Goal: Information Seeking & Learning: Check status

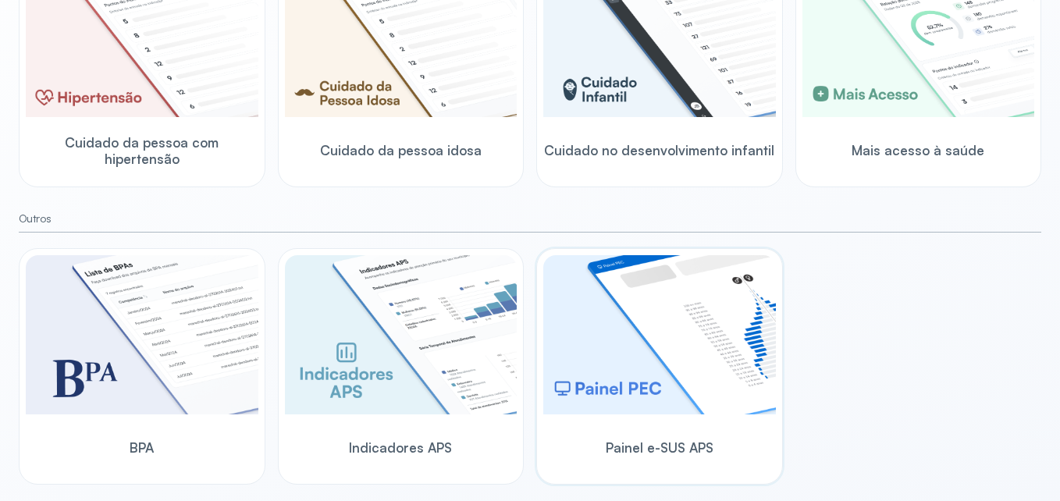
scroll to position [537, 0]
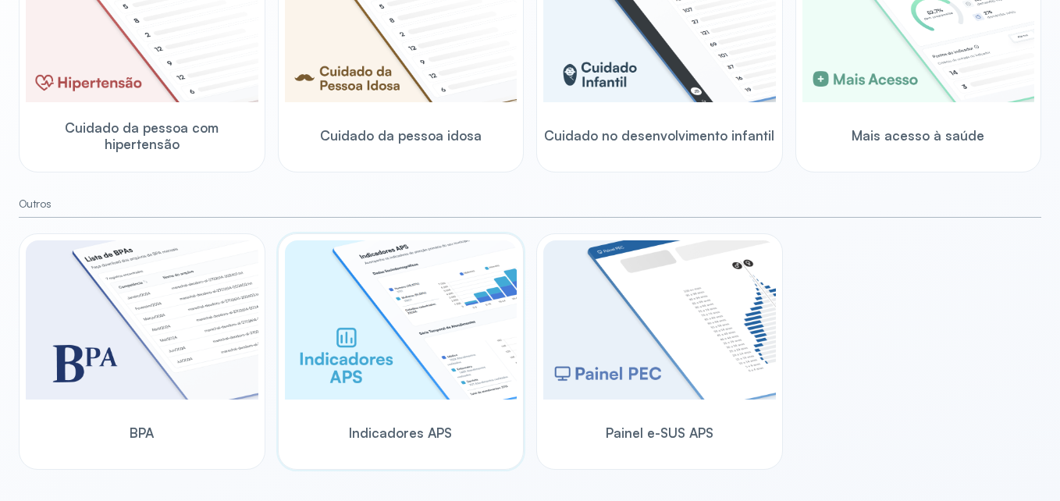
click at [436, 356] on img at bounding box center [401, 320] width 233 height 159
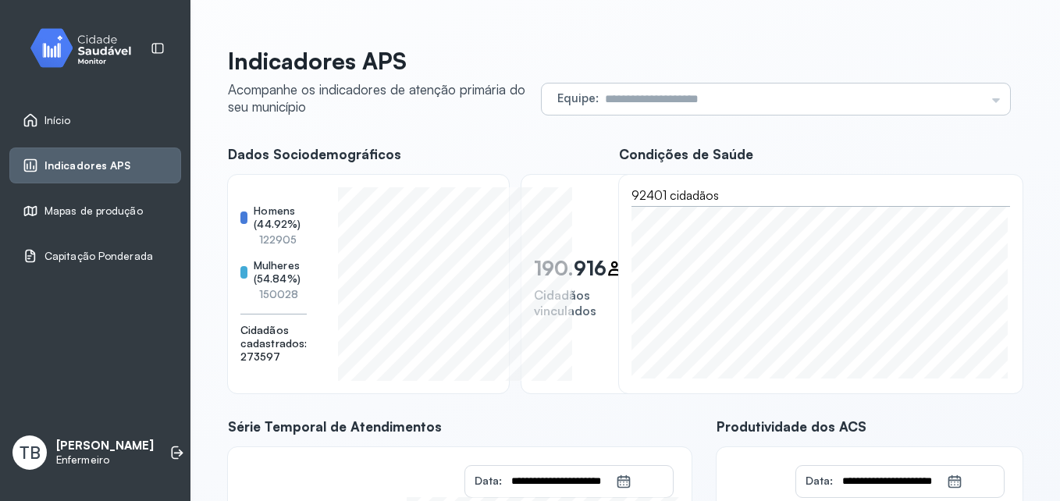
click at [984, 98] on div "Equipe Todas as equipes USF [PERSON_NAME] USF LAVIGNIA MAGALHAES PACS LAVIGNIA …" at bounding box center [776, 99] width 469 height 31
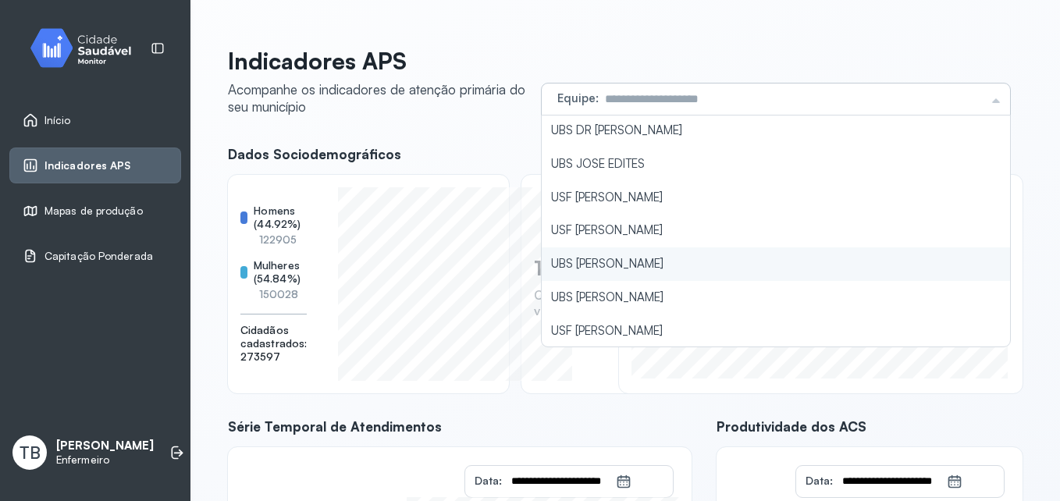
scroll to position [469, 0]
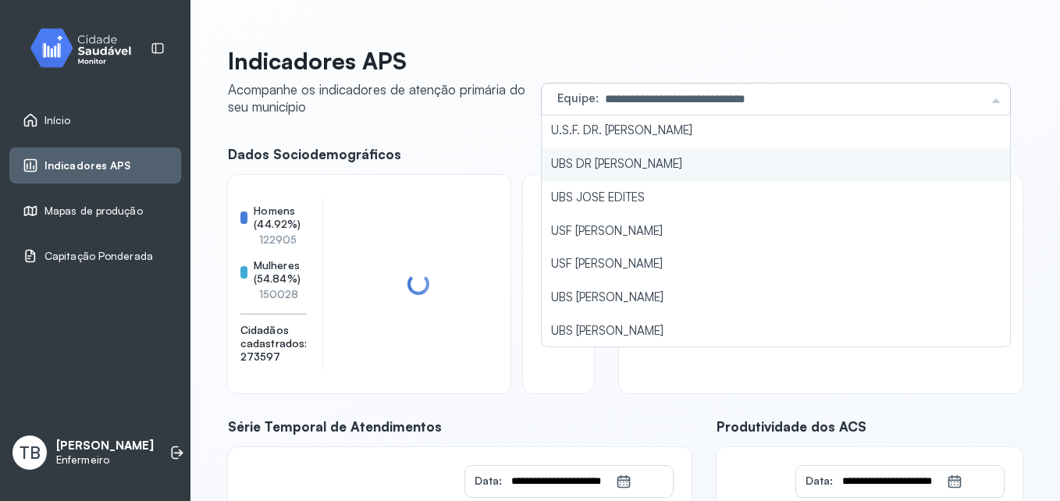
click at [788, 170] on li "UBS DR [PERSON_NAME]" at bounding box center [776, 165] width 469 height 34
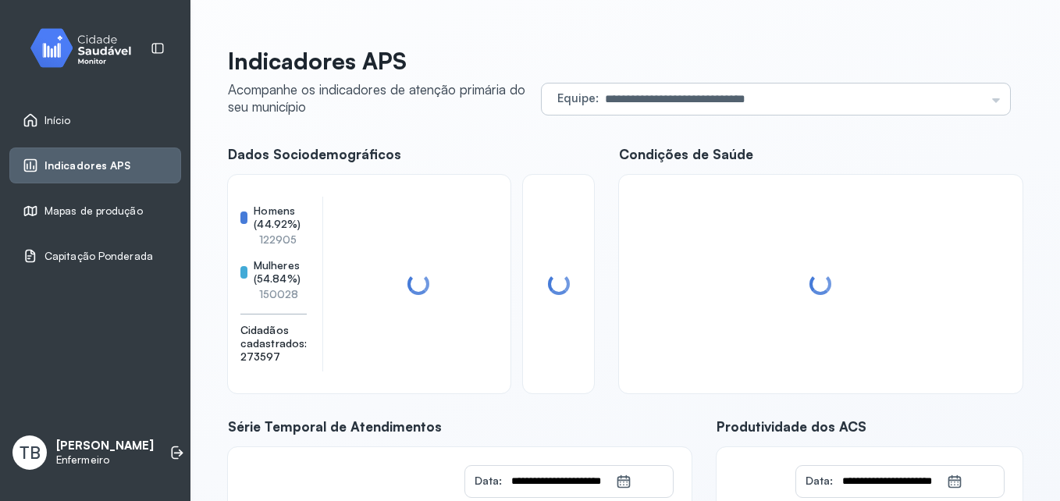
click at [981, 102] on div "**********" at bounding box center [776, 99] width 469 height 31
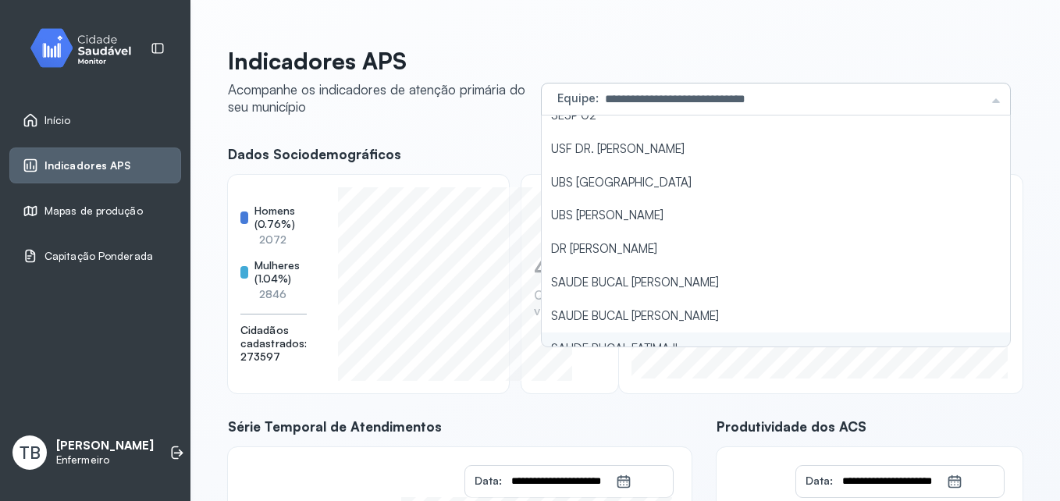
scroll to position [1547, 0]
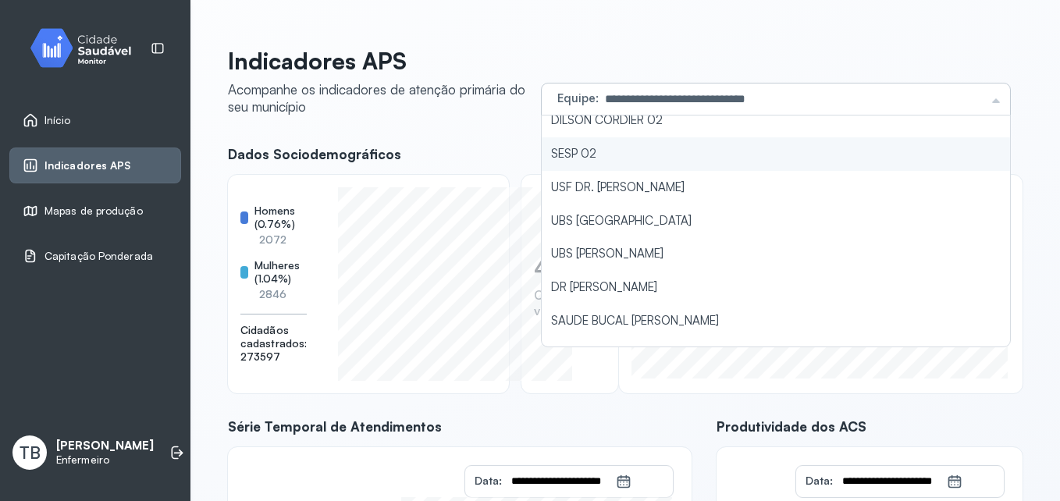
type input "*******"
click at [890, 162] on li "SESP 02" at bounding box center [776, 154] width 469 height 34
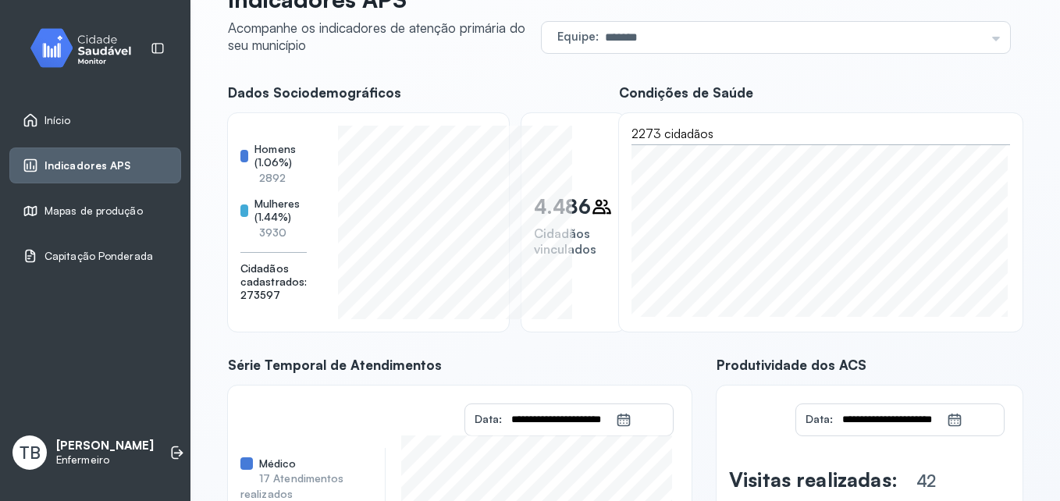
scroll to position [0, 0]
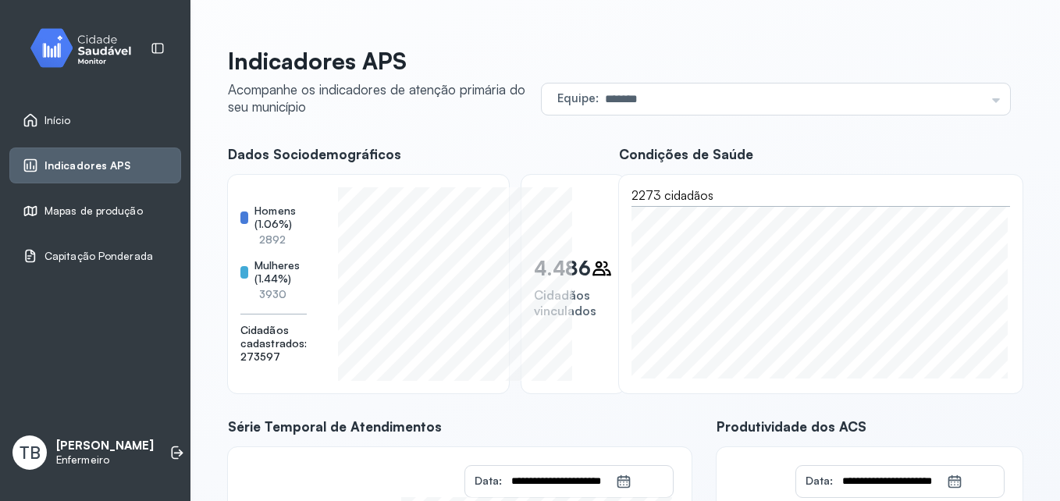
click at [127, 213] on span "Mapas de produção" at bounding box center [94, 211] width 98 height 13
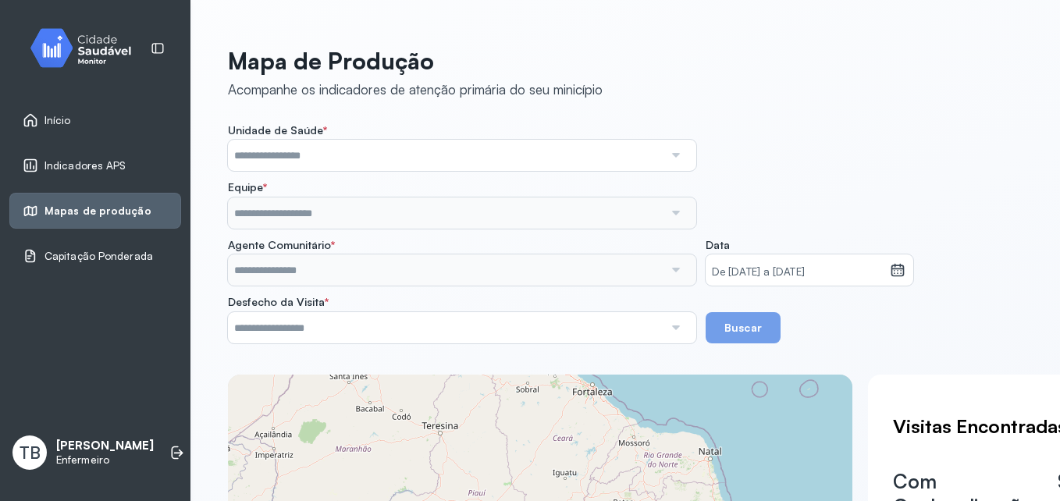
click at [676, 216] on div at bounding box center [675, 213] width 23 height 31
click at [651, 333] on input "text" at bounding box center [446, 327] width 436 height 31
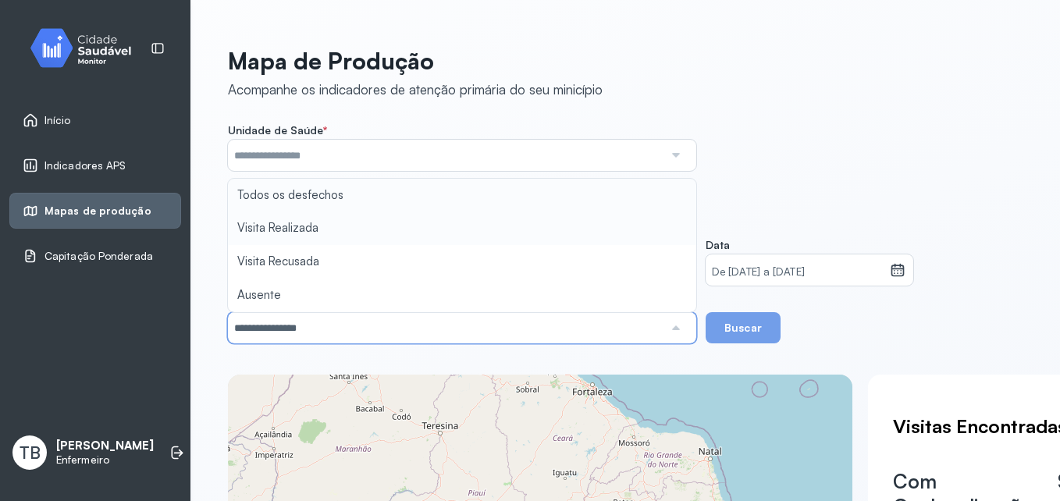
click at [614, 230] on div "Unidade de Saúde * Conjunto Penal de Itabuna Consultorio na Rua MII Equipe Emul…" at bounding box center [625, 233] width 795 height 220
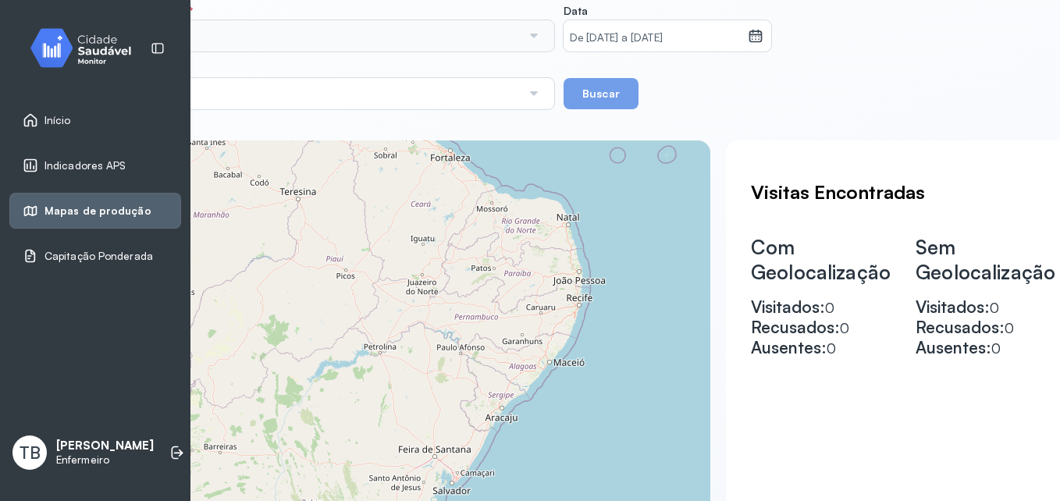
scroll to position [234, 170]
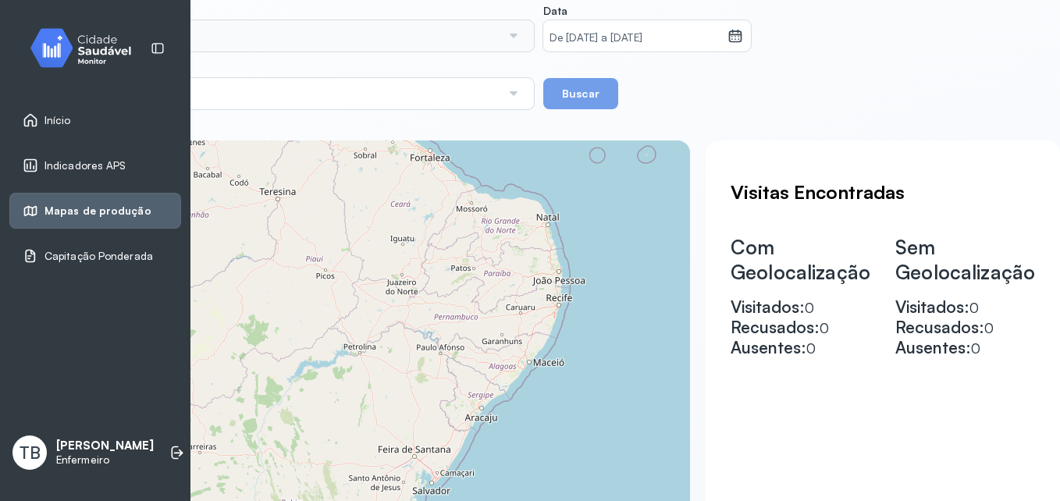
click at [730, 34] on icon at bounding box center [736, 33] width 12 height 6
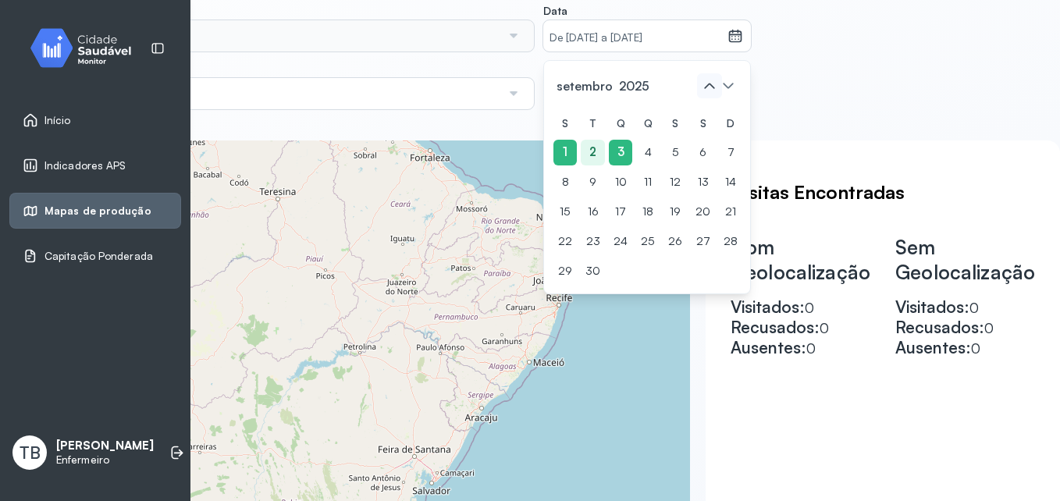
click at [704, 86] on icon at bounding box center [709, 85] width 10 height 5
click at [671, 148] on div "1" at bounding box center [675, 153] width 23 height 26
click at [674, 151] on div "1" at bounding box center [675, 153] width 23 height 26
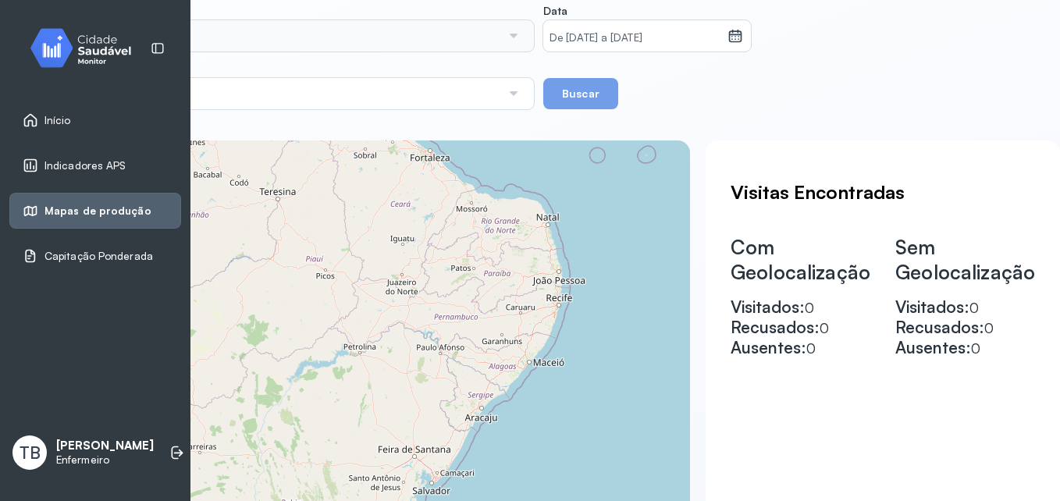
click at [728, 34] on icon at bounding box center [736, 36] width 16 height 16
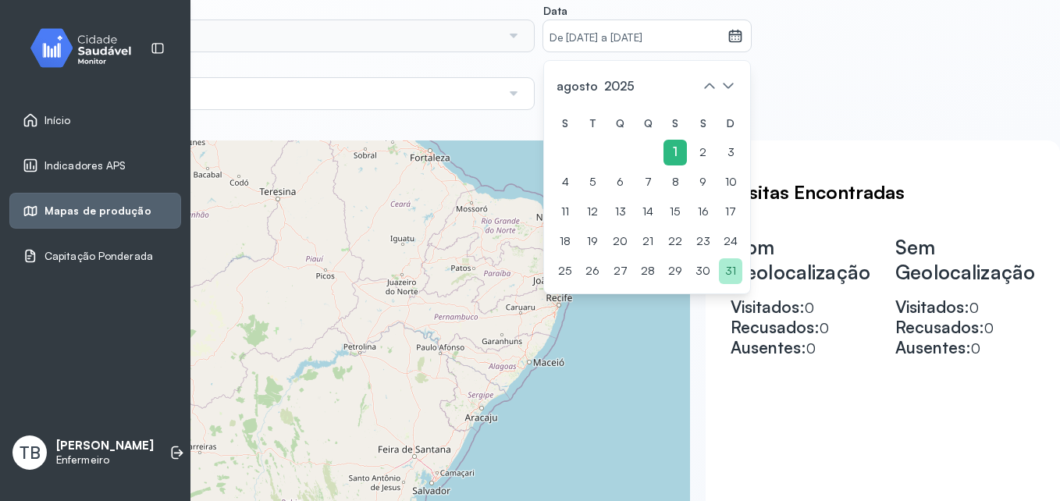
click at [722, 272] on div "31" at bounding box center [730, 271] width 23 height 26
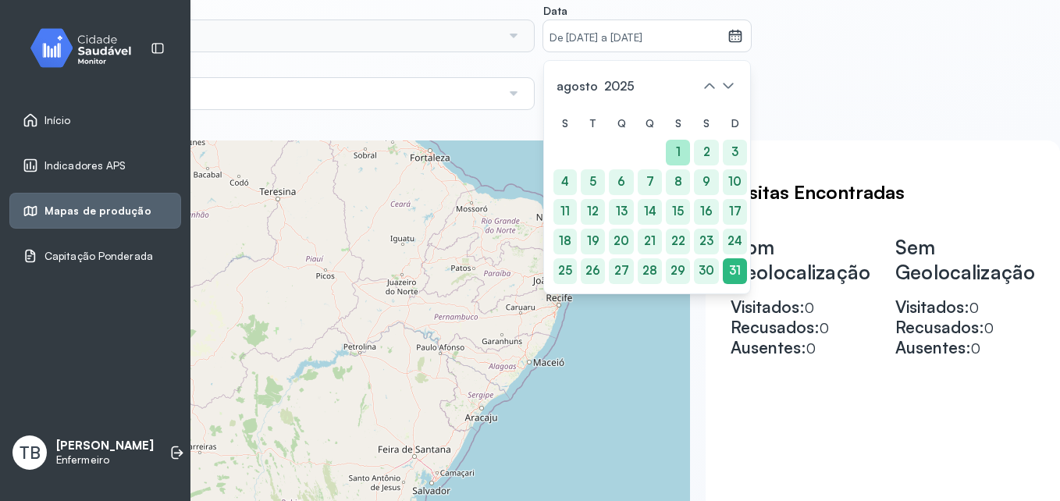
click at [668, 142] on div "1" at bounding box center [678, 153] width 24 height 26
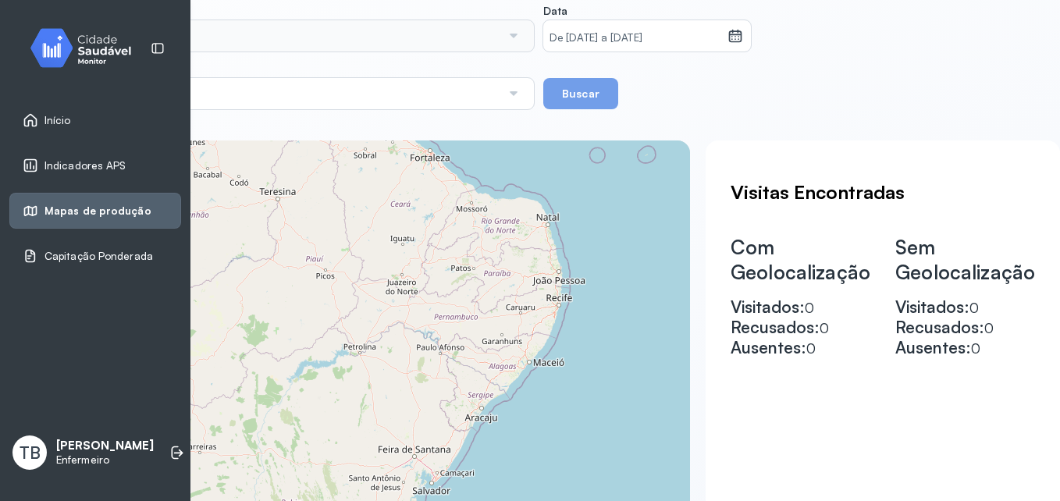
click at [596, 94] on button "Buscar" at bounding box center [580, 93] width 75 height 31
click at [580, 102] on button "Buscar" at bounding box center [580, 93] width 75 height 31
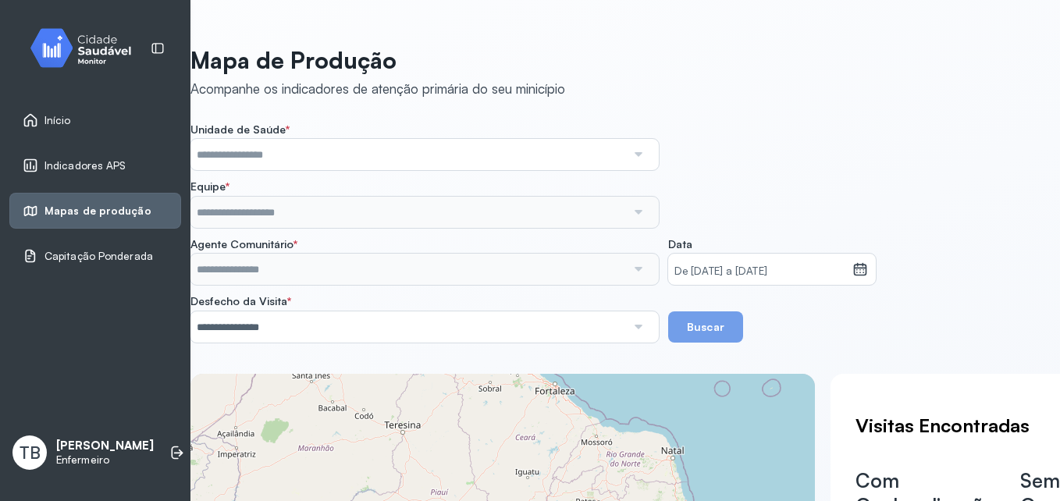
scroll to position [1, 0]
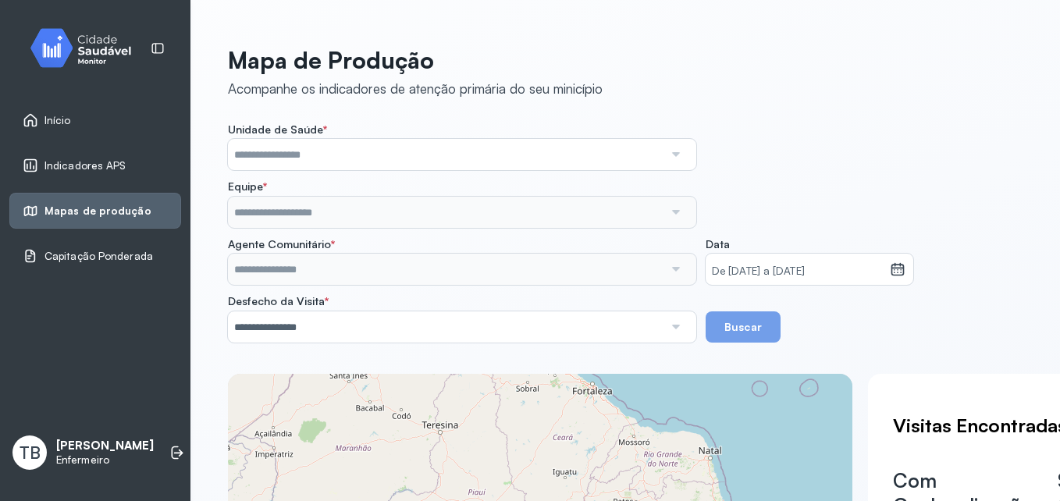
click at [675, 155] on div at bounding box center [675, 154] width 23 height 31
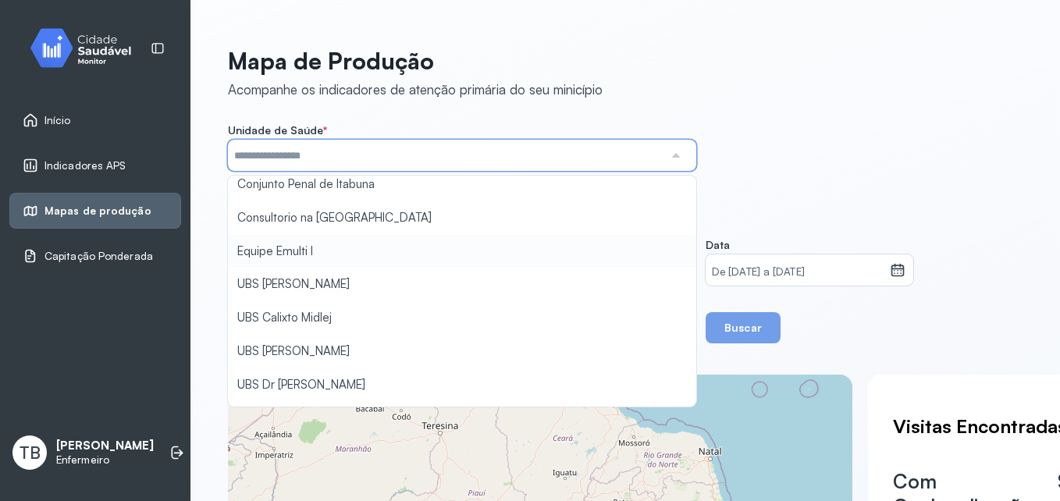
scroll to position [0, 0]
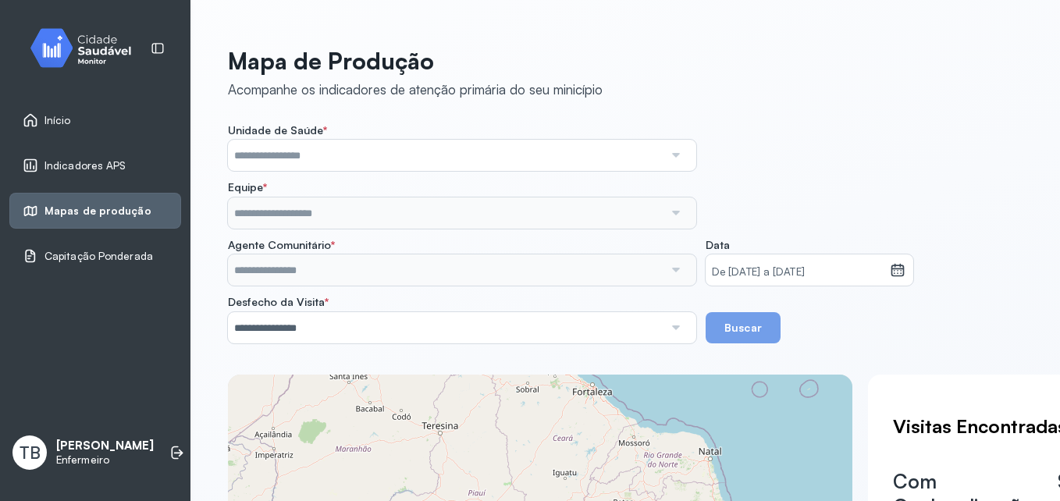
click at [765, 140] on div "Unidade de Saúde * Conjunto Penal de Itabuna Consultorio na Rua MII Equipe Emul…" at bounding box center [625, 233] width 795 height 220
click at [675, 214] on div at bounding box center [675, 213] width 23 height 31
click at [678, 274] on div at bounding box center [675, 270] width 23 height 31
click at [636, 325] on input "**********" at bounding box center [446, 327] width 436 height 31
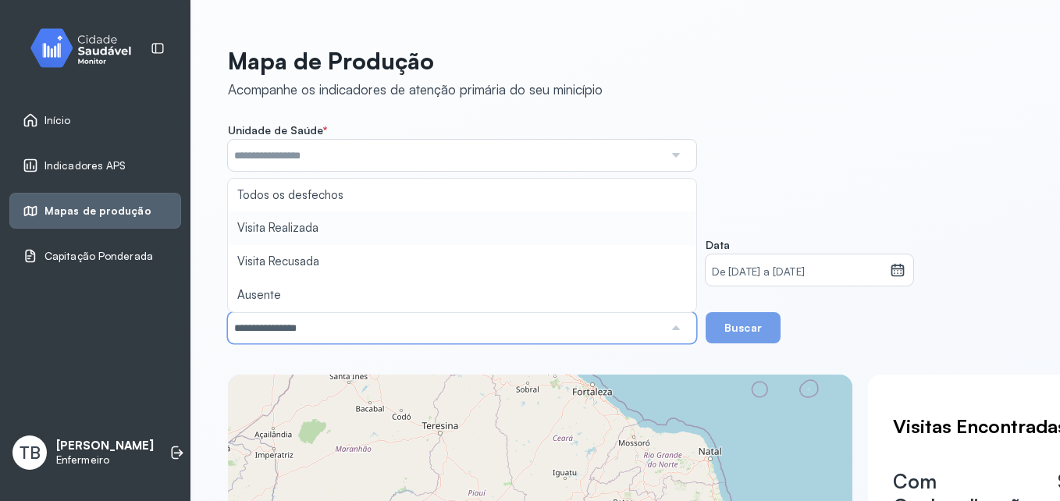
click at [624, 226] on div "Unidade de Saúde * Conjunto Penal de Itabuna Consultorio na Rua MII Equipe Emul…" at bounding box center [625, 233] width 795 height 220
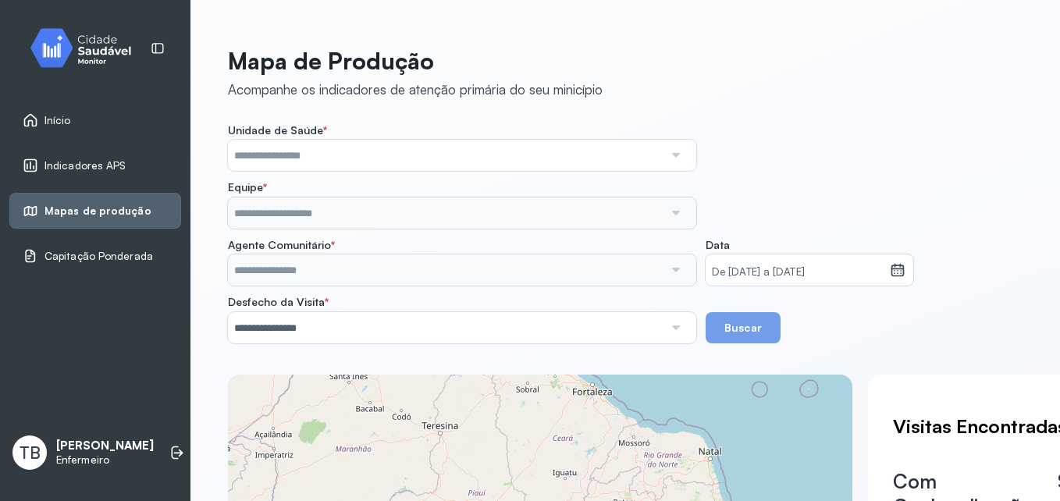
click at [754, 328] on button "Buscar" at bounding box center [743, 327] width 75 height 31
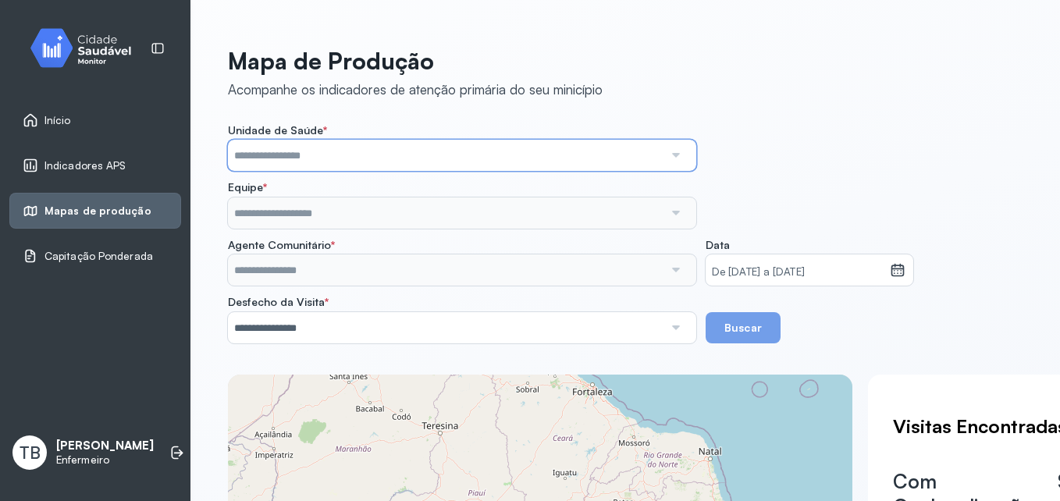
click at [616, 160] on input "text" at bounding box center [446, 155] width 436 height 31
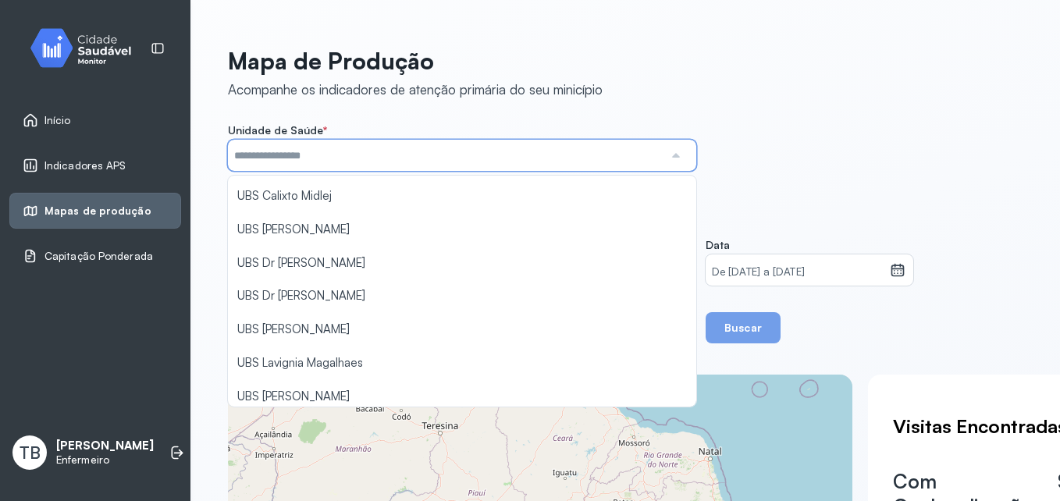
scroll to position [156, 0]
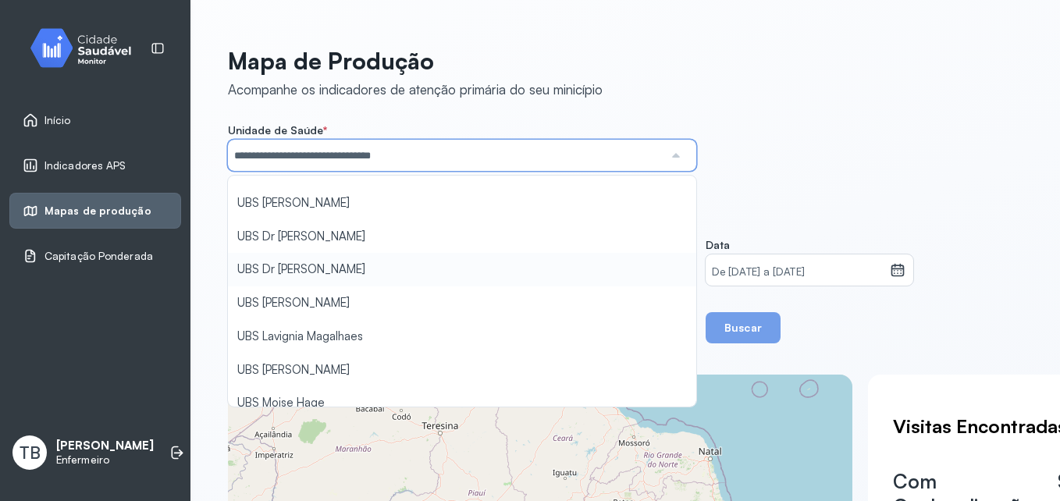
click at [572, 263] on div "**********" at bounding box center [625, 233] width 795 height 220
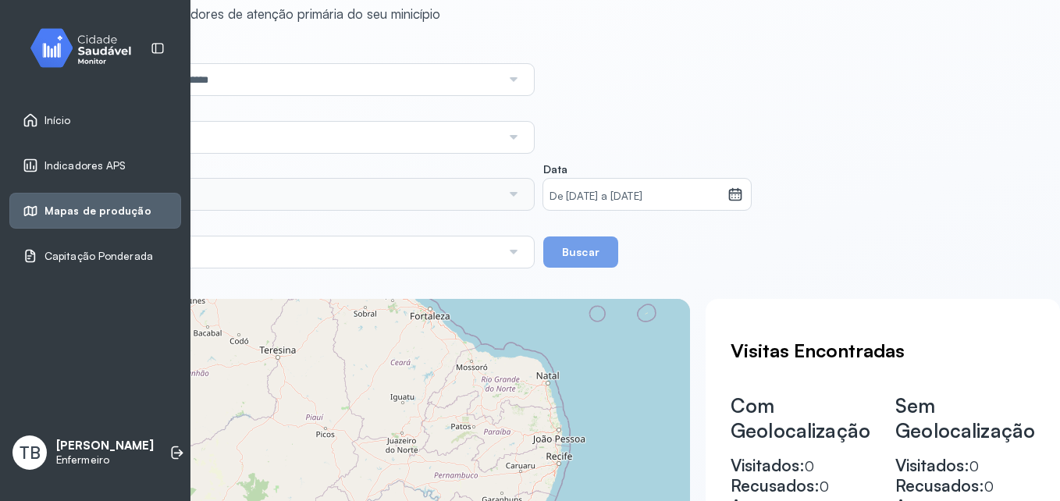
scroll to position [0, 170]
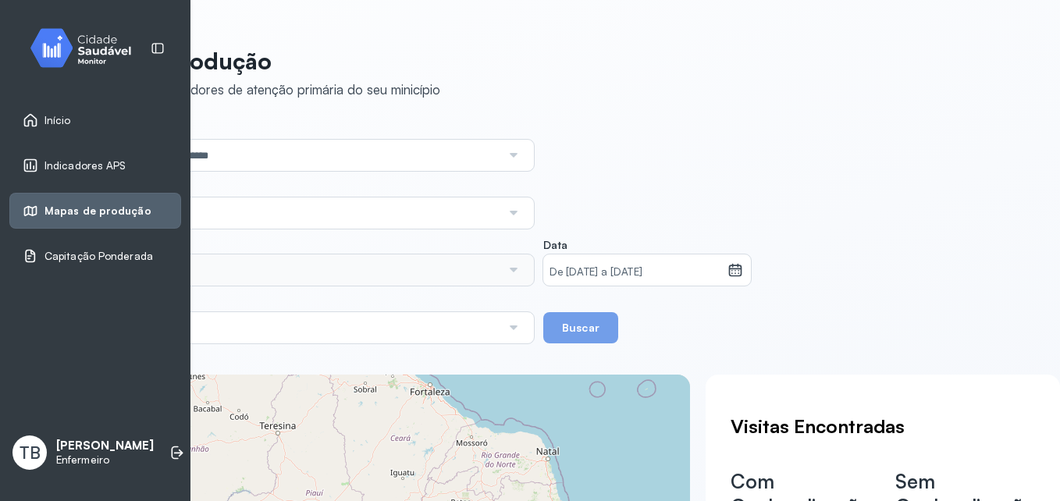
click at [109, 262] on span "Capitação Ponderada" at bounding box center [99, 256] width 109 height 13
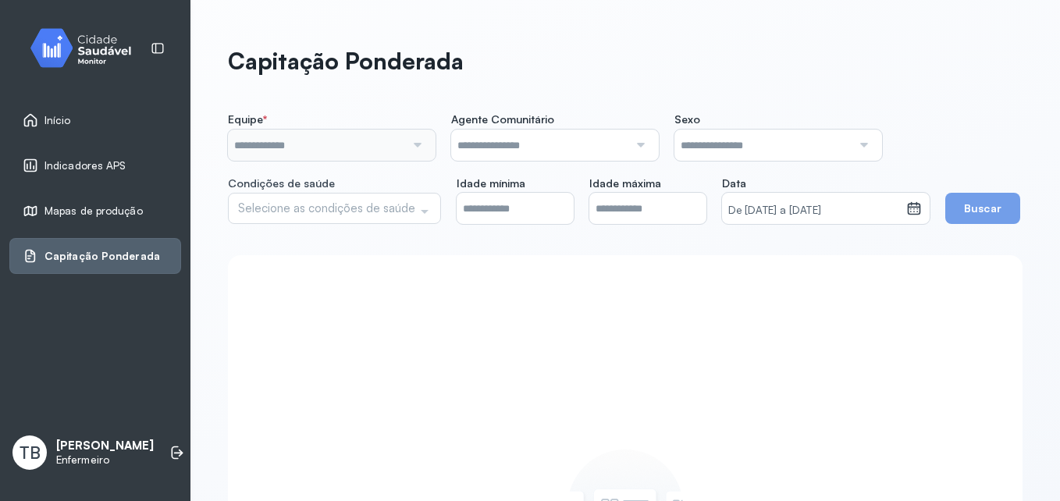
click at [593, 149] on input "text" at bounding box center [539, 145] width 177 height 31
click at [420, 147] on div at bounding box center [415, 145] width 21 height 31
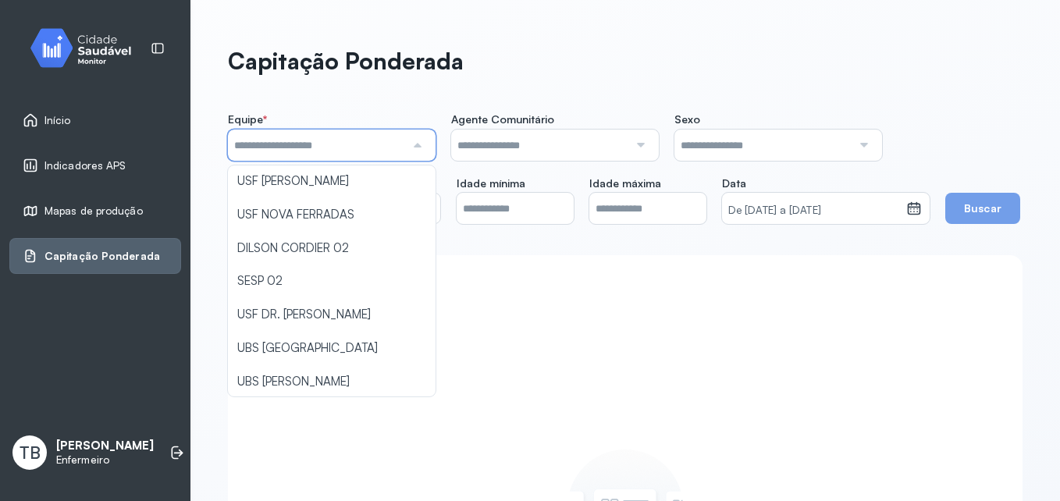
scroll to position [1562, 0]
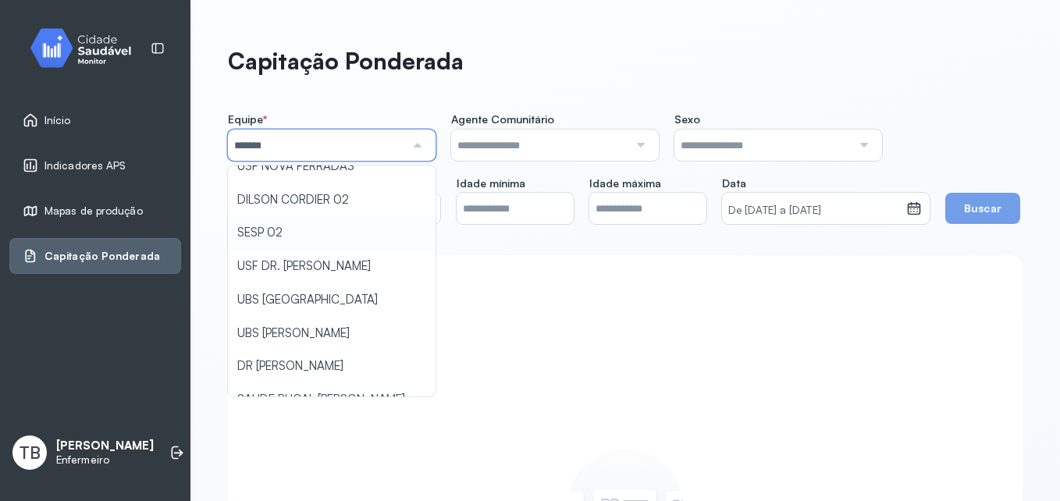
click at [269, 205] on div "Equipe * ******* Todas as equipes USF [PERSON_NAME] USF LAVIGNIA MAGALHAES PACS…" at bounding box center [625, 168] width 795 height 112
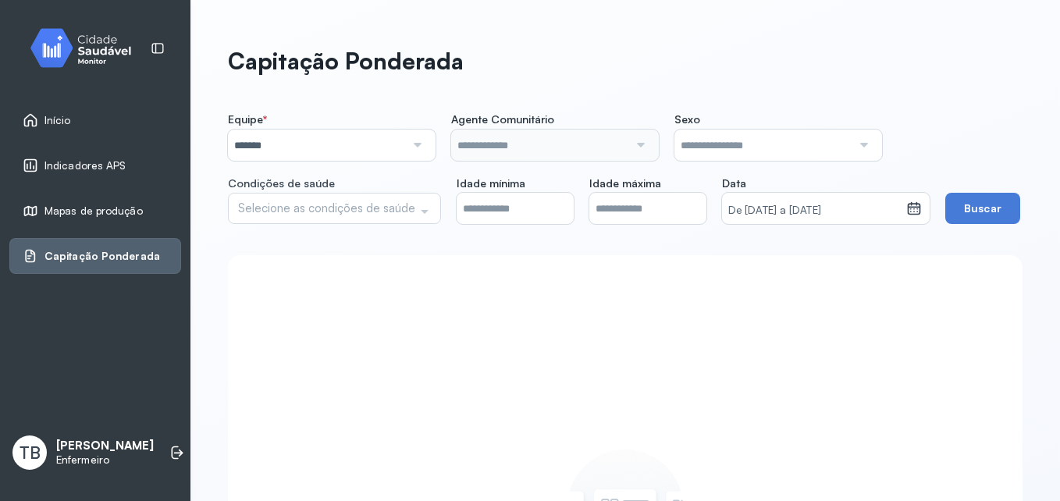
click at [643, 148] on div at bounding box center [639, 145] width 21 height 31
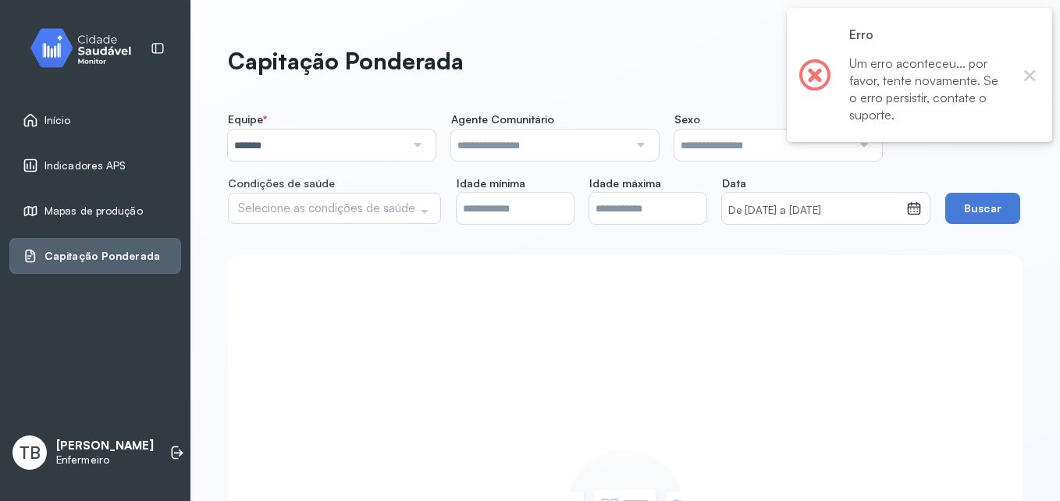
click at [719, 151] on input "text" at bounding box center [763, 145] width 177 height 31
click at [626, 148] on input "text" at bounding box center [539, 145] width 177 height 31
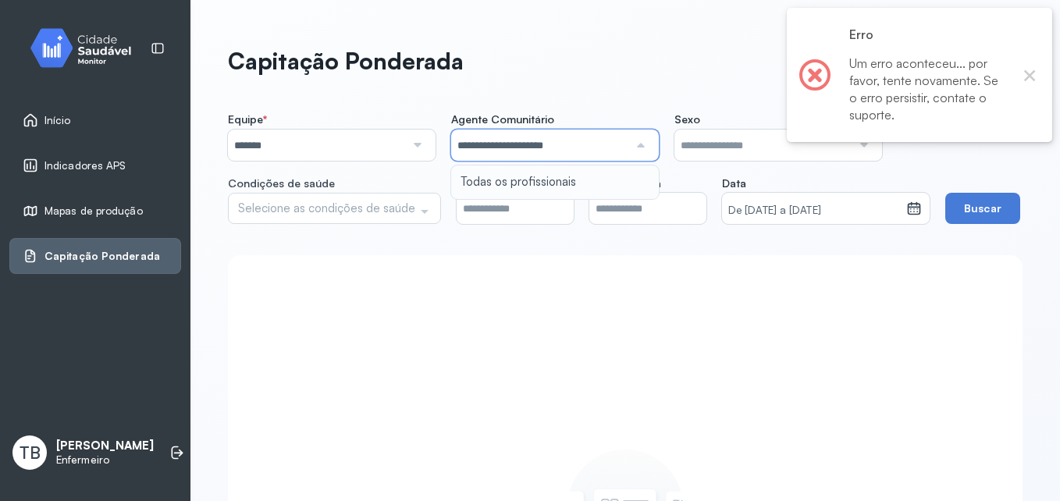
click at [562, 176] on div "Equipe * ******* Todas as equipes USF [PERSON_NAME] USF LAVIGNIA MAGALHAES PACS…" at bounding box center [625, 168] width 795 height 112
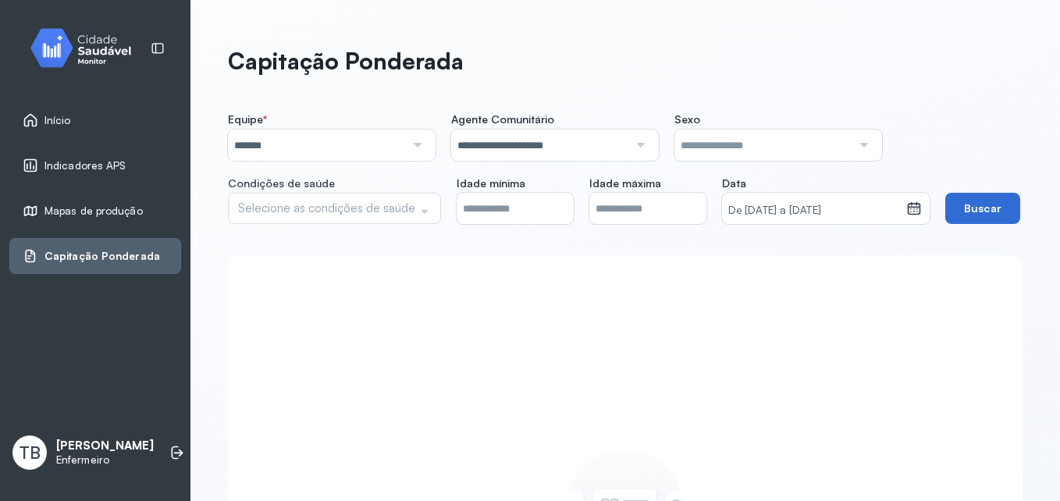
click at [946, 224] on button "Buscar" at bounding box center [983, 208] width 75 height 31
click at [597, 154] on input "**********" at bounding box center [539, 145] width 177 height 31
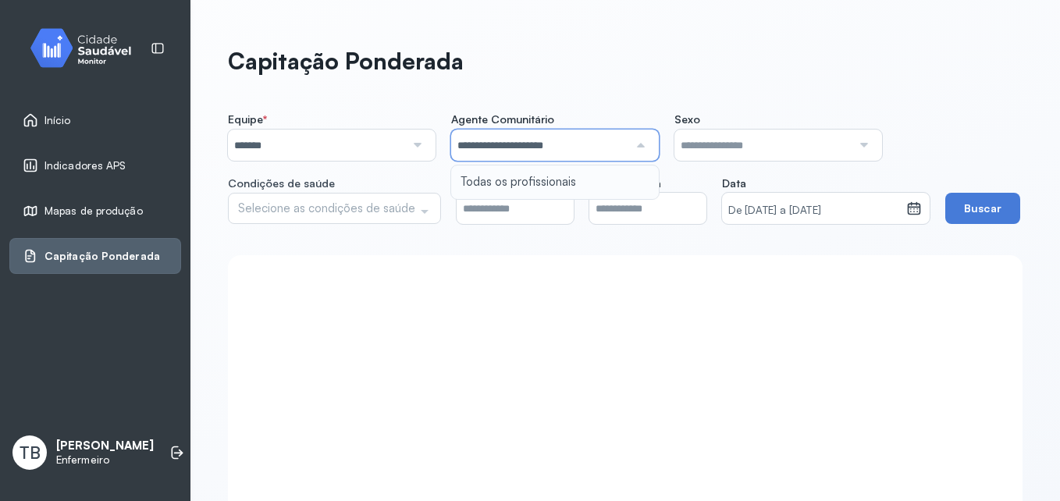
click at [620, 144] on input "**********" at bounding box center [539, 145] width 177 height 31
click at [688, 143] on input "text" at bounding box center [763, 145] width 177 height 31
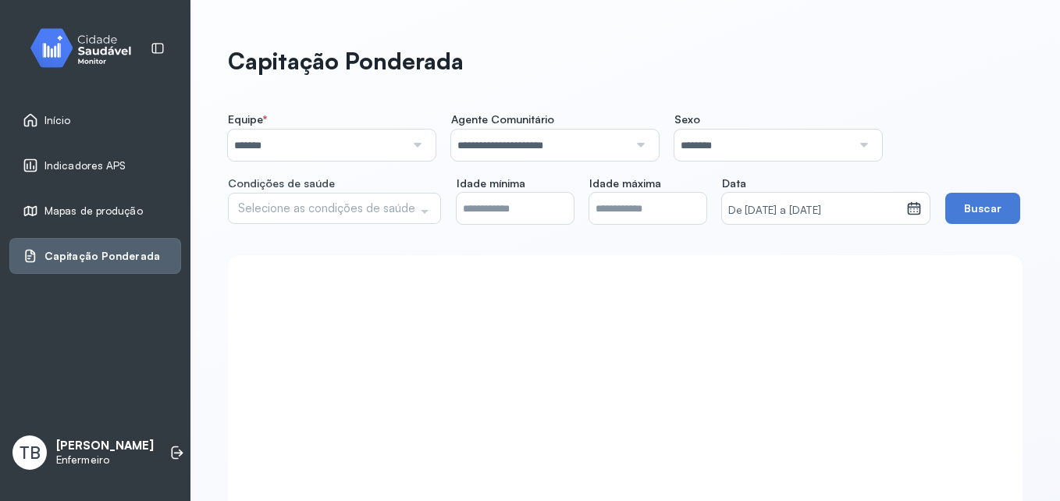
click at [690, 224] on div "Equipe * ******* Todas as equipes USF [PERSON_NAME] USF LAVIGNIA MAGALHAES PACS…" at bounding box center [625, 168] width 795 height 112
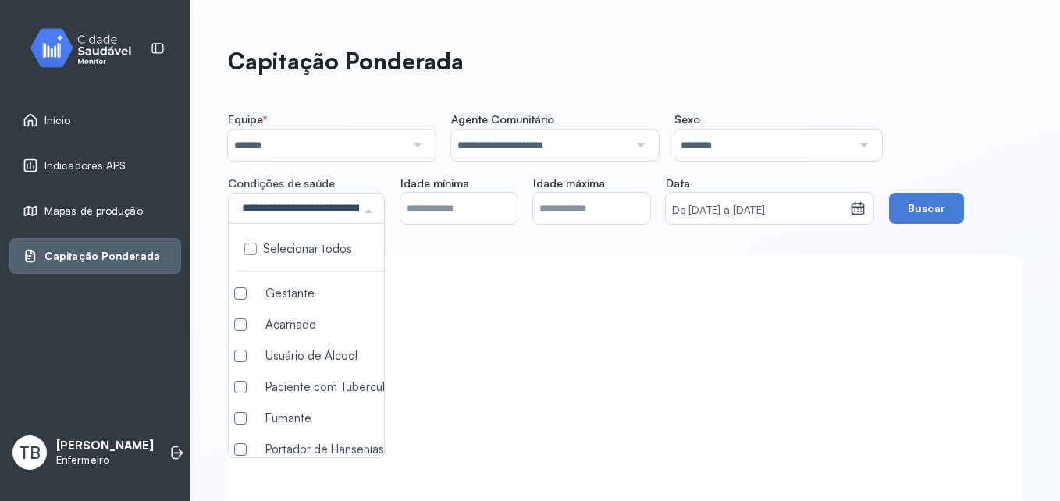
click at [408, 216] on div "Equipe * ******* Todas as equipes USF [PERSON_NAME] USF LAVIGNIA MAGALHAES PACS…" at bounding box center [625, 168] width 795 height 112
click at [249, 297] on label at bounding box center [250, 293] width 12 height 12
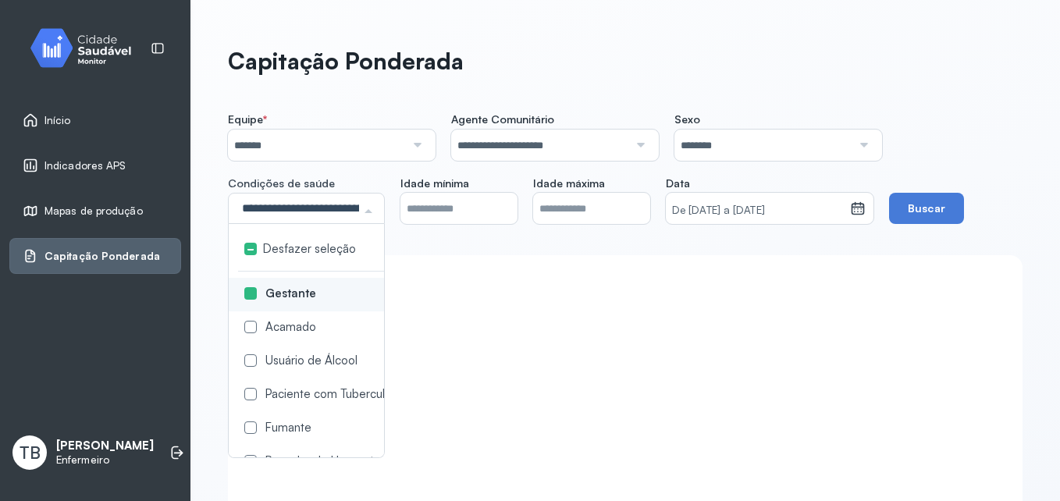
scroll to position [78, 0]
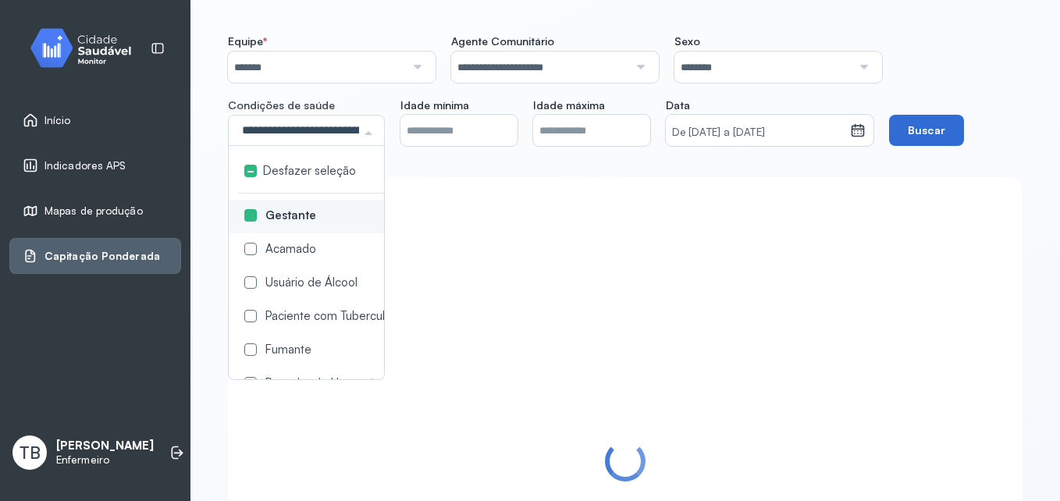
click at [945, 139] on div "Equipe * ******* Todas as equipes USF [PERSON_NAME] USF LAVIGNIA MAGALHAES PACS…" at bounding box center [625, 90] width 795 height 112
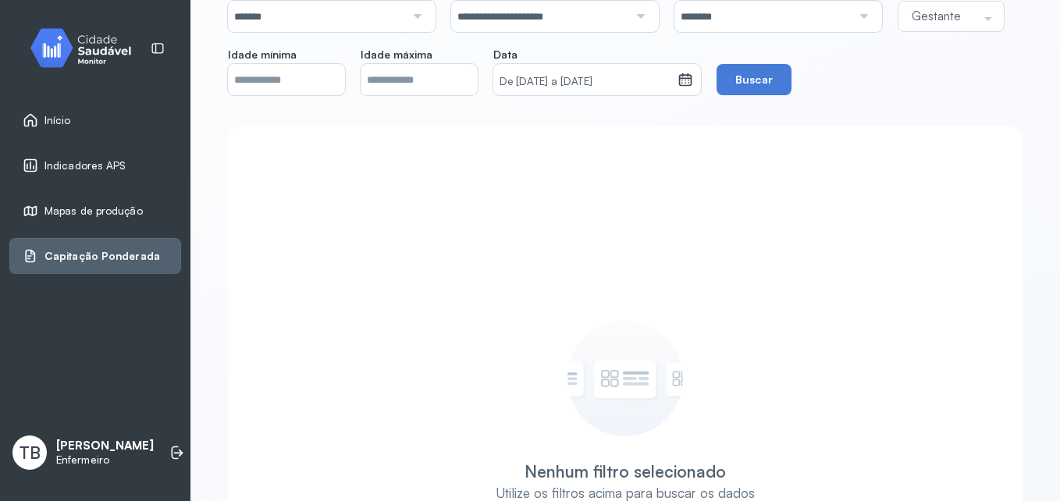
scroll to position [0, 0]
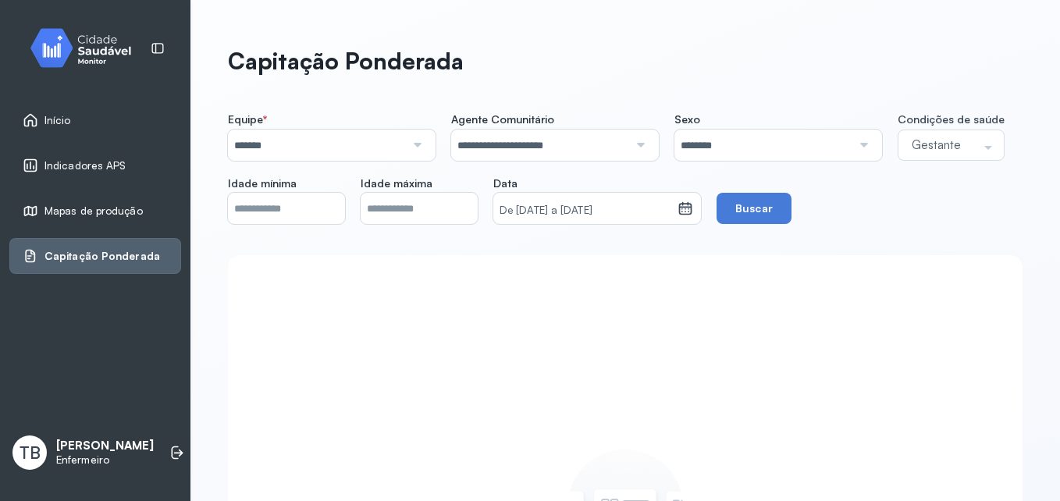
click at [693, 215] on icon at bounding box center [685, 210] width 13 height 12
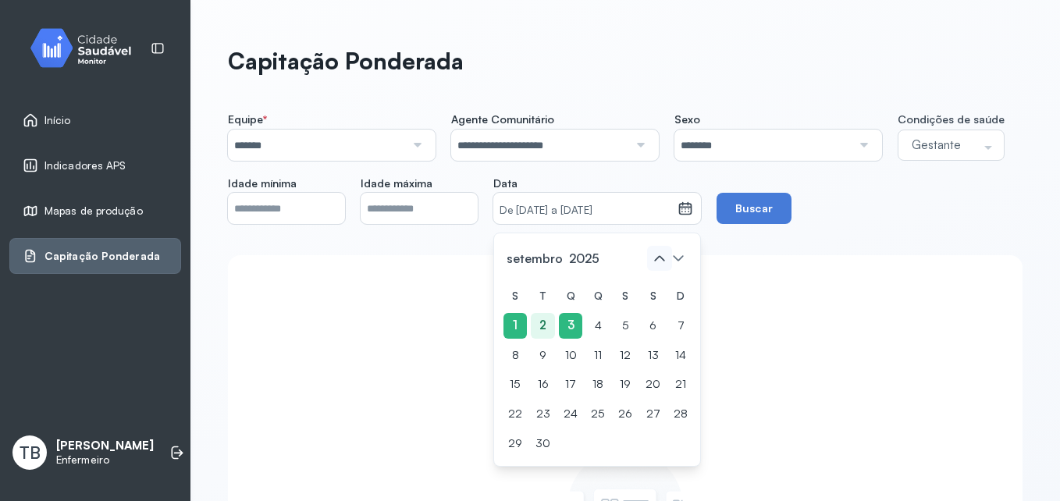
click at [672, 260] on icon at bounding box center [659, 258] width 25 height 25
click at [633, 326] on div "1" at bounding box center [625, 326] width 23 height 26
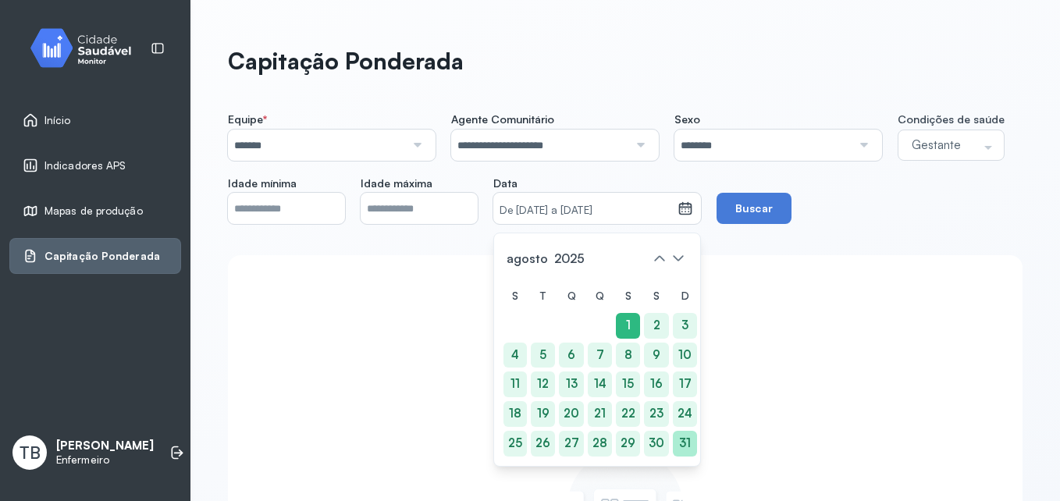
click at [693, 443] on div "31" at bounding box center [685, 444] width 24 height 26
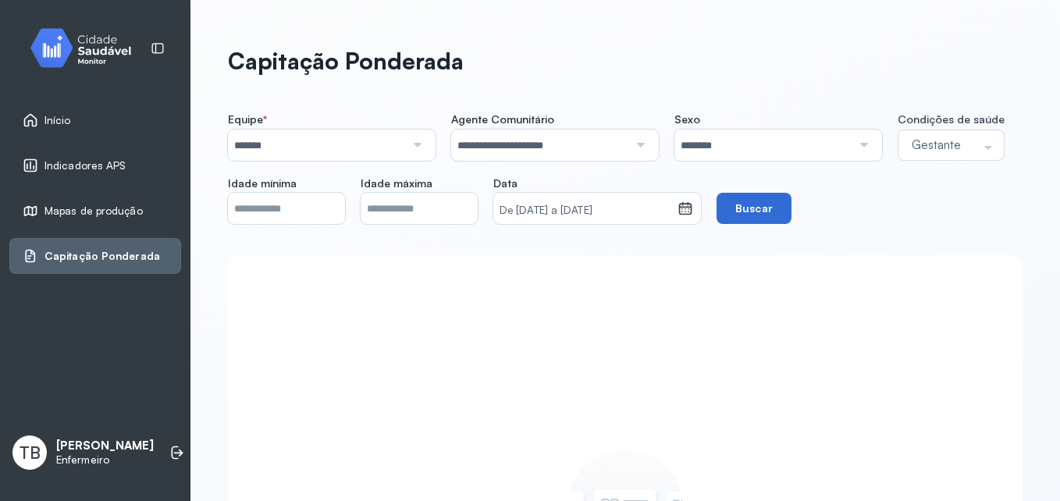
click at [758, 212] on button "Buscar" at bounding box center [754, 208] width 75 height 31
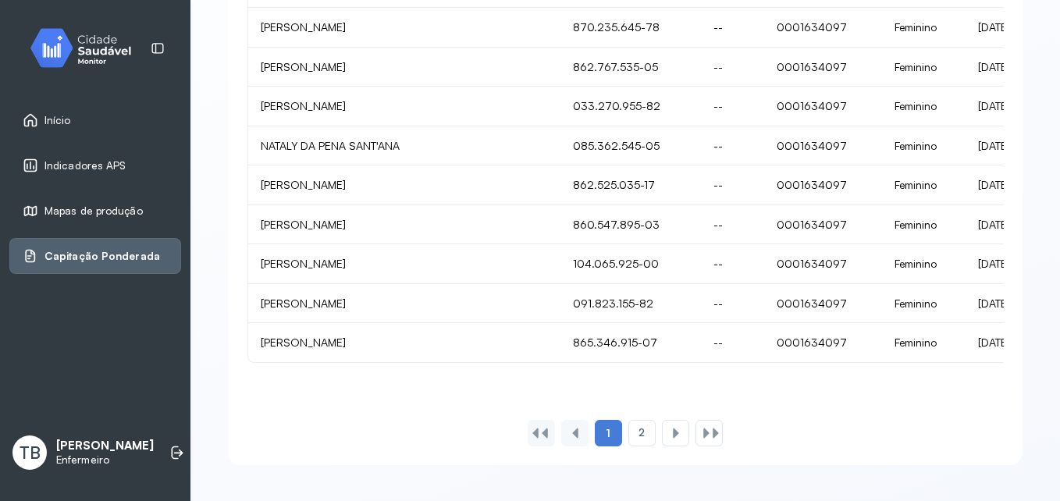
scroll to position [545, 0]
drag, startPoint x: 326, startPoint y: 362, endPoint x: 379, endPoint y: 359, distance: 53.2
click at [379, 359] on div "Nome CPF CNS INE Sexo Data de nascimento Telefone Idade Mãe Responsável Profiss…" at bounding box center [625, 89] width 795 height 748
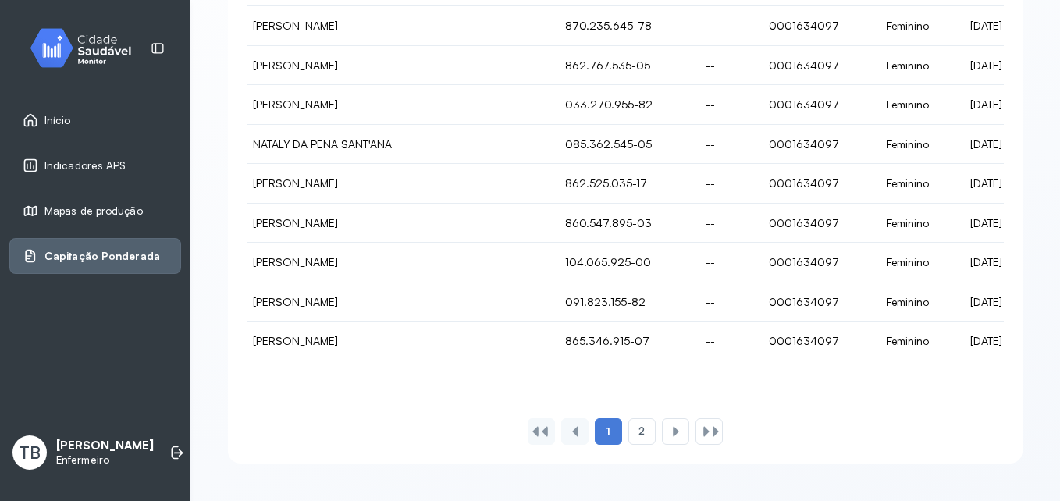
scroll to position [0, 0]
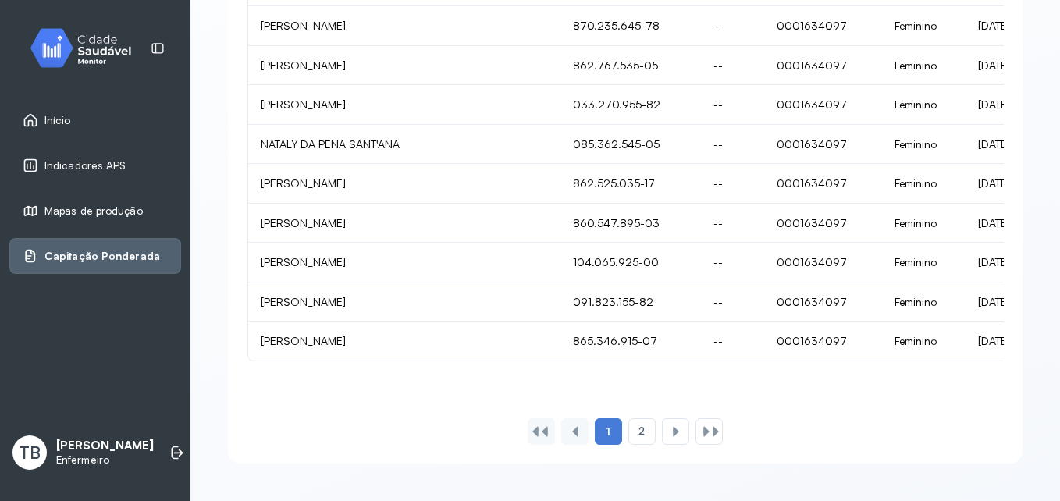
click at [87, 210] on span "Mapas de produção" at bounding box center [94, 211] width 98 height 13
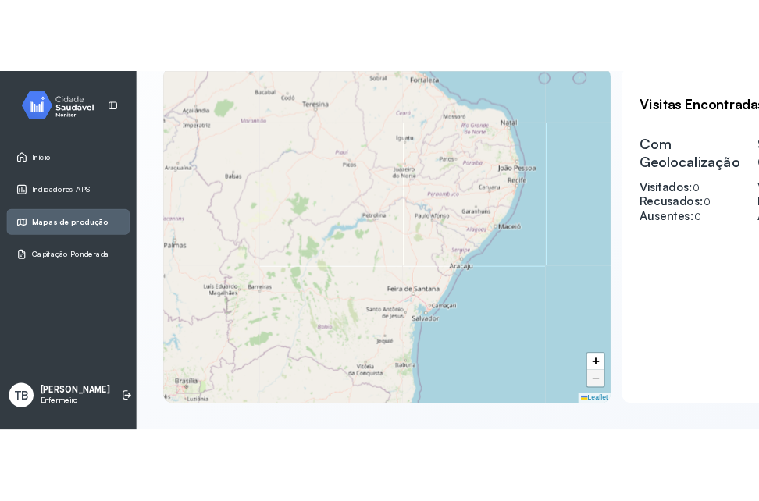
scroll to position [375, 0]
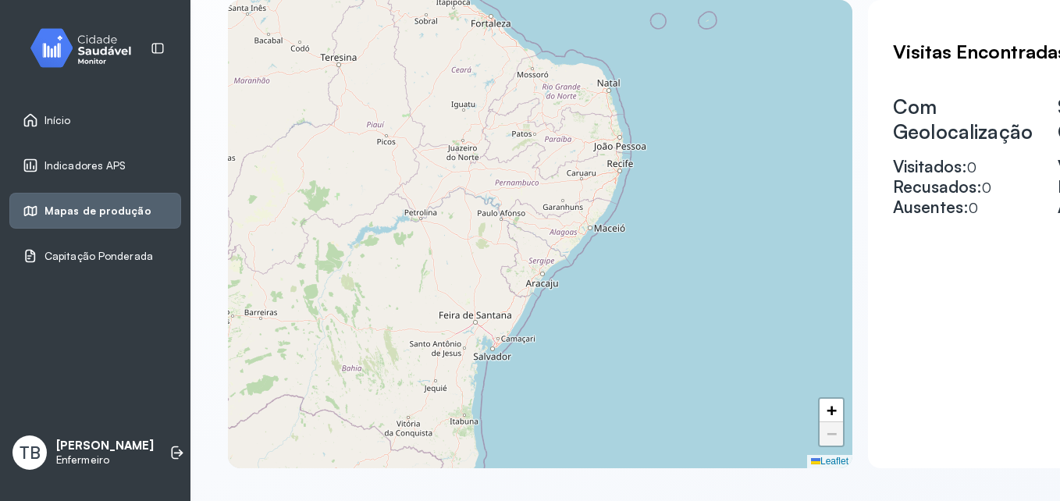
drag, startPoint x: 597, startPoint y: 250, endPoint x: 495, endPoint y: 256, distance: 101.7
click at [495, 256] on div "+ − Leaflet" at bounding box center [540, 234] width 625 height 469
click at [828, 408] on span "+" at bounding box center [832, 411] width 10 height 20
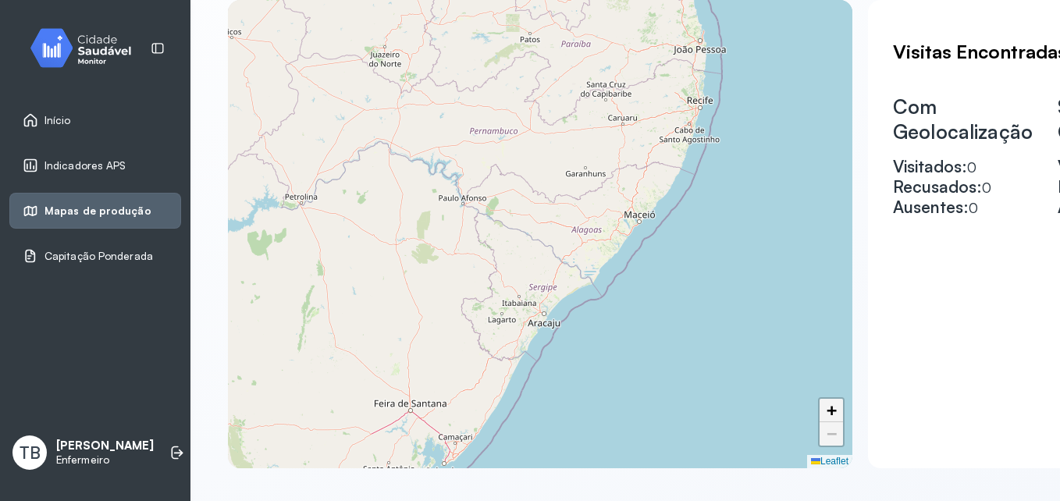
click at [829, 408] on span "+" at bounding box center [832, 411] width 10 height 20
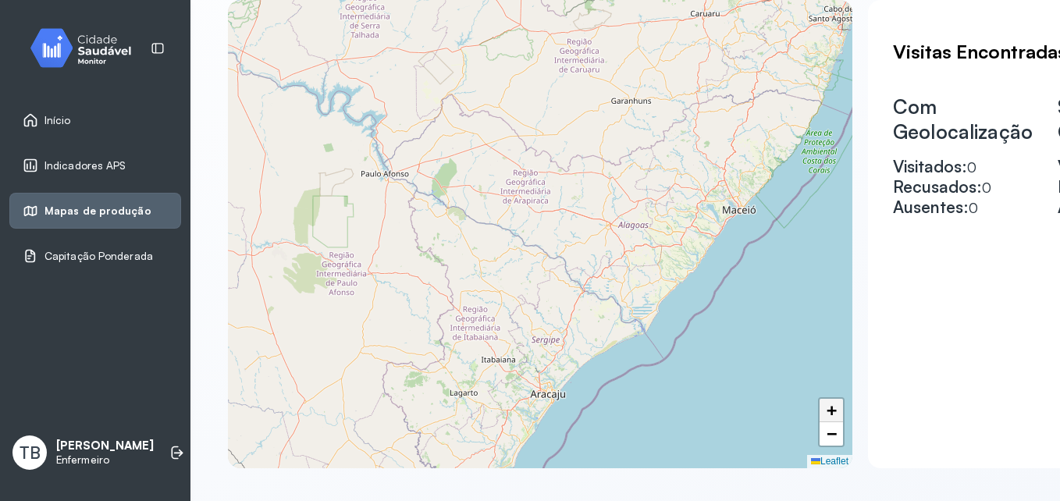
click at [829, 408] on span "+" at bounding box center [832, 411] width 10 height 20
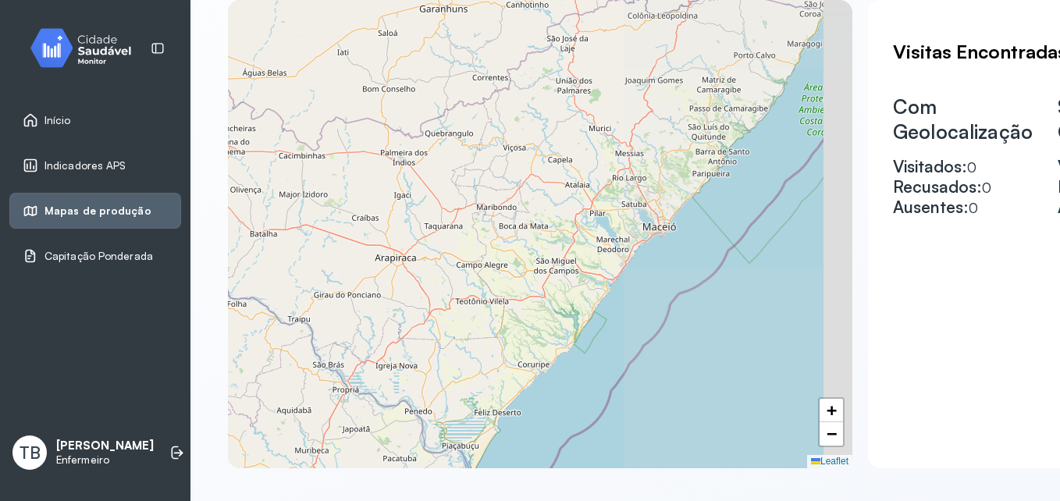
drag, startPoint x: 743, startPoint y: 281, endPoint x: 465, endPoint y: 323, distance: 281.9
click at [465, 323] on div "+ − Leaflet" at bounding box center [540, 234] width 625 height 469
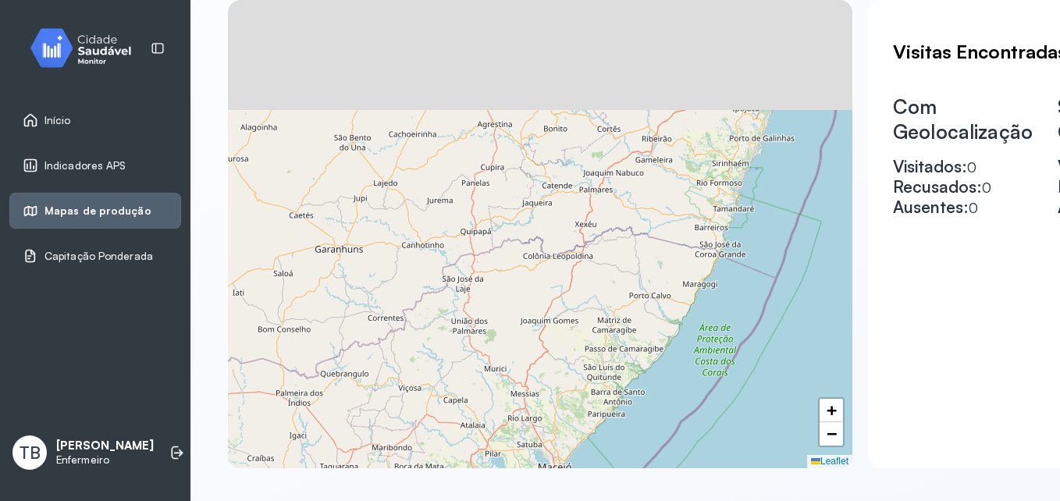
drag, startPoint x: 691, startPoint y: 170, endPoint x: 587, endPoint y: 444, distance: 293.1
click at [587, 444] on div "+ − Leaflet" at bounding box center [540, 234] width 625 height 469
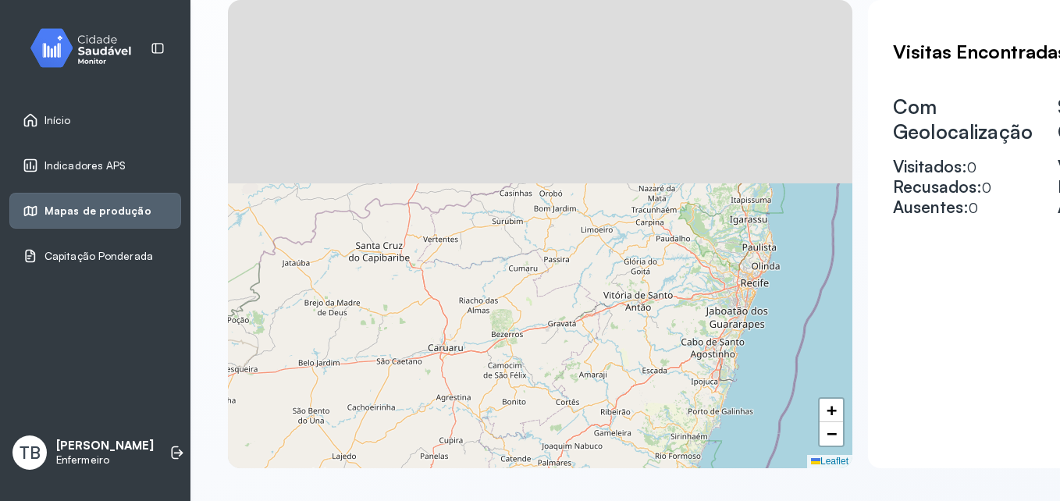
drag, startPoint x: 640, startPoint y: 220, endPoint x: 598, endPoint y: 431, distance: 215.0
click at [598, 431] on div "+ − Leaflet" at bounding box center [540, 234] width 625 height 469
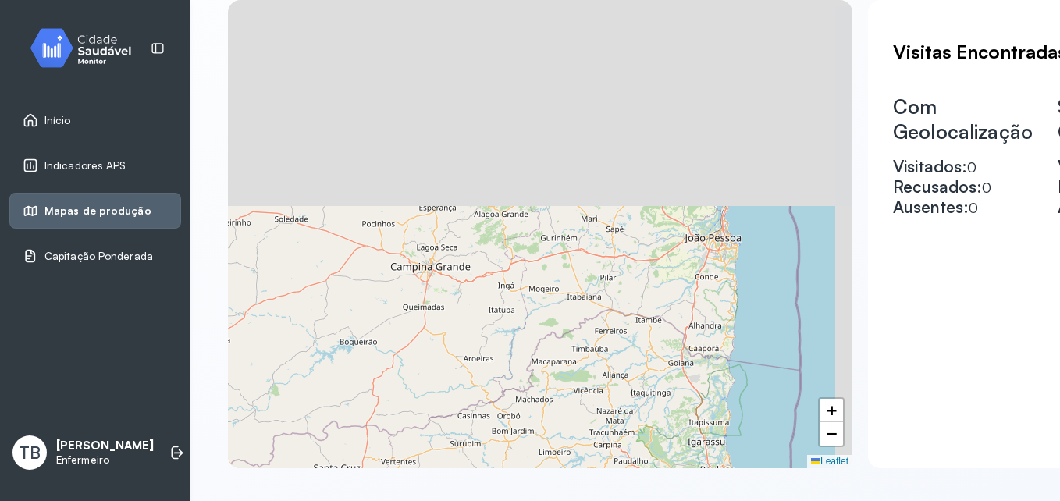
drag, startPoint x: 636, startPoint y: 241, endPoint x: 595, endPoint y: 464, distance: 226.4
click at [595, 464] on div "+ − Leaflet" at bounding box center [540, 234] width 625 height 469
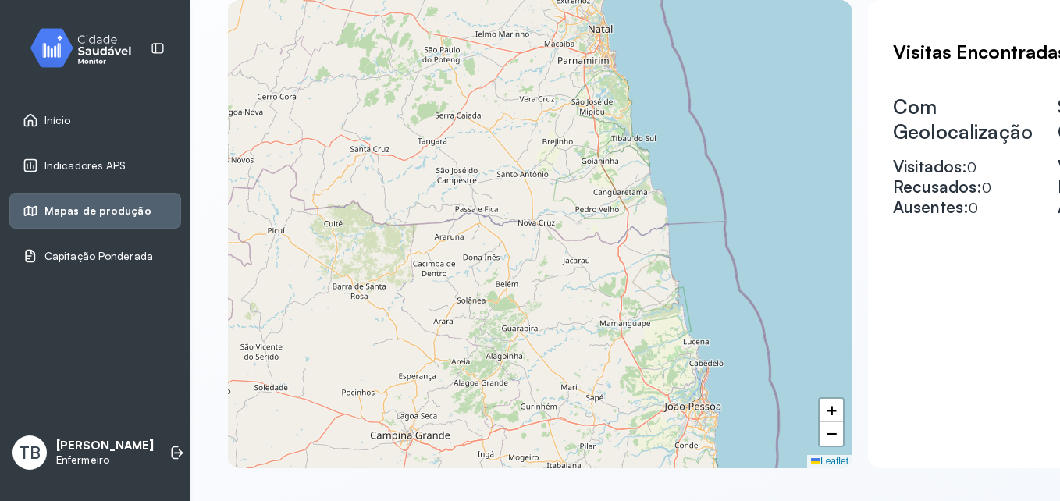
drag, startPoint x: 586, startPoint y: 282, endPoint x: 565, endPoint y: 451, distance: 169.9
click at [565, 451] on div "+ − Leaflet" at bounding box center [540, 234] width 625 height 469
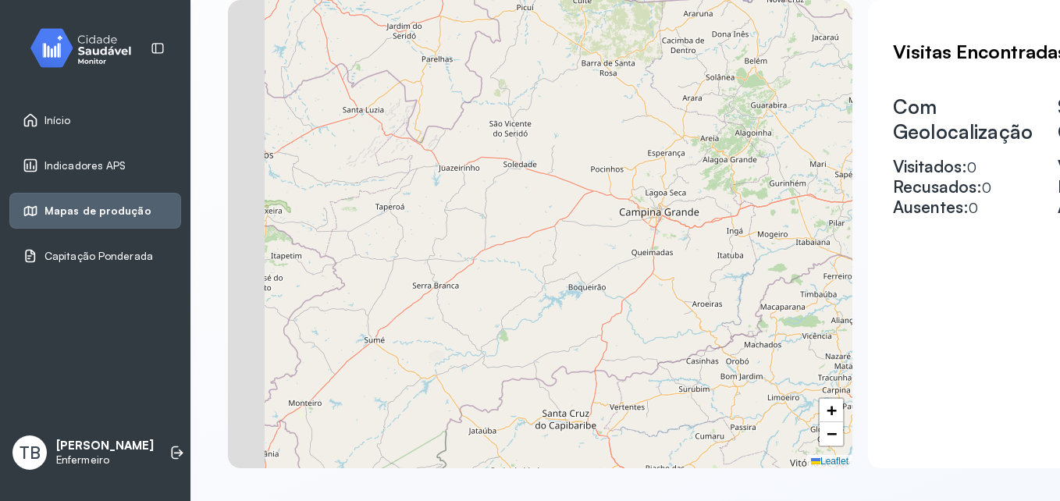
drag, startPoint x: 511, startPoint y: 273, endPoint x: 758, endPoint y: 46, distance: 334.9
click at [760, 47] on div "+ − Leaflet" at bounding box center [540, 234] width 625 height 469
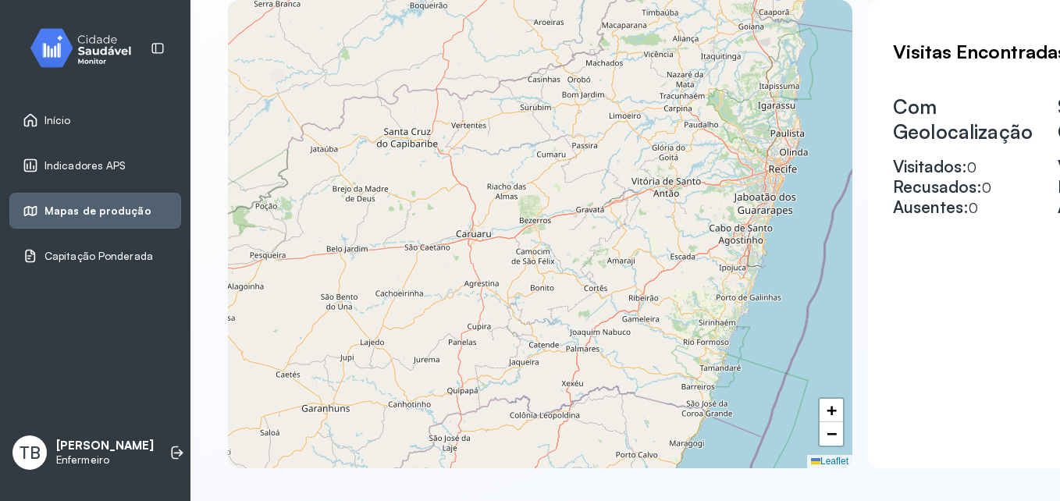
drag, startPoint x: 704, startPoint y: 296, endPoint x: 546, endPoint y: 16, distance: 321.0
click at [546, 16] on div "+ − Leaflet" at bounding box center [540, 234] width 625 height 469
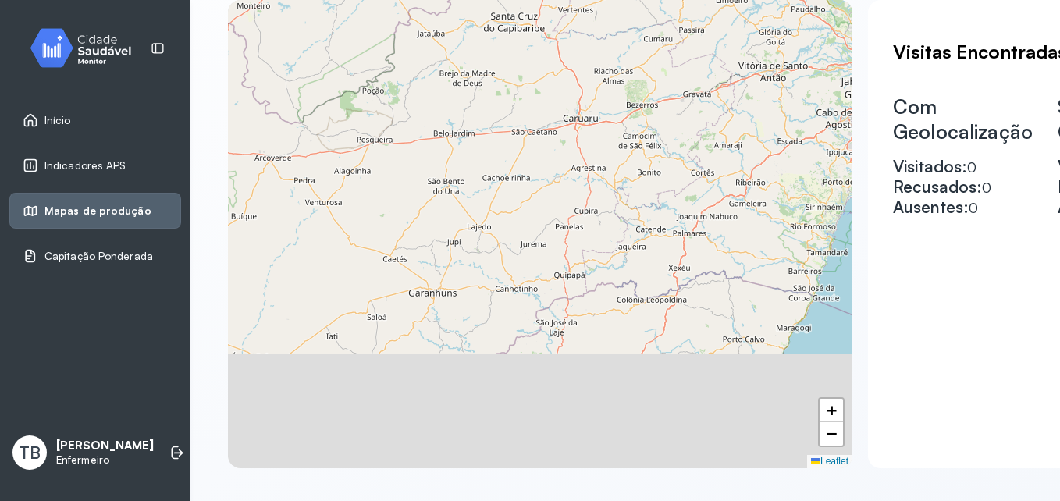
drag, startPoint x: 604, startPoint y: 312, endPoint x: 743, endPoint y: 75, distance: 275.1
click at [743, 75] on div "+ − Leaflet" at bounding box center [540, 234] width 625 height 469
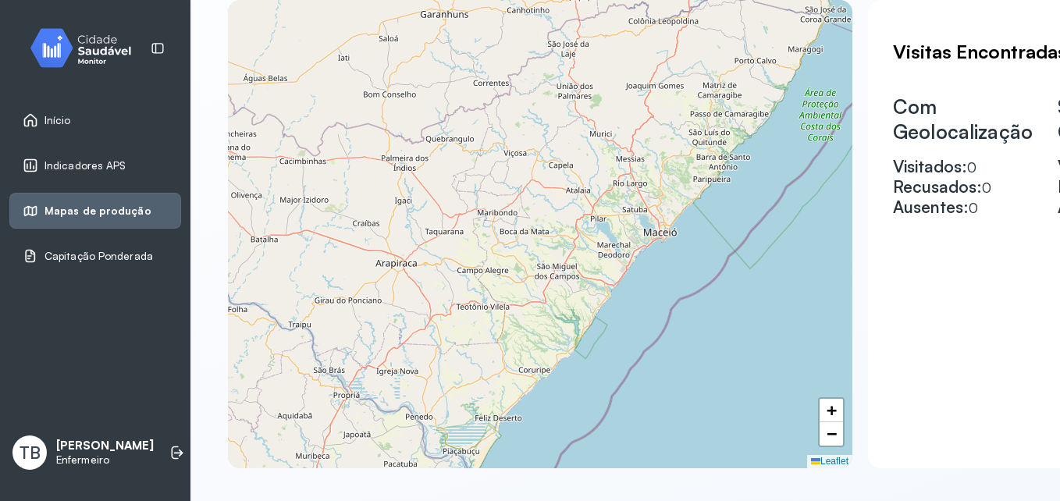
drag, startPoint x: 707, startPoint y: 293, endPoint x: 669, endPoint y: 63, distance: 232.7
click at [669, 64] on div "+ − Leaflet" at bounding box center [540, 234] width 625 height 469
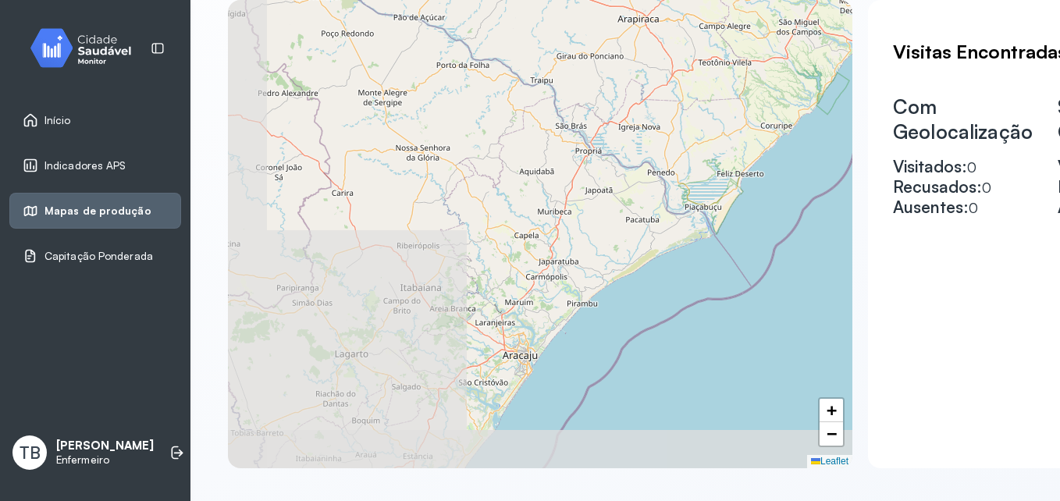
drag, startPoint x: 464, startPoint y: 300, endPoint x: 728, endPoint y: 126, distance: 316.2
click at [728, 126] on div "+ − Leaflet" at bounding box center [540, 234] width 625 height 469
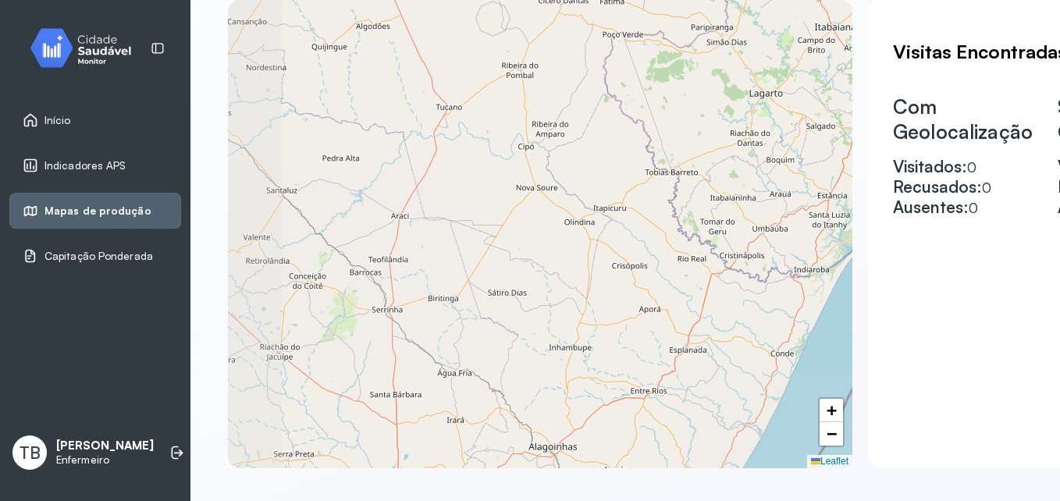
drag, startPoint x: 589, startPoint y: 277, endPoint x: 744, endPoint y: 108, distance: 229.9
click at [744, 108] on div "+ − Leaflet" at bounding box center [540, 234] width 625 height 469
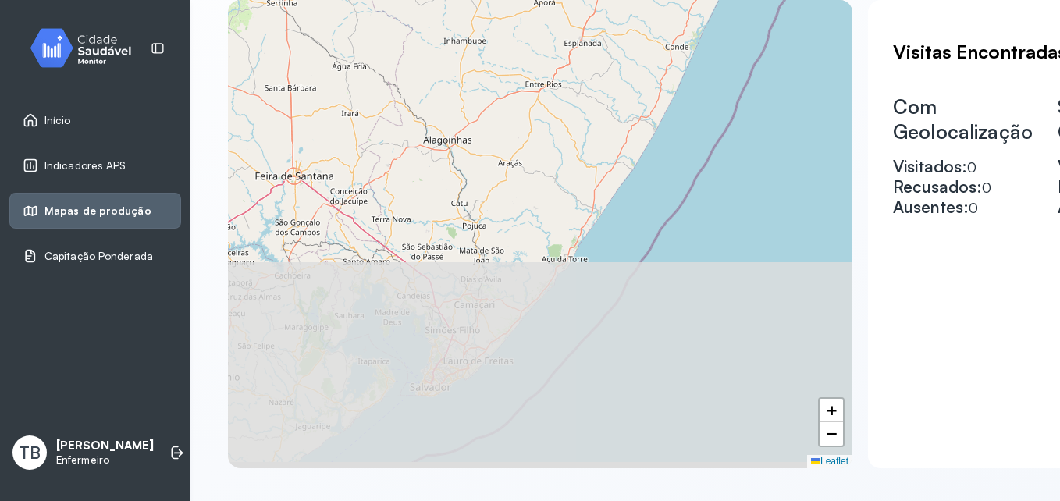
drag, startPoint x: 664, startPoint y: 326, endPoint x: 567, endPoint y: 27, distance: 314.4
click at [568, 27] on div "+ − Leaflet" at bounding box center [540, 234] width 625 height 469
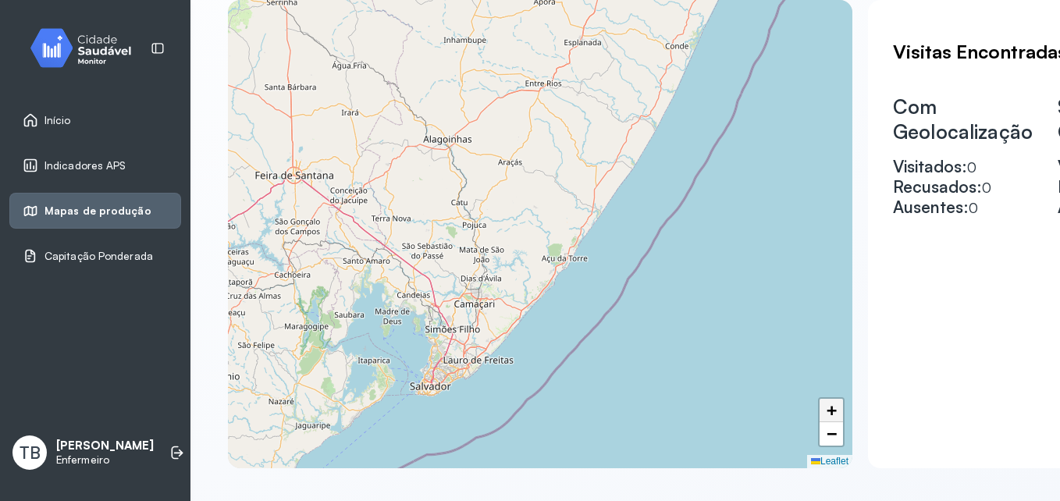
click at [838, 412] on link "+" at bounding box center [831, 410] width 23 height 23
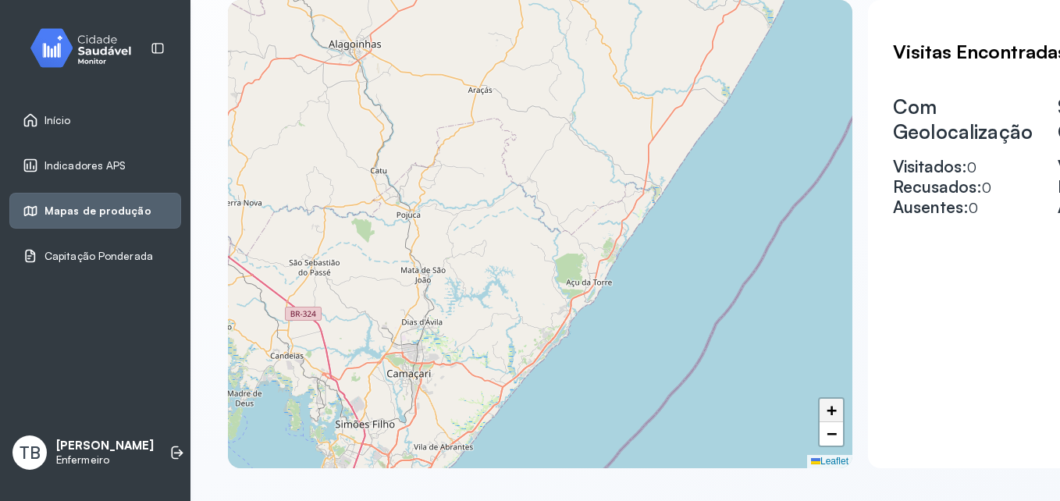
click at [838, 412] on link "+" at bounding box center [831, 410] width 23 height 23
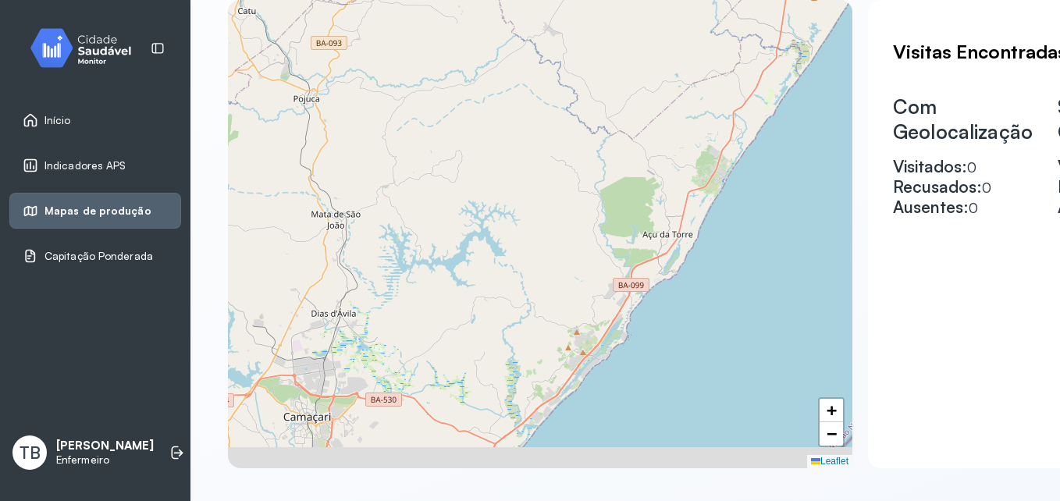
drag, startPoint x: 672, startPoint y: 383, endPoint x: 745, endPoint y: -58, distance: 447.1
click at [745, 0] on html "Início Indicadores APS Mapas de produção Capitação Ponderada TB Thayná Barboza …" at bounding box center [530, 250] width 1060 height 501
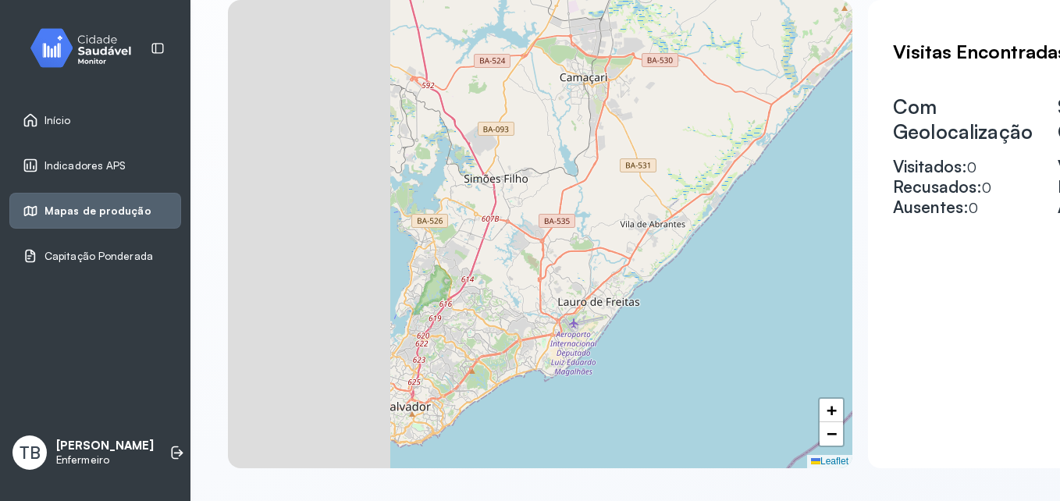
drag, startPoint x: 358, startPoint y: 213, endPoint x: 732, endPoint y: 279, distance: 379.0
click at [732, 279] on div "+ − Leaflet" at bounding box center [540, 234] width 625 height 469
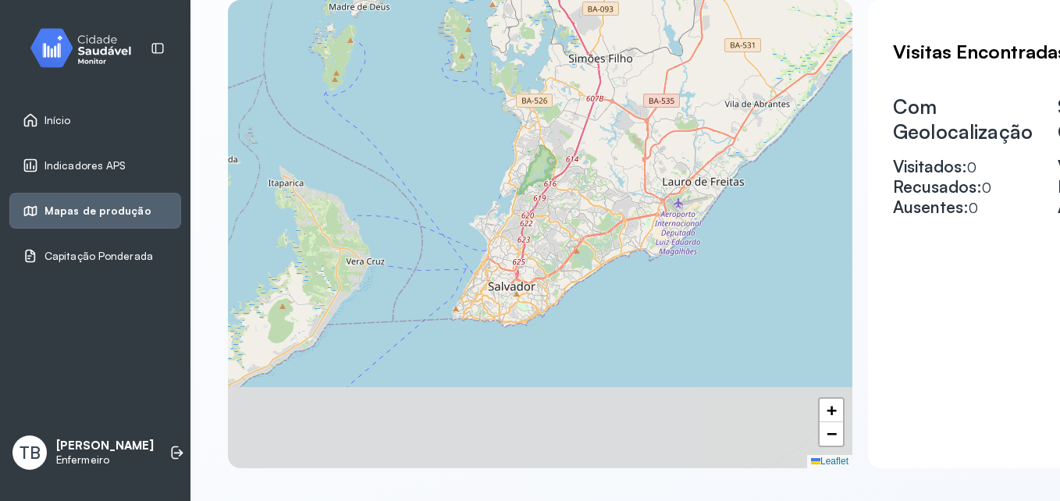
drag, startPoint x: 710, startPoint y: 367, endPoint x: 646, endPoint y: 189, distance: 189.2
click at [647, 190] on div "+ − Leaflet" at bounding box center [540, 234] width 625 height 469
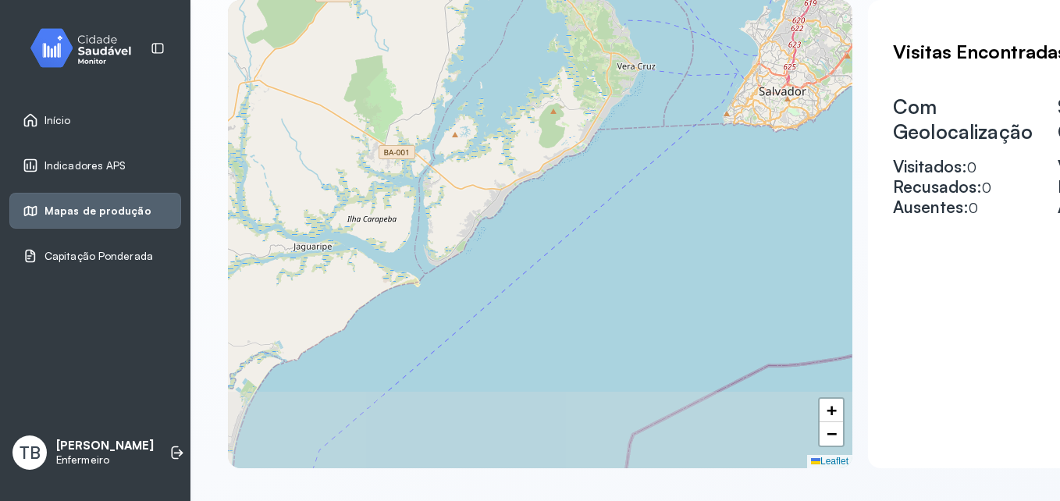
drag, startPoint x: 426, startPoint y: 322, endPoint x: 699, endPoint y: 151, distance: 322.4
click at [699, 151] on div "+ − Leaflet" at bounding box center [540, 234] width 625 height 469
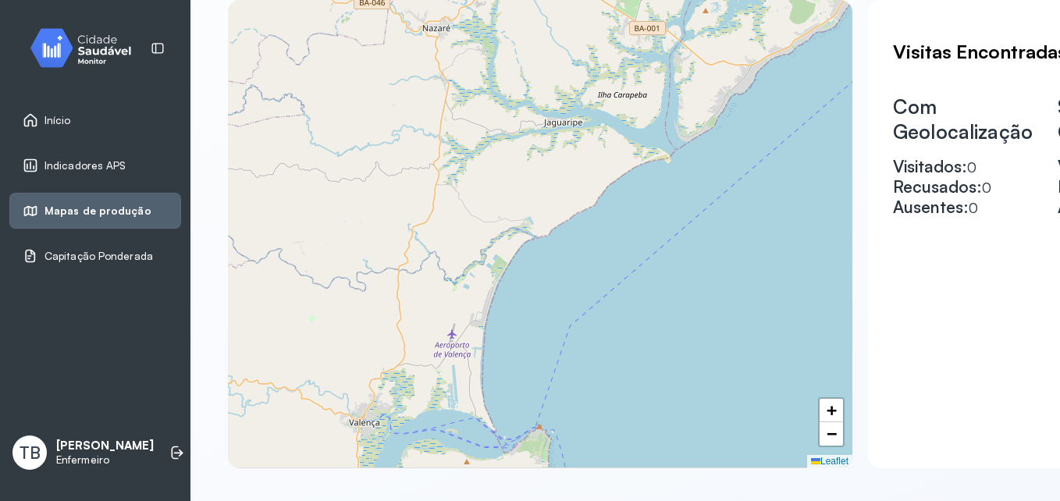
drag, startPoint x: 479, startPoint y: 267, endPoint x: 725, endPoint y: 145, distance: 274.5
click at [725, 145] on div "+ − Leaflet" at bounding box center [540, 234] width 625 height 469
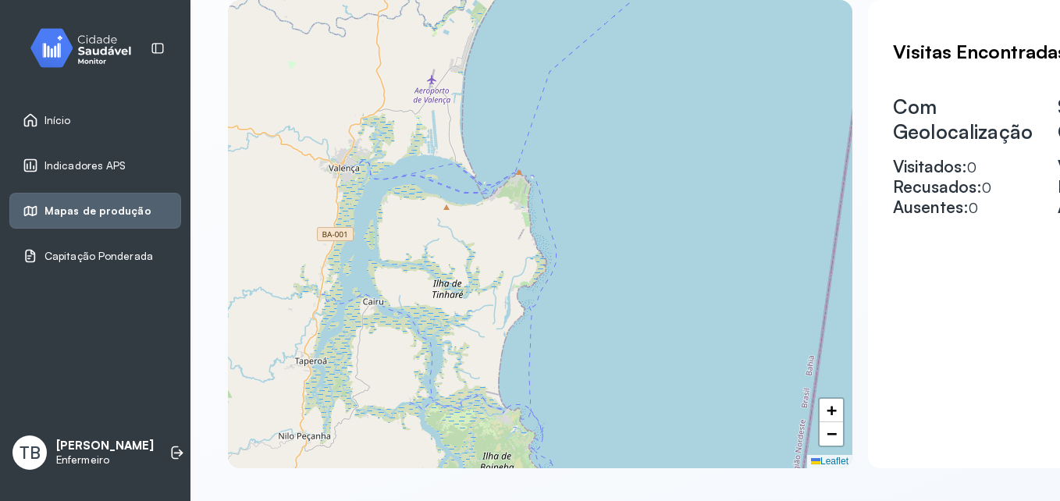
drag, startPoint x: 649, startPoint y: 401, endPoint x: 624, endPoint y: 141, distance: 261.2
click at [627, 144] on div "+ − Leaflet" at bounding box center [540, 234] width 625 height 469
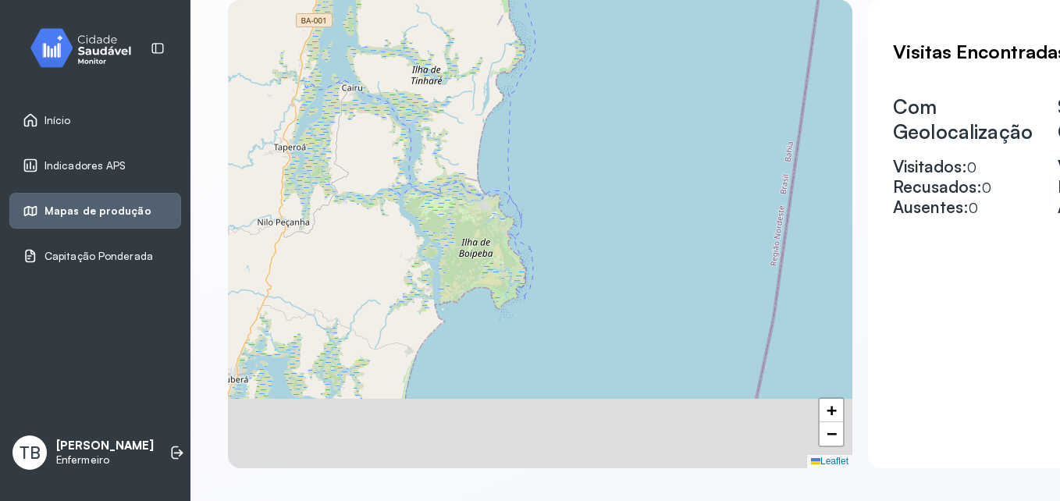
drag, startPoint x: 632, startPoint y: 251, endPoint x: 612, endPoint y: 126, distance: 126.6
click at [612, 126] on div "+ − Leaflet" at bounding box center [540, 234] width 625 height 469
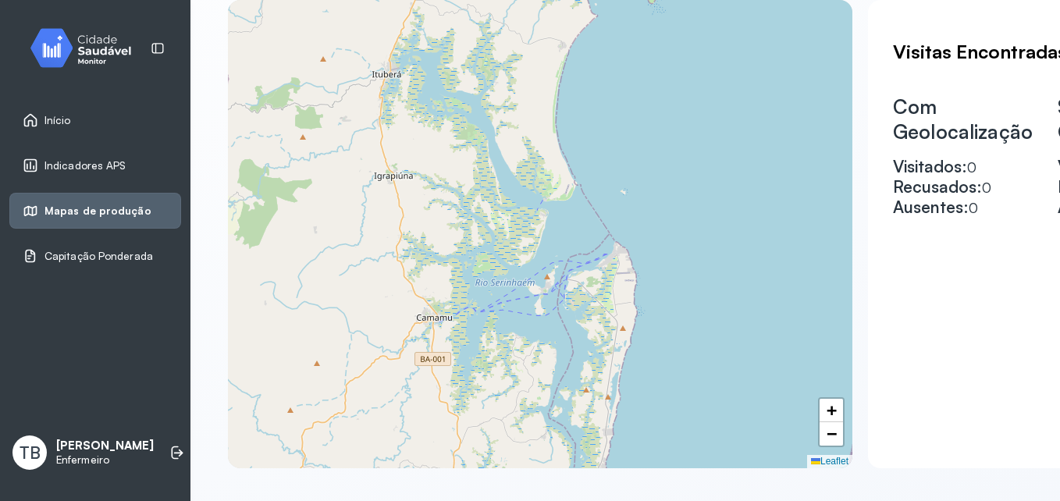
drag, startPoint x: 504, startPoint y: 359, endPoint x: 659, endPoint y: 90, distance: 310.6
click at [659, 90] on div "+ − Leaflet" at bounding box center [540, 234] width 625 height 469
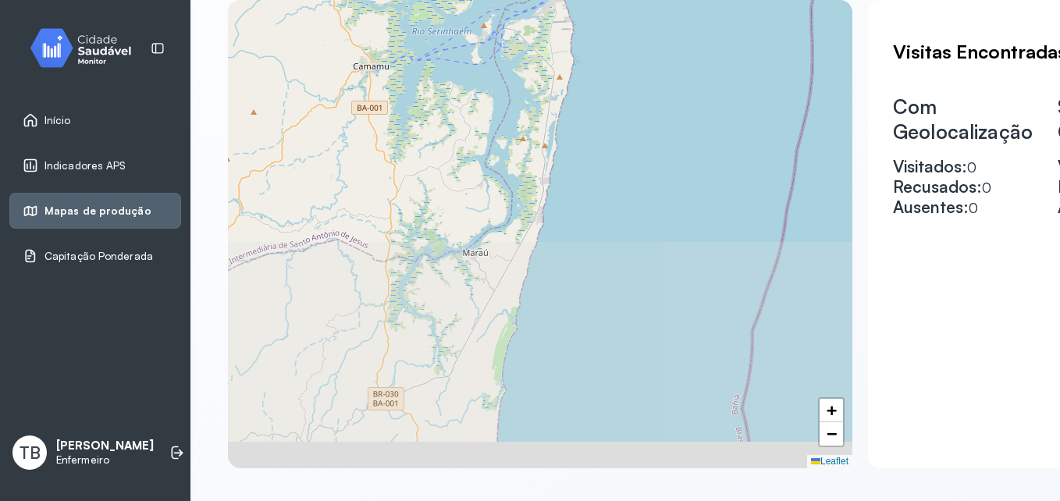
drag, startPoint x: 661, startPoint y: 416, endPoint x: 597, endPoint y: 164, distance: 260.2
click at [597, 164] on div "+ − Leaflet" at bounding box center [540, 234] width 625 height 469
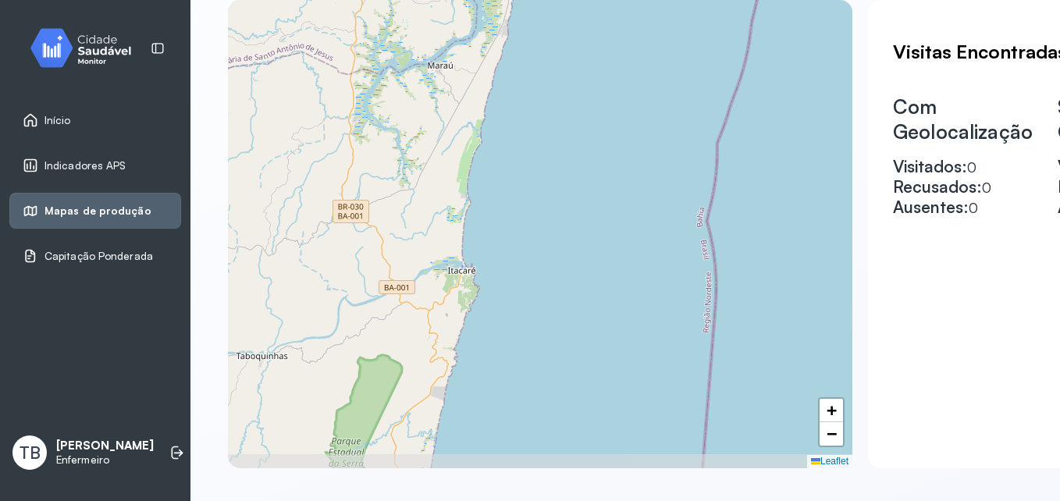
drag, startPoint x: 586, startPoint y: 404, endPoint x: 551, endPoint y: 218, distance: 189.8
click at [551, 218] on div "+ − Leaflet" at bounding box center [540, 234] width 625 height 469
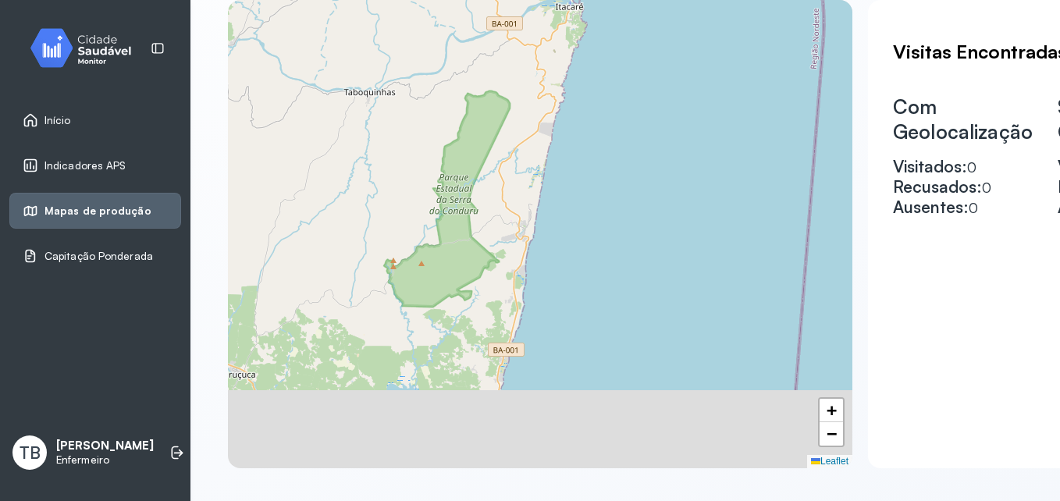
drag, startPoint x: 494, startPoint y: 385, endPoint x: 604, endPoint y: 119, distance: 287.1
click at [604, 119] on div "+ − Leaflet" at bounding box center [540, 234] width 625 height 469
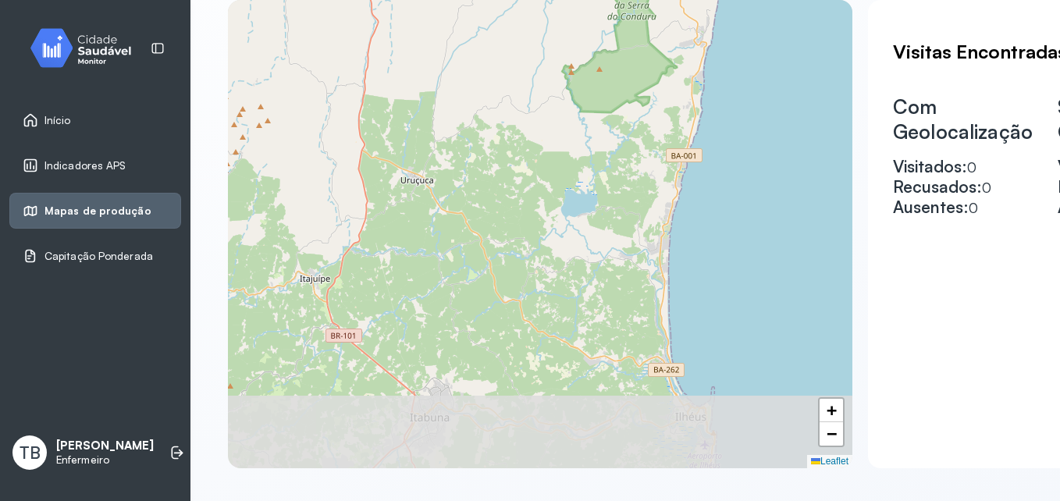
drag, startPoint x: 505, startPoint y: 273, endPoint x: 671, endPoint y: 88, distance: 247.7
click at [671, 88] on div "+ − Leaflet" at bounding box center [540, 234] width 625 height 469
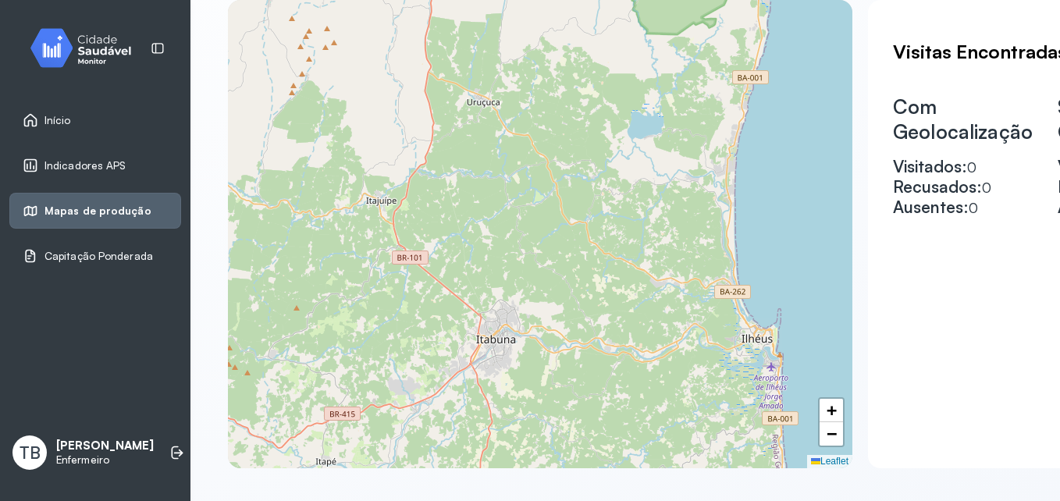
drag, startPoint x: 697, startPoint y: 280, endPoint x: 718, endPoint y: 229, distance: 55.3
click at [718, 229] on div "+ − Leaflet" at bounding box center [540, 234] width 625 height 469
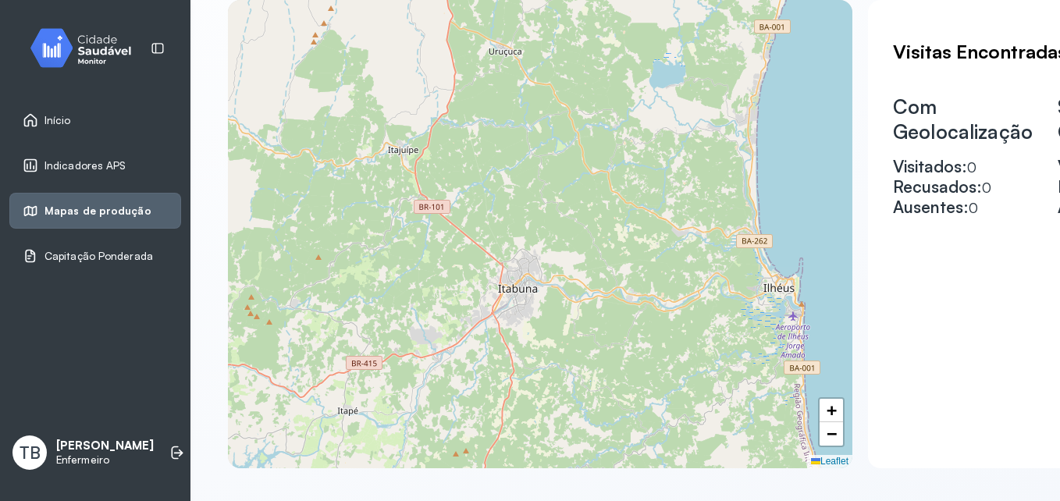
click at [522, 286] on div "+ − Leaflet" at bounding box center [540, 234] width 625 height 469
click at [829, 410] on span "+" at bounding box center [832, 411] width 10 height 20
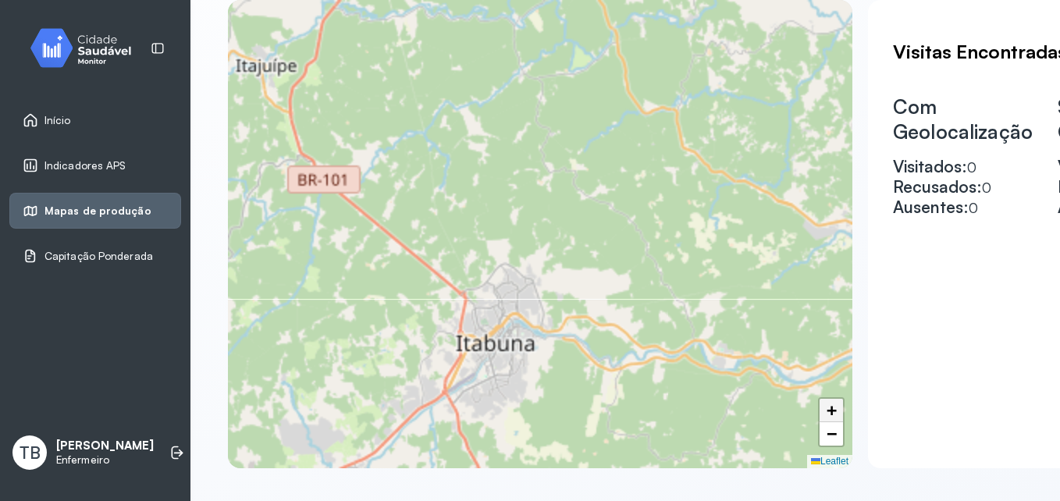
click at [829, 410] on span "+" at bounding box center [832, 411] width 10 height 20
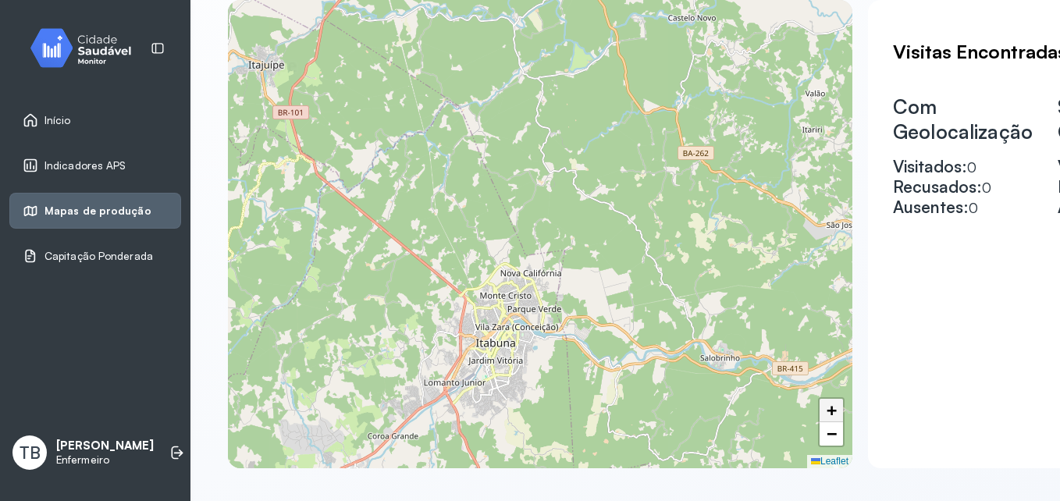
click at [829, 410] on span "+" at bounding box center [832, 411] width 10 height 20
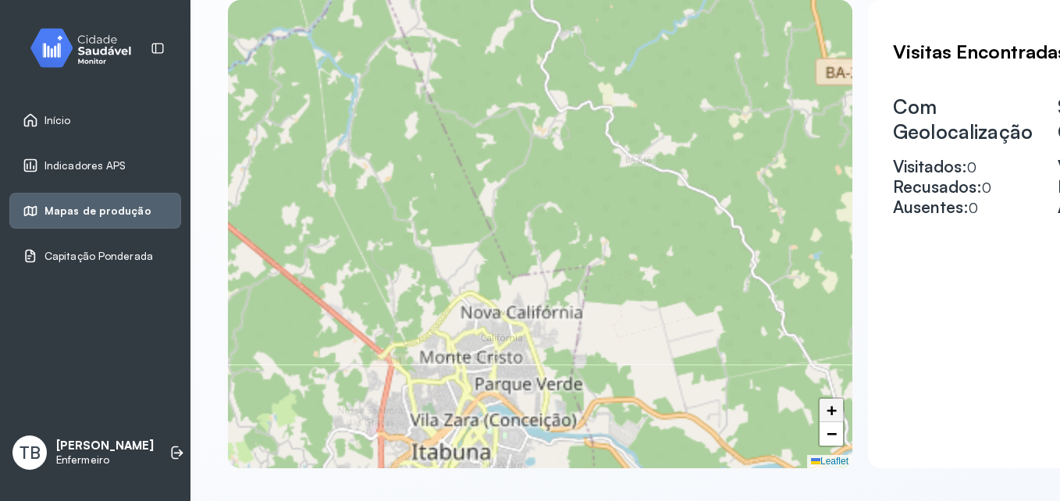
click at [829, 410] on span "+" at bounding box center [832, 411] width 10 height 20
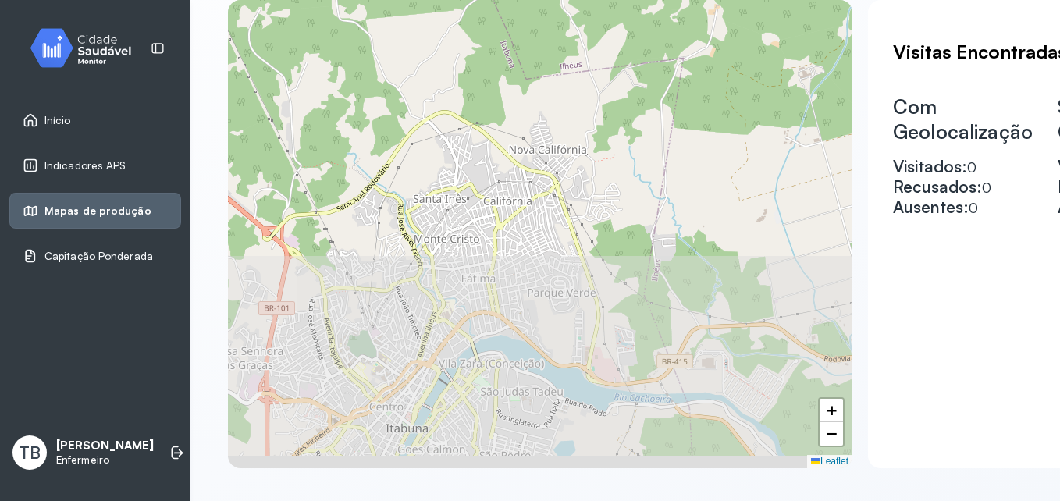
drag, startPoint x: 671, startPoint y: 346, endPoint x: 682, endPoint y: 178, distance: 168.2
click at [682, 178] on div "+ − Leaflet" at bounding box center [540, 234] width 625 height 469
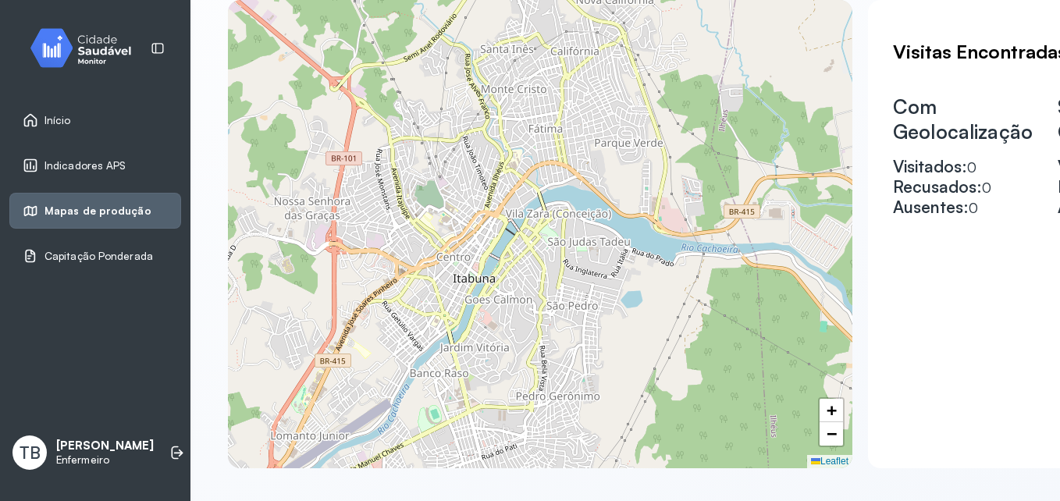
drag, startPoint x: 651, startPoint y: 342, endPoint x: 682, endPoint y: 226, distance: 120.3
click at [682, 226] on div "+ − Leaflet" at bounding box center [540, 234] width 625 height 469
click at [836, 404] on span "+" at bounding box center [832, 411] width 10 height 20
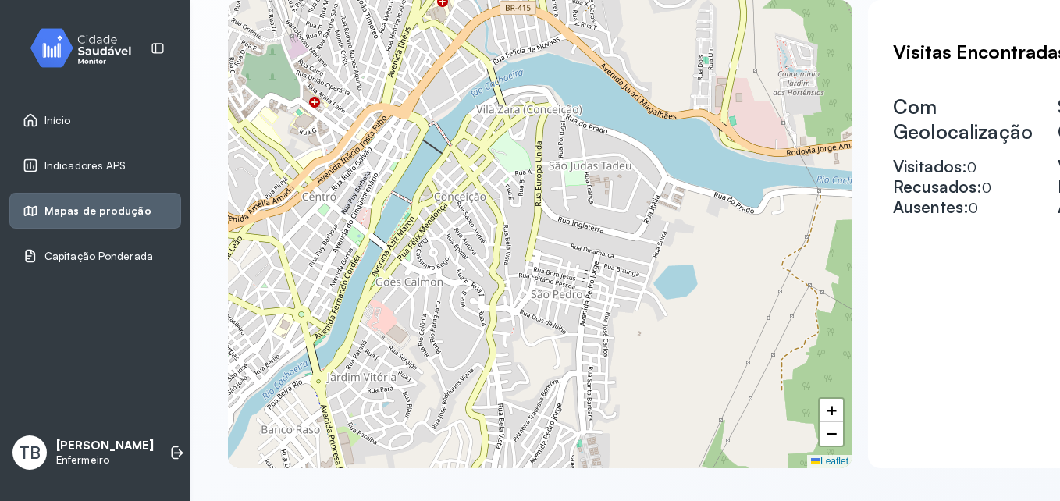
drag, startPoint x: 697, startPoint y: 404, endPoint x: 649, endPoint y: 322, distance: 95.5
click at [649, 322] on div "+ − Leaflet" at bounding box center [540, 234] width 625 height 469
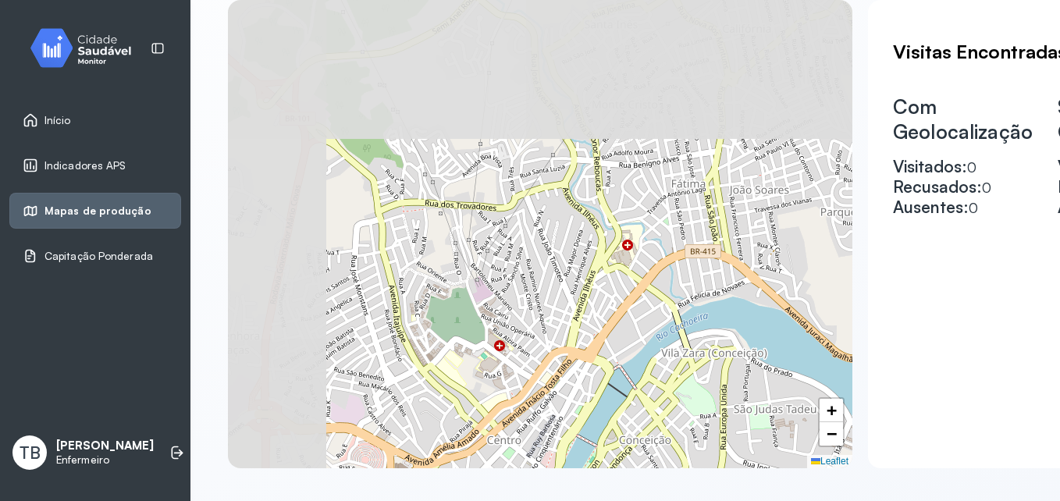
drag, startPoint x: 620, startPoint y: 280, endPoint x: 774, endPoint y: 502, distance: 270.5
click at [774, 501] on html "Início Indicadores APS Mapas de produção Capitação Ponderada TB Thayná Barboza …" at bounding box center [530, 250] width 1060 height 501
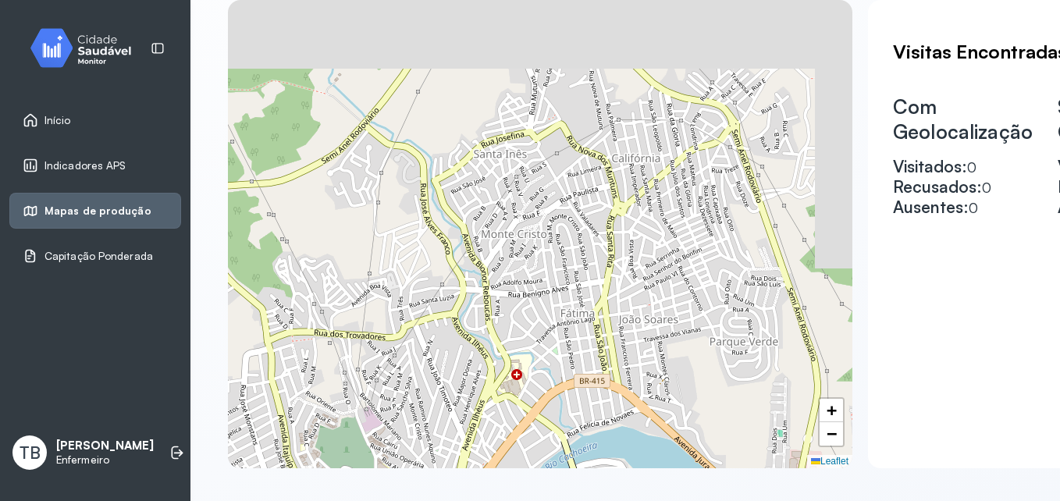
drag
click at [606, 429] on div "+ − Leaflet" at bounding box center [540, 234] width 625 height 469
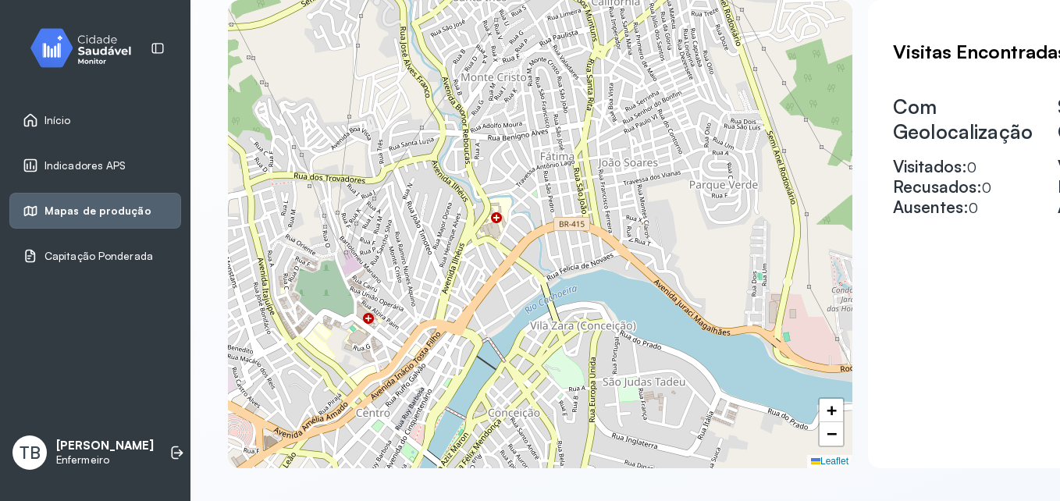
click at [713, 245] on div "+ − Leaflet" at bounding box center [540, 234] width 625 height 469
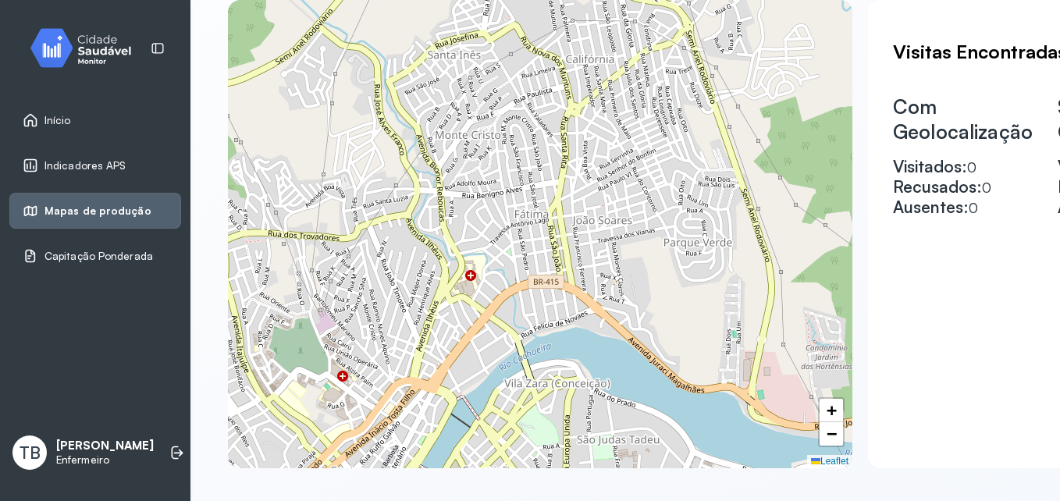
click at [700, 334] on div "+ − Leaflet" at bounding box center [540, 234] width 625 height 469
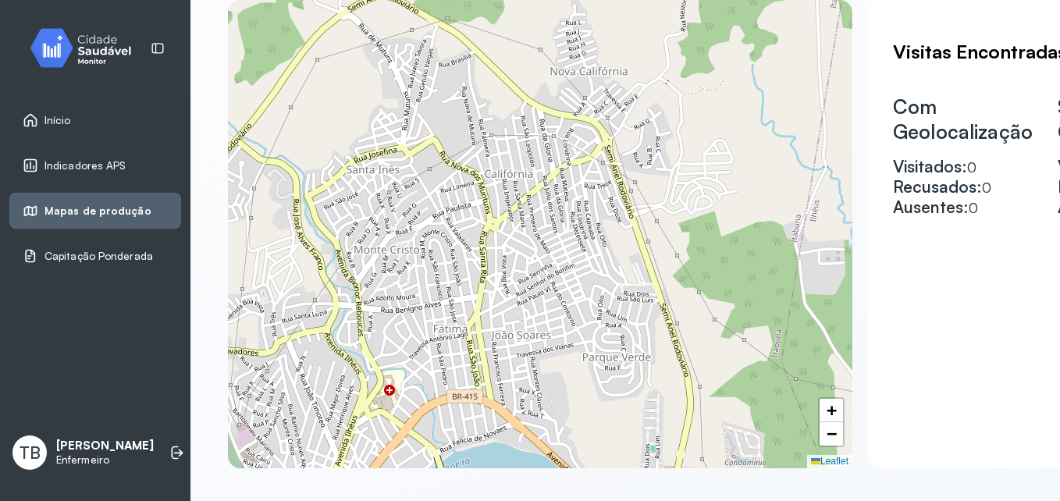
drag, startPoint x: 692, startPoint y: 280, endPoint x: 615, endPoint y: 372, distance: 120.4
click at [615, 372] on div "+ − Leaflet" at bounding box center [540, 234] width 625 height 469
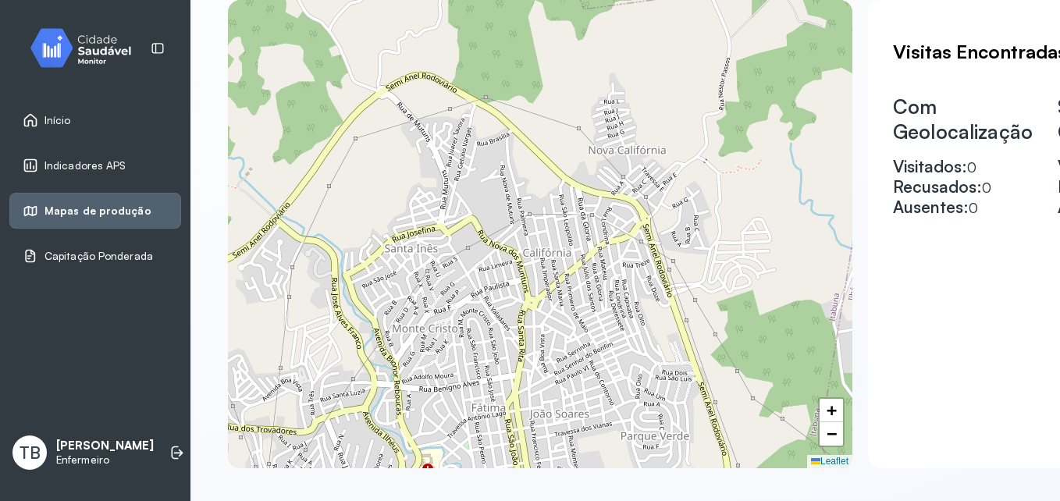
drag, startPoint x: 607, startPoint y: 303, endPoint x: 646, endPoint y: 382, distance: 88.0
click at [646, 382] on div "+ − Leaflet" at bounding box center [540, 234] width 625 height 469
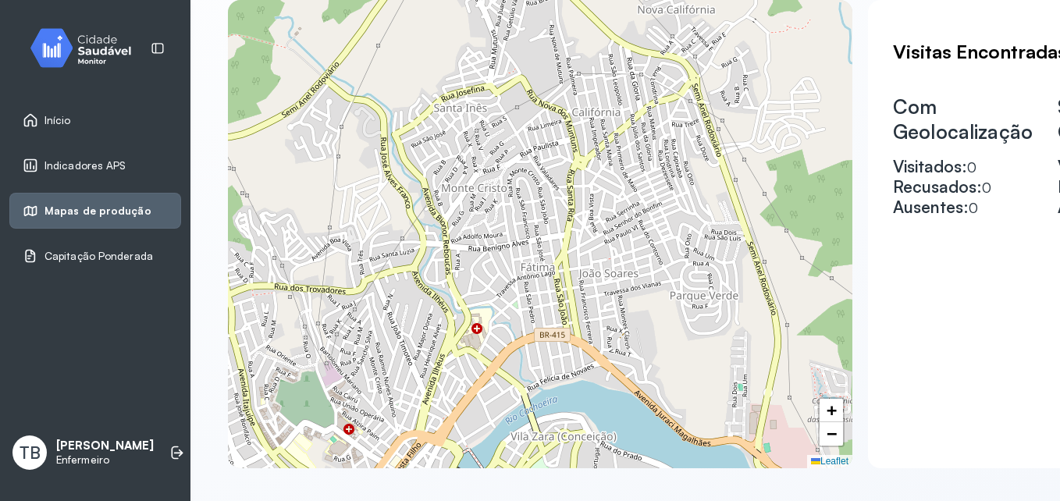
drag, startPoint x: 568, startPoint y: 394, endPoint x: 618, endPoint y: 251, distance: 152.4
click at [618, 251] on div "+ − Leaflet" at bounding box center [540, 234] width 625 height 469
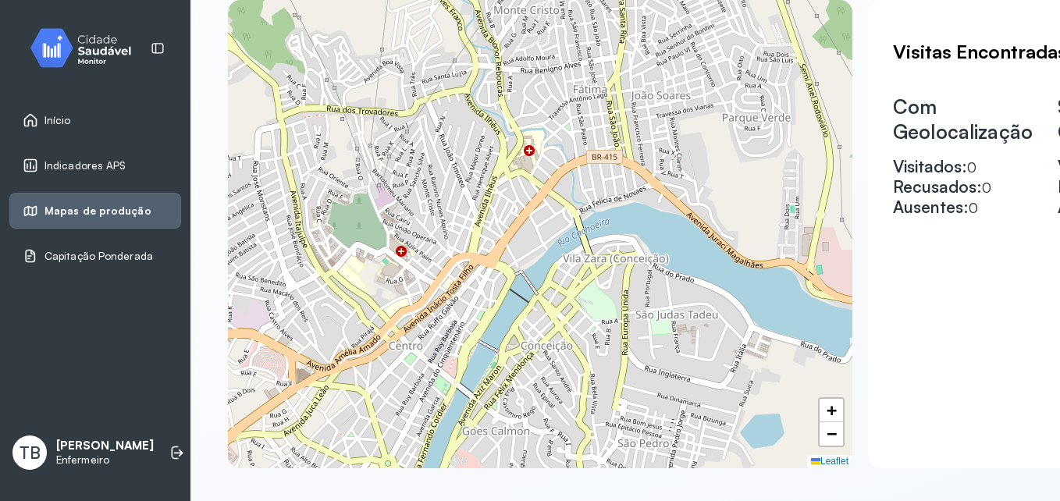
drag, startPoint x: 596, startPoint y: 250, endPoint x: 603, endPoint y: 180, distance: 70.6
click at [603, 180] on div "+ − Leaflet" at bounding box center [540, 234] width 625 height 469
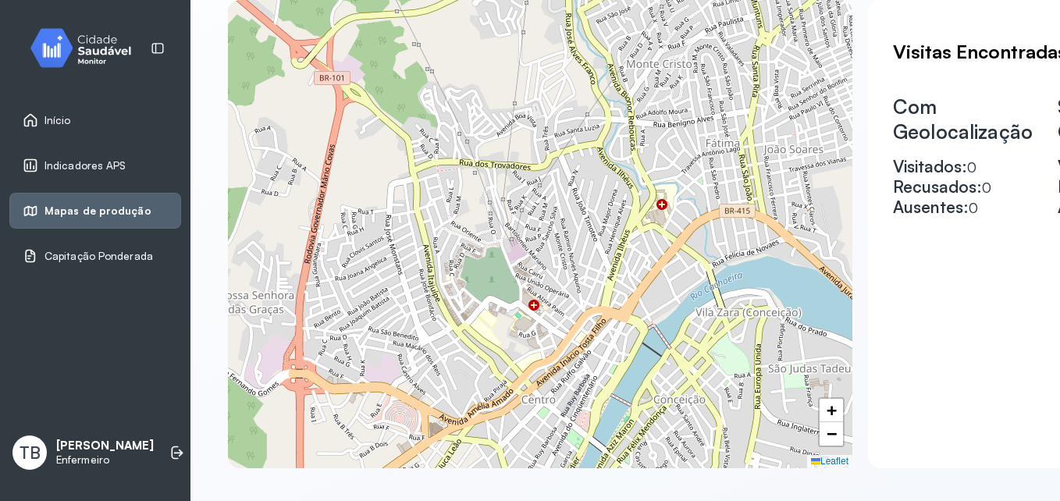
drag, startPoint x: 537, startPoint y: 219, endPoint x: 670, endPoint y: 273, distance: 143.3
click at [670, 273] on div "+ − Leaflet" at bounding box center [540, 234] width 625 height 469
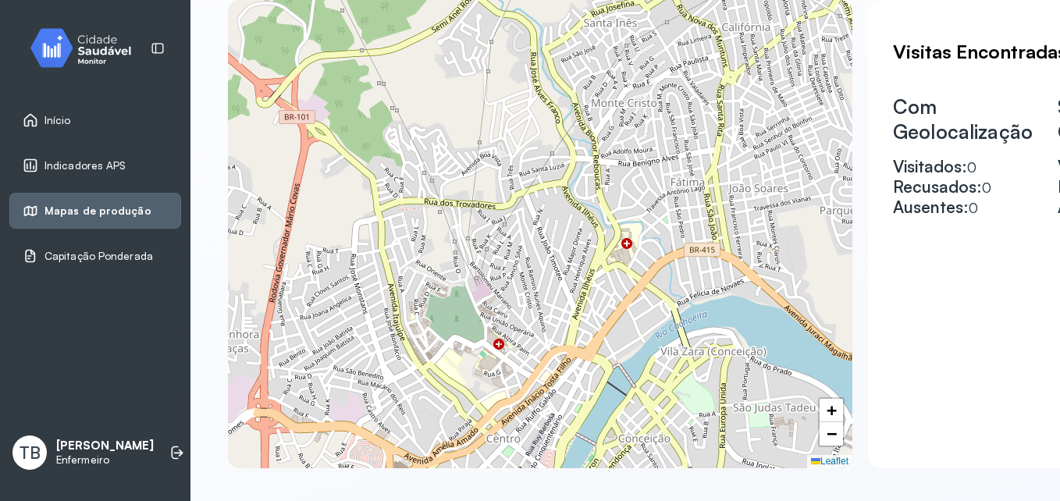
drag, startPoint x: 561, startPoint y: 273, endPoint x: 536, endPoint y: 304, distance: 39.5
click at [536, 304] on div "+ − Leaflet" at bounding box center [540, 234] width 625 height 469
click at [829, 408] on span "+" at bounding box center [832, 411] width 10 height 20
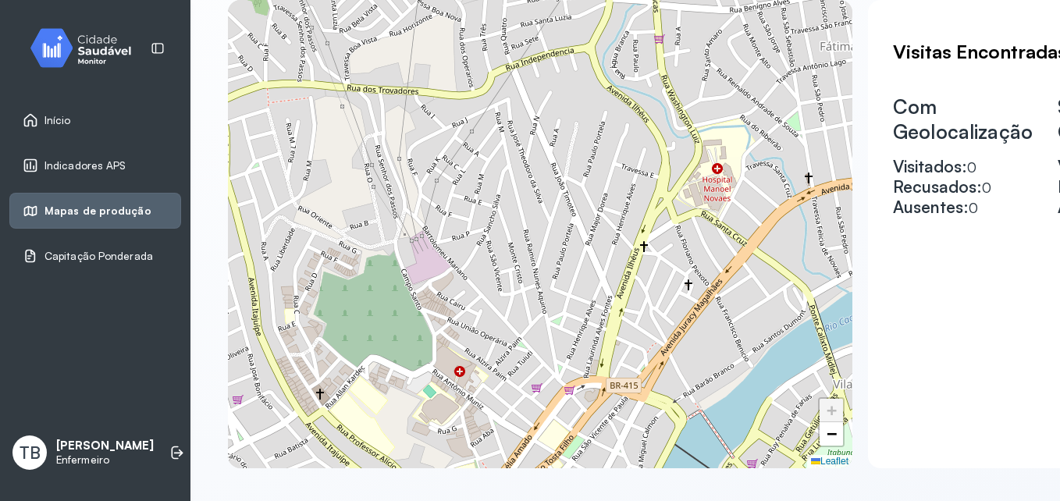
drag, startPoint x: 511, startPoint y: 402, endPoint x: 515, endPoint y: 317, distance: 85.2
click at [515, 317] on div "+ − Leaflet" at bounding box center [540, 234] width 625 height 469
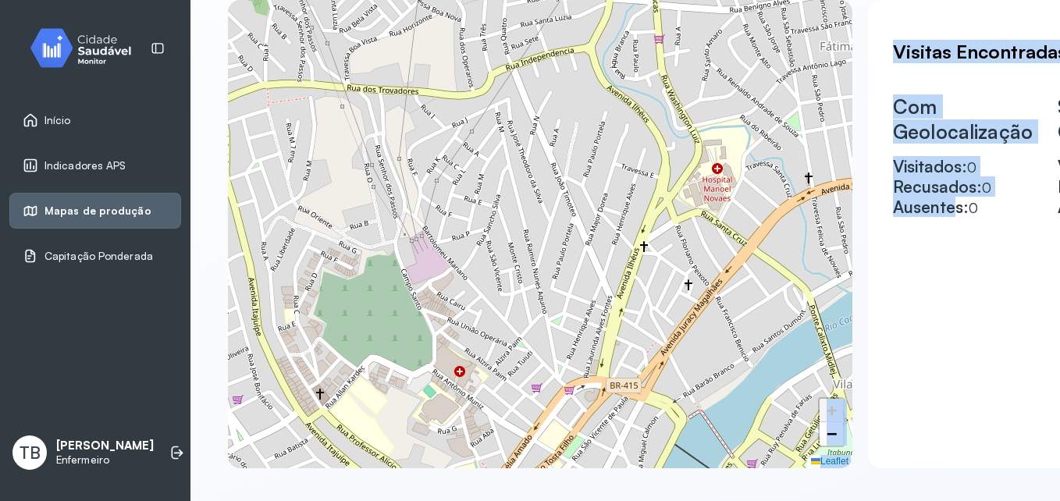
drag, startPoint x: 952, startPoint y: 361, endPoint x: 769, endPoint y: 411, distance: 189.4
click at [769, 411] on div "+ − Leaflet Visitas Encontradas Com Geolocalização Visitados: 0 Recusados: 0 Au…" at bounding box center [625, 234] width 795 height 469
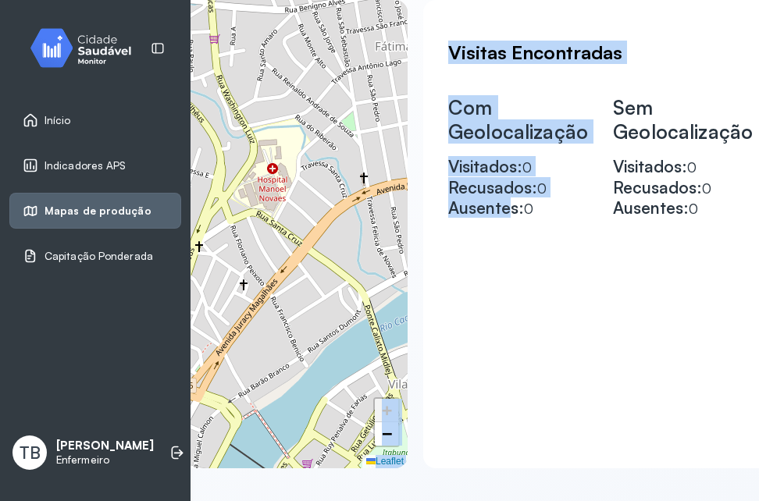
scroll to position [472, 447]
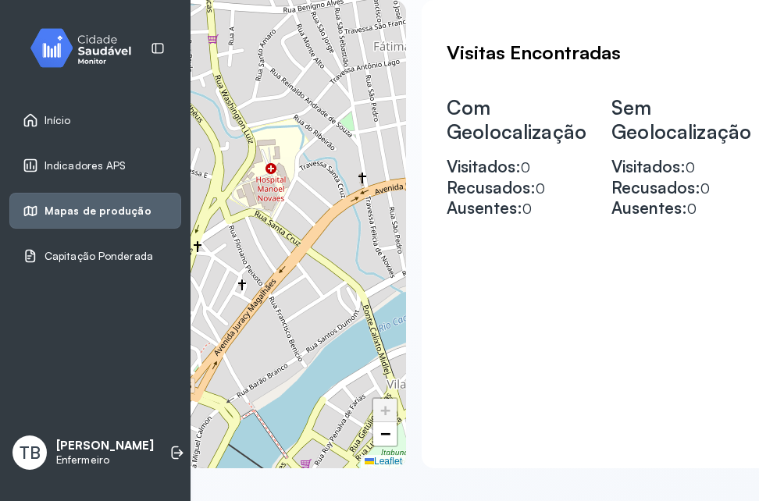
click at [650, 416] on div "Visitas Encontradas Com Geolocalização Visitados: 0 Recusados: 0 Ausentes: 0 Se…" at bounding box center [599, 234] width 355 height 469
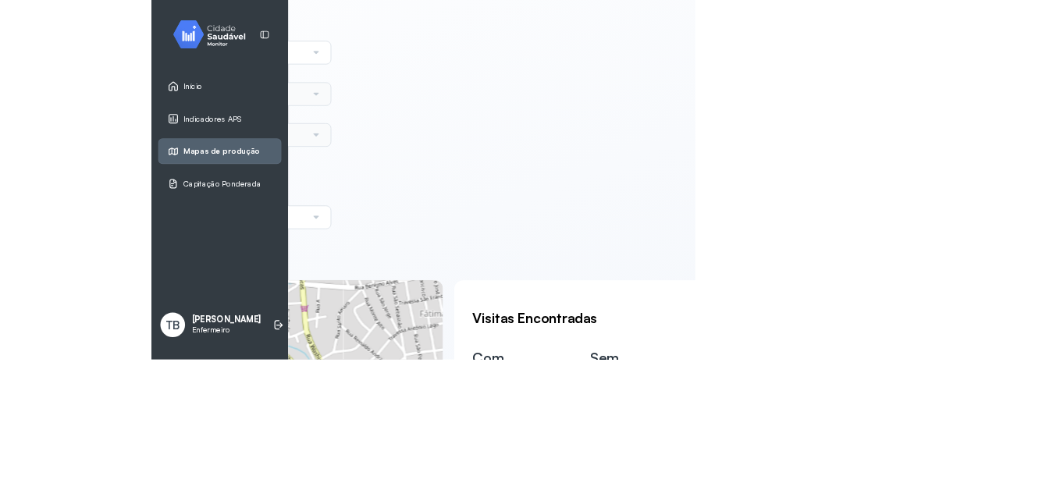
scroll to position [82, 170]
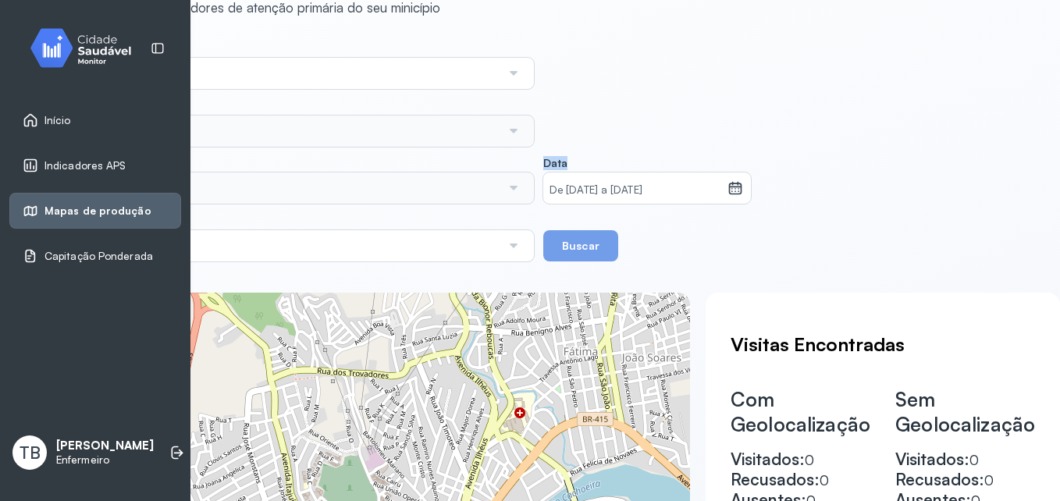
drag, startPoint x: 579, startPoint y: 77, endPoint x: 689, endPoint y: 110, distance: 114.9
click at [689, 110] on div "Unidade de Saúde * Conjunto Penal de Itabuna Consultorio na Rua MII Equipe Emul…" at bounding box center [463, 151] width 795 height 220
click at [94, 165] on span "Indicadores APS" at bounding box center [86, 165] width 82 height 13
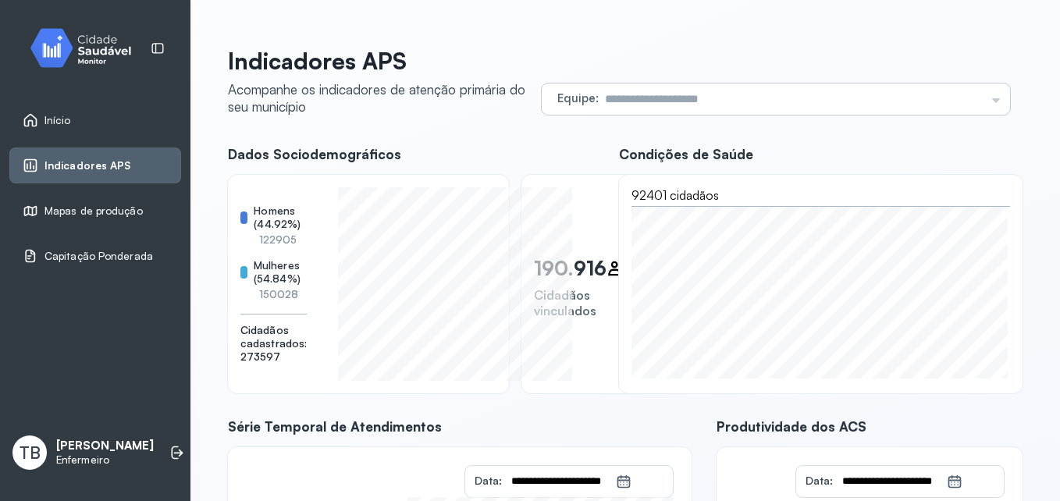
click at [874, 94] on input "text" at bounding box center [792, 99] width 387 height 31
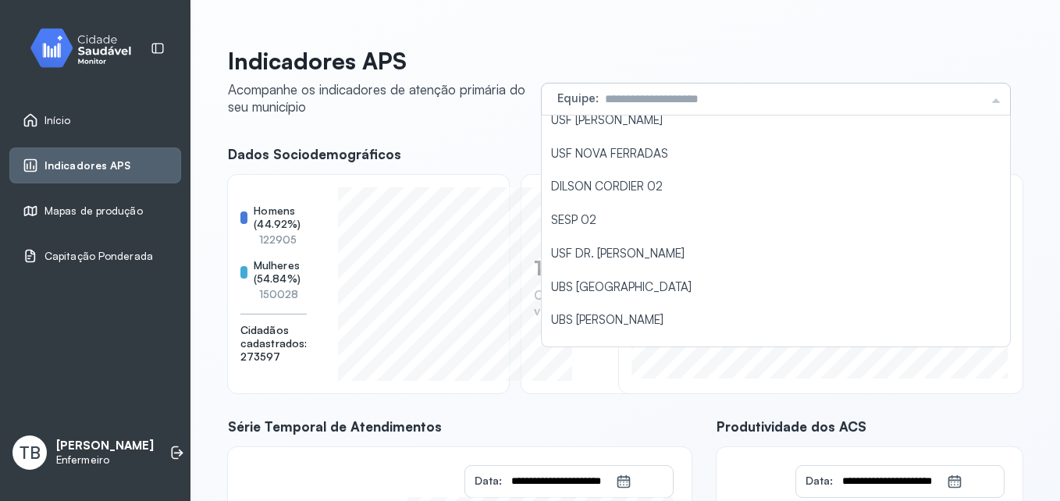
scroll to position [1484, 0]
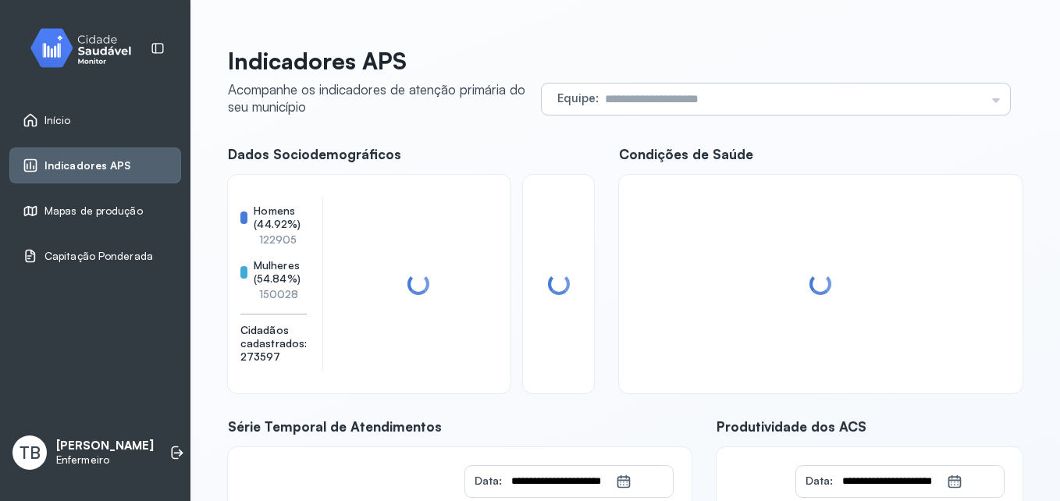
type input "*******"
click at [707, 212] on div "Indicadores APS Acompanhe os indicadores de atenção primária do seu município E…" at bounding box center [625, 403] width 795 height 713
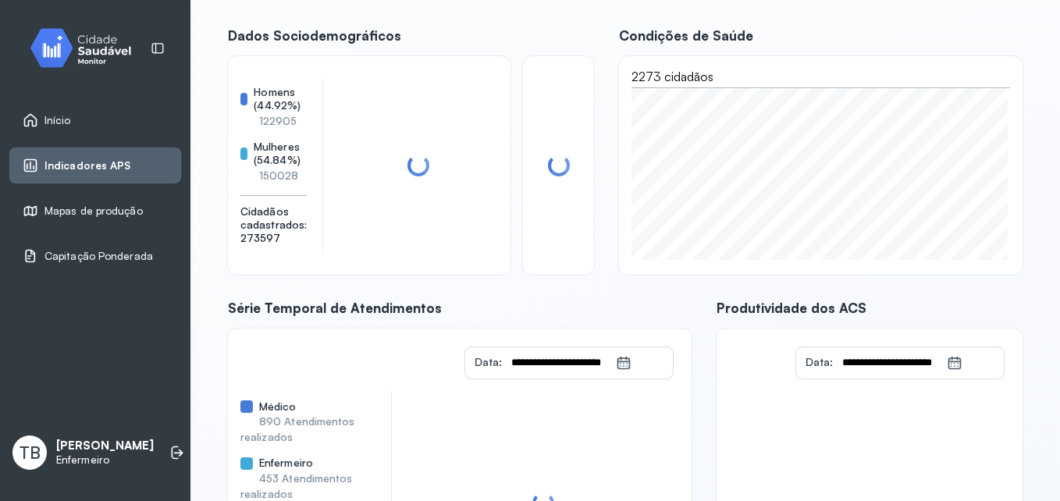
scroll to position [156, 0]
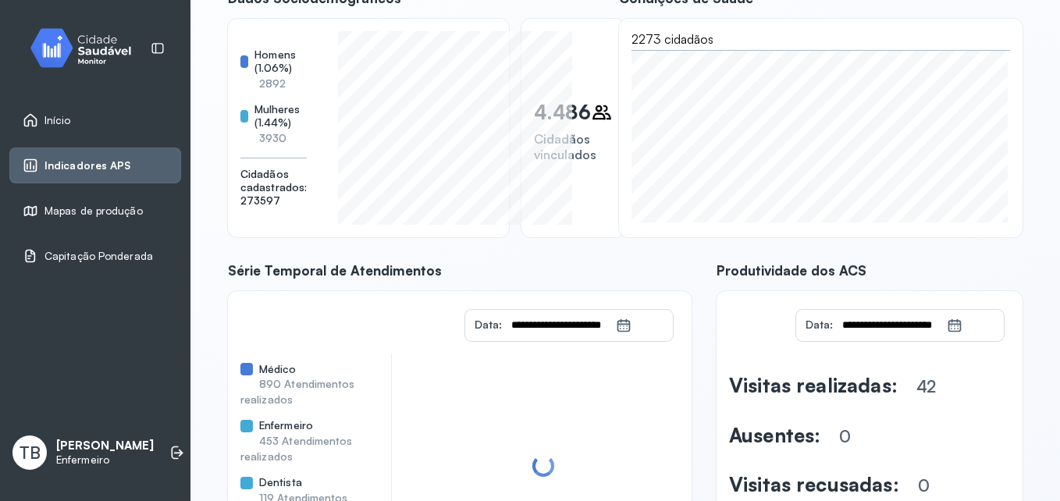
click at [948, 323] on icon at bounding box center [955, 326] width 16 height 16
click at [949, 326] on icon at bounding box center [955, 326] width 16 height 16
click at [910, 325] on input "**********" at bounding box center [890, 325] width 114 height 31
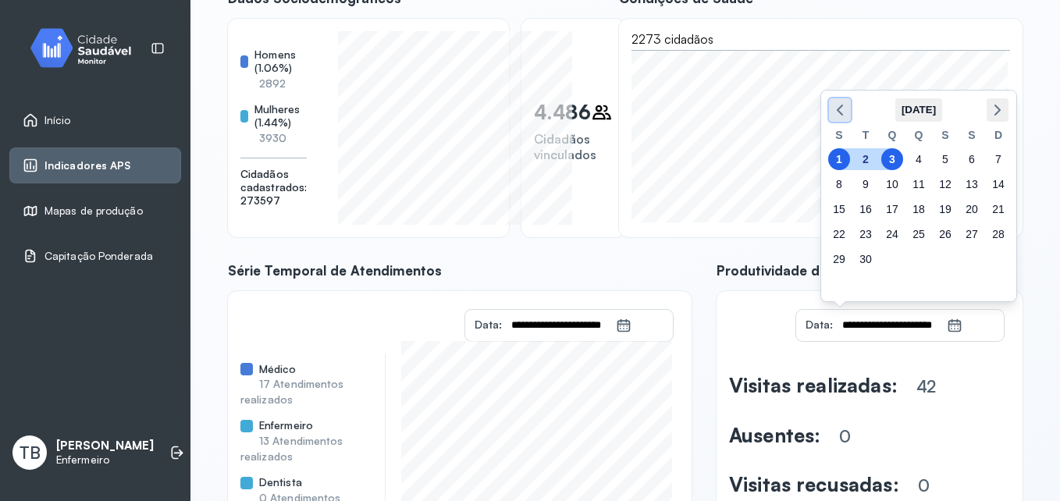
click at [839, 105] on icon "button" at bounding box center [840, 110] width 19 height 19
click at [947, 148] on div "1" at bounding box center [946, 159] width 22 height 22
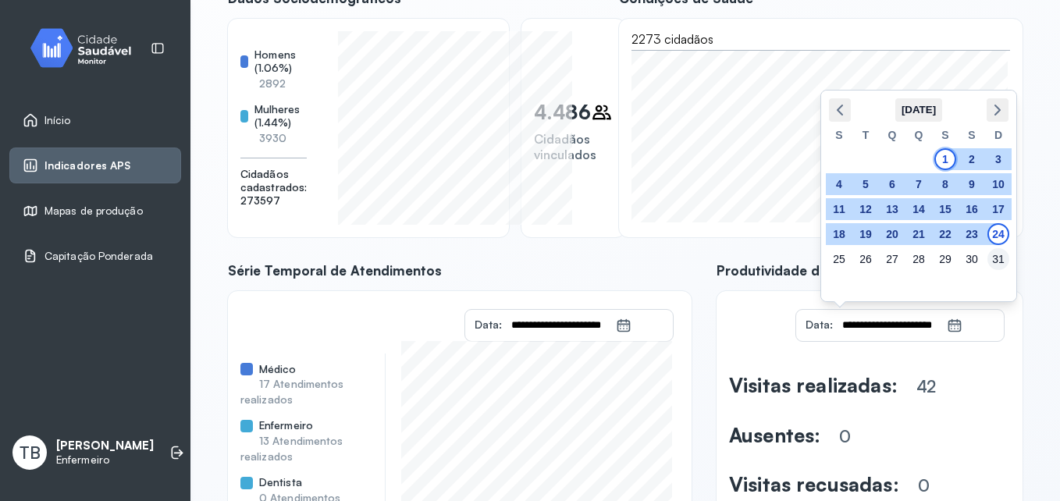
type input "**********"
click at [994, 259] on div "31" at bounding box center [999, 259] width 22 height 22
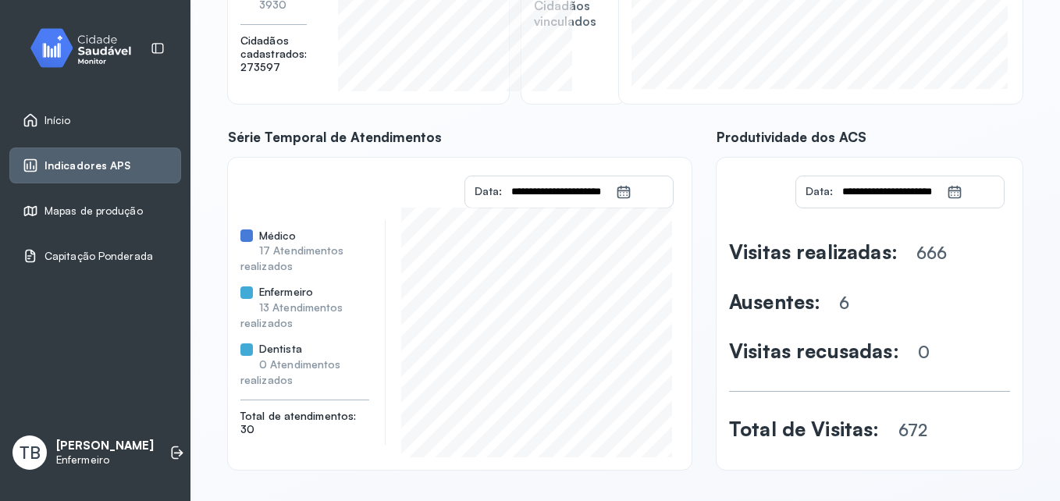
scroll to position [296, 0]
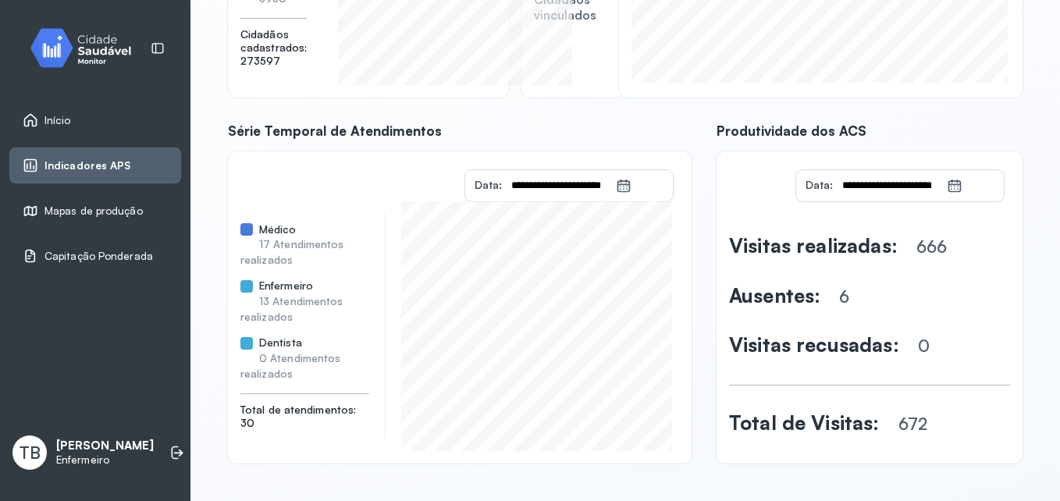
click at [618, 184] on icon at bounding box center [624, 183] width 12 height 6
click at [618, 185] on icon at bounding box center [624, 183] width 12 height 6
click at [618, 184] on icon at bounding box center [624, 183] width 12 height 6
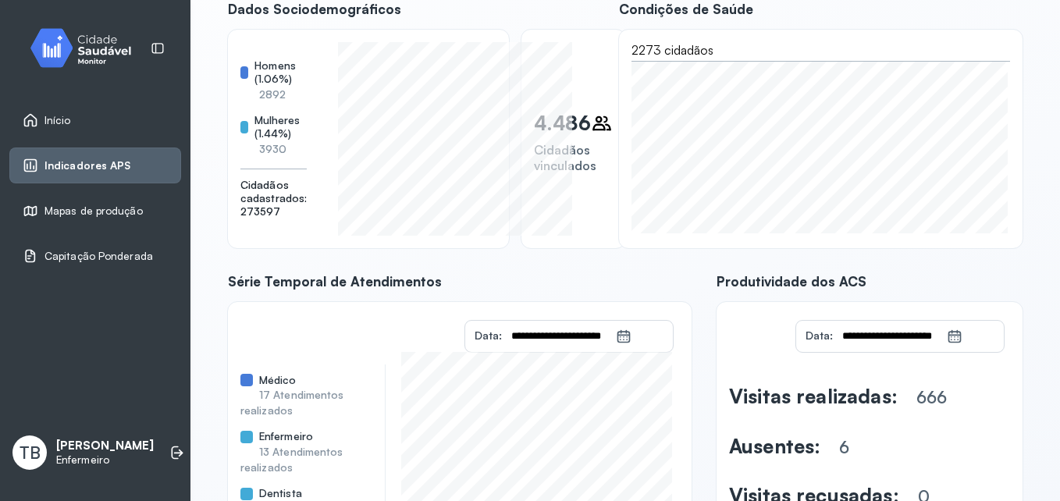
scroll to position [140, 0]
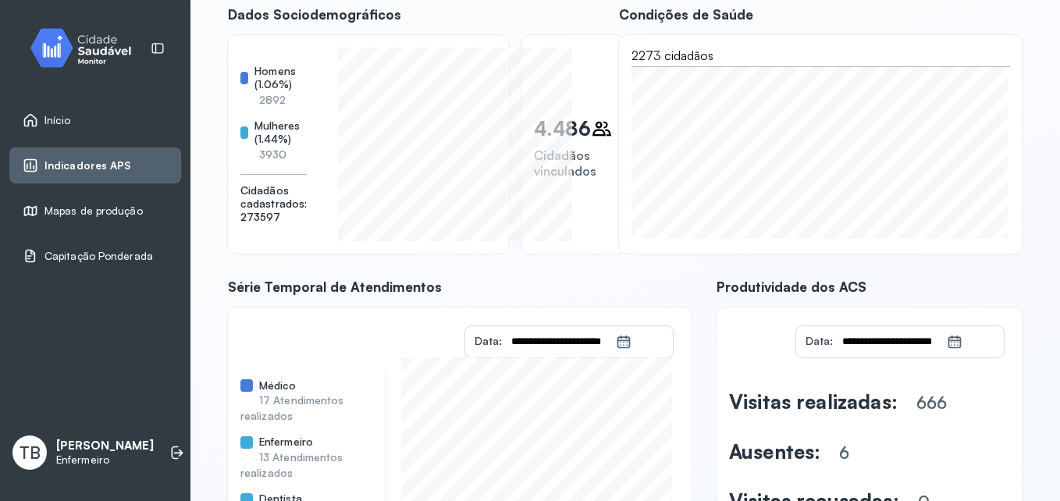
click at [625, 338] on div "**********" at bounding box center [571, 341] width 139 height 31
click at [618, 340] on icon at bounding box center [624, 342] width 16 height 16
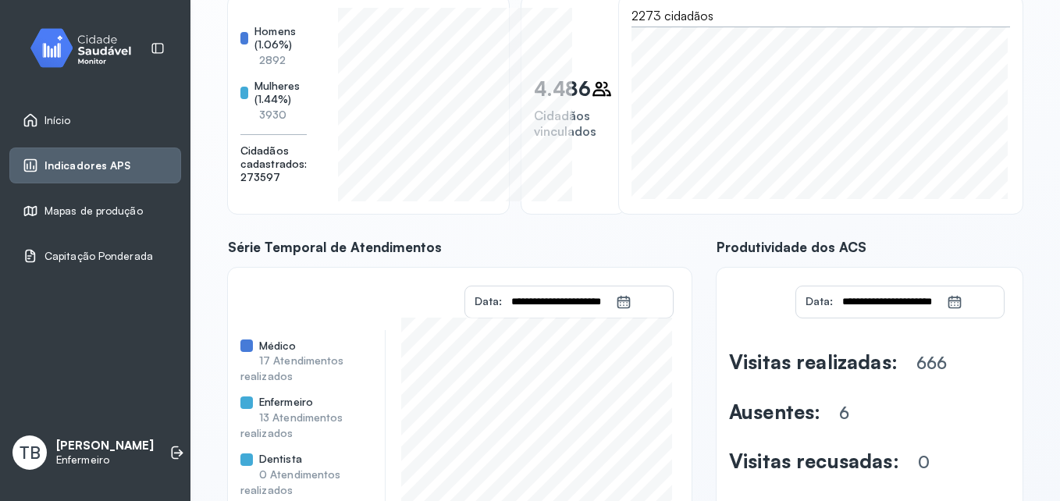
scroll to position [218, 0]
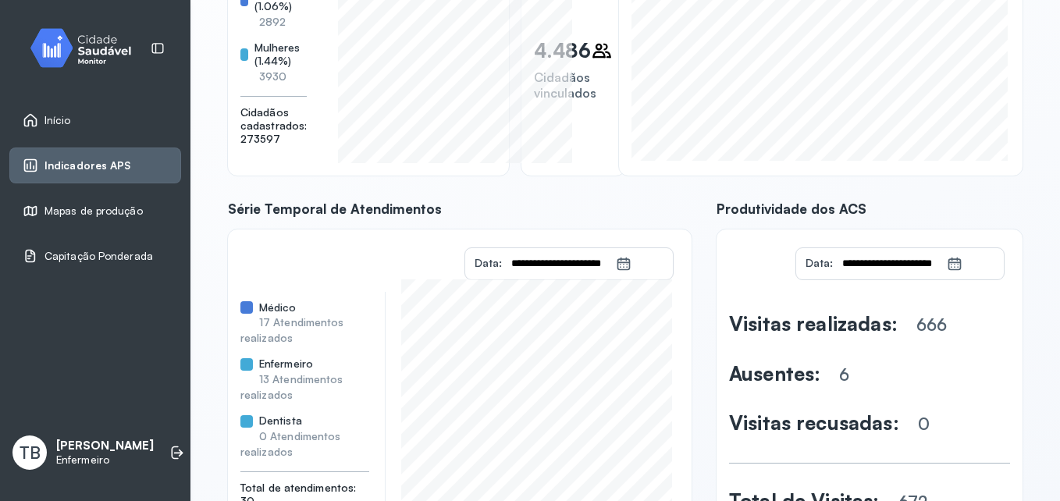
click at [465, 255] on div "**********" at bounding box center [569, 263] width 208 height 31
click at [502, 265] on input "**********" at bounding box center [559, 263] width 114 height 31
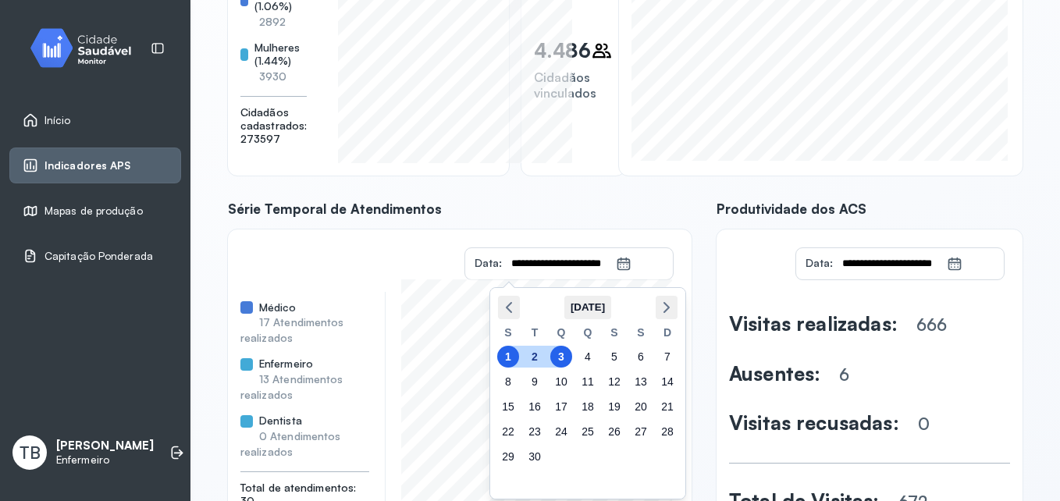
click at [486, 259] on span "Data:" at bounding box center [488, 262] width 27 height 13
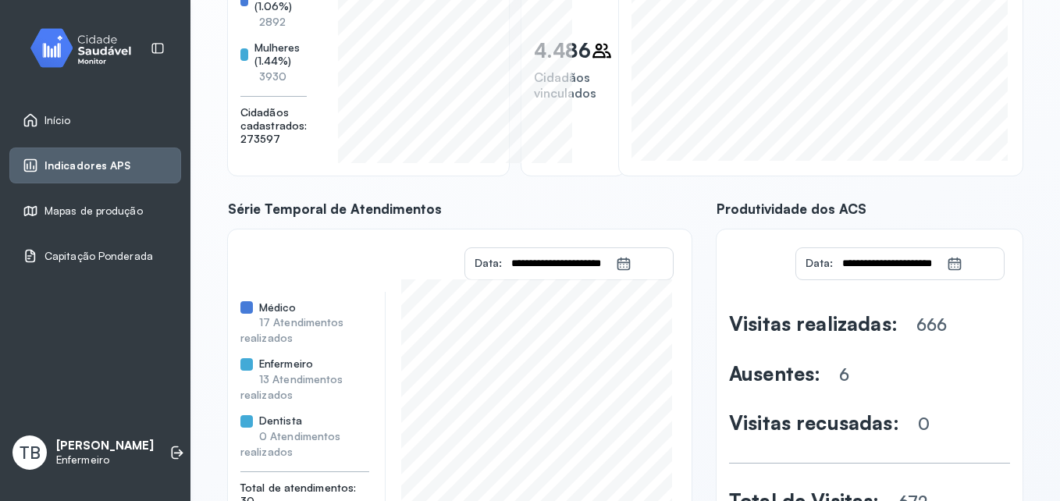
click at [529, 262] on input "**********" at bounding box center [559, 263] width 114 height 31
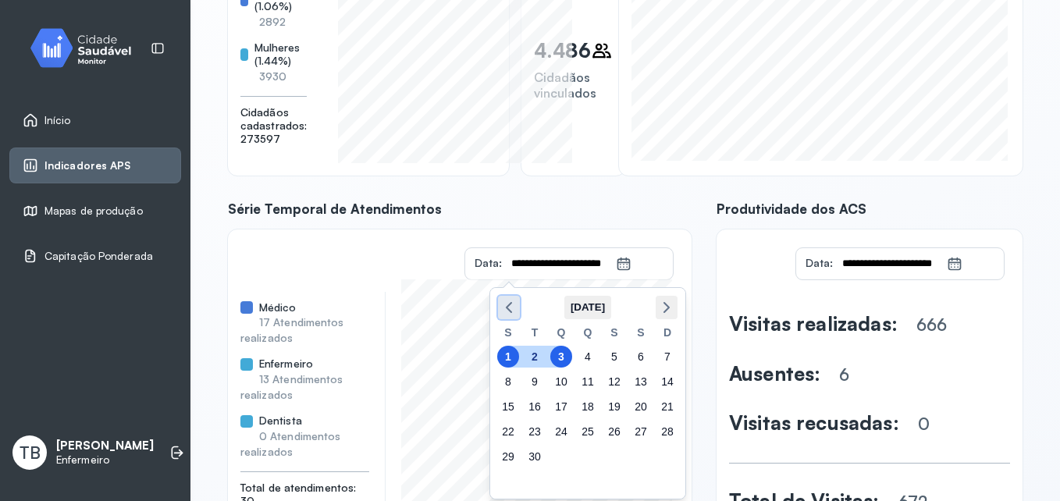
click at [511, 303] on polyline "button" at bounding box center [509, 307] width 5 height 9
click at [618, 358] on div "1" at bounding box center [615, 357] width 22 height 22
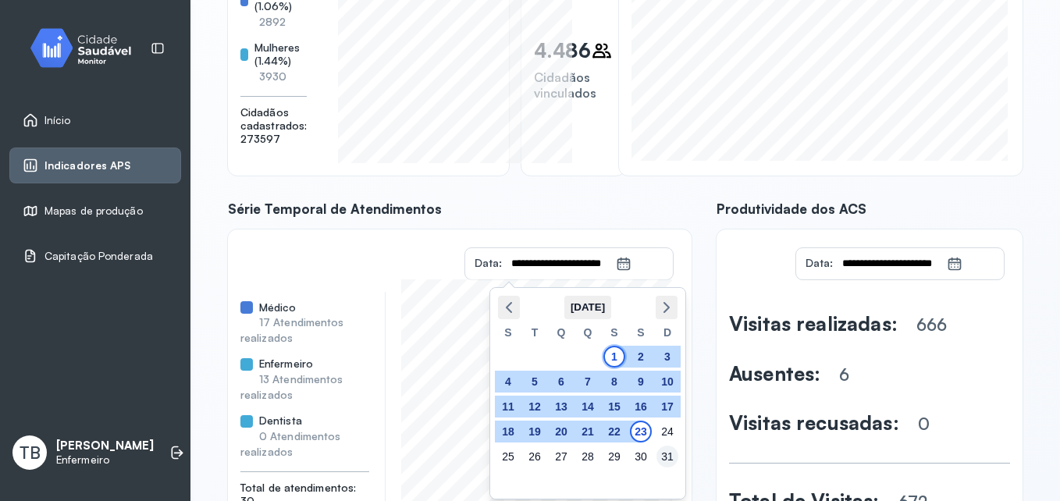
type input "**********"
click at [670, 455] on div "31" at bounding box center [668, 457] width 22 height 22
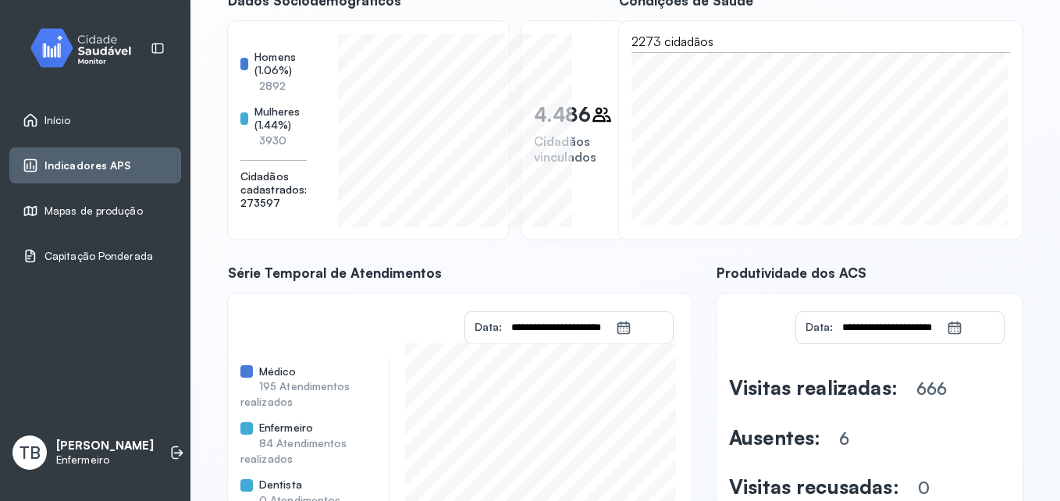
scroll to position [0, 0]
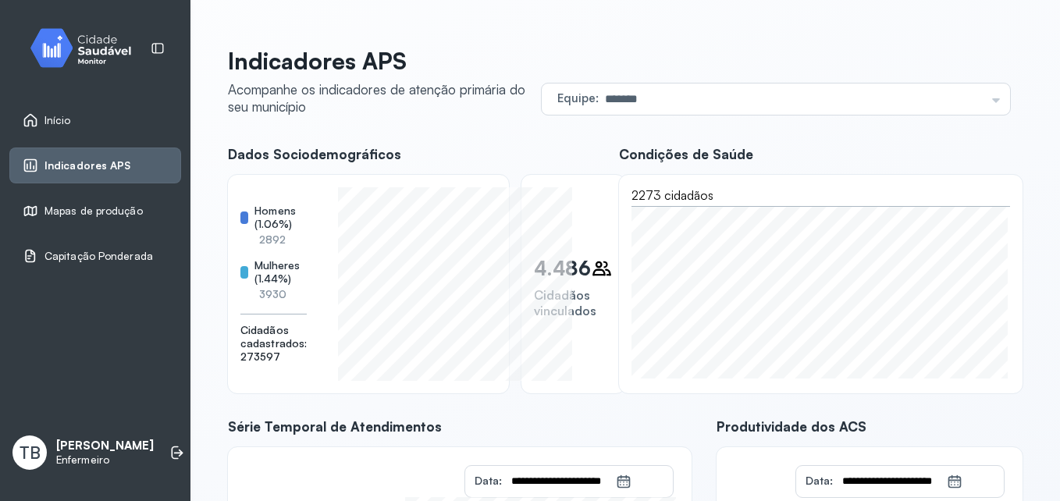
click at [77, 255] on span "Capitação Ponderada" at bounding box center [99, 256] width 109 height 13
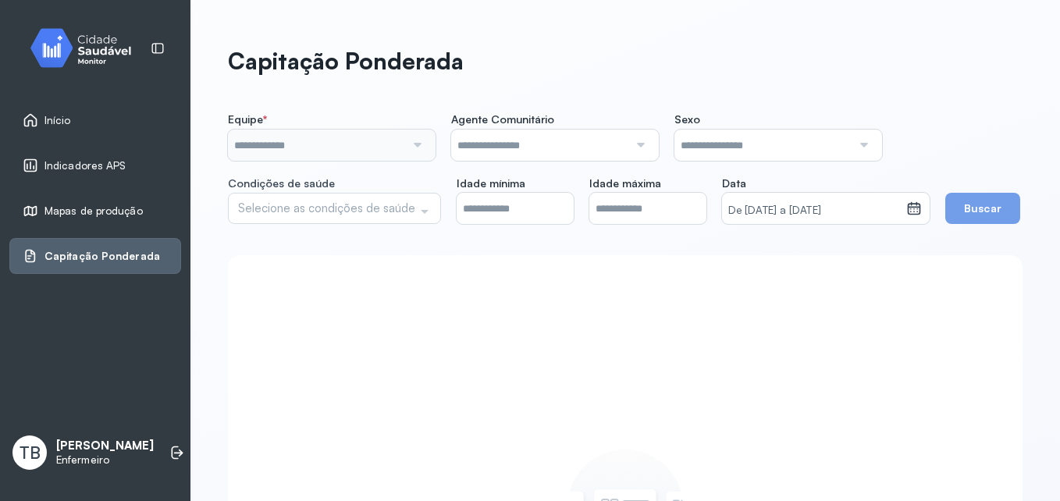
click at [102, 205] on span "Mapas de produção" at bounding box center [94, 211] width 98 height 13
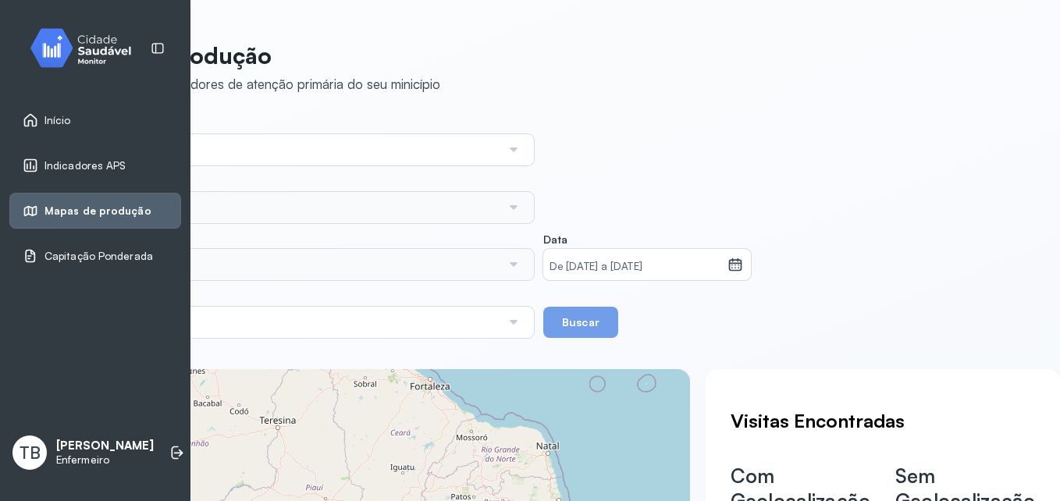
scroll to position [0, 170]
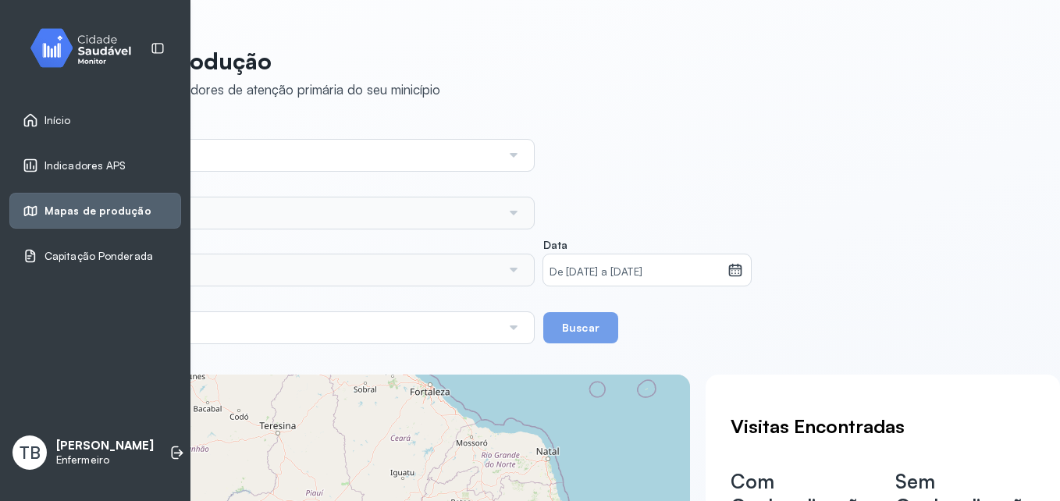
click at [827, 91] on header "Mapa de Produção Acompanhe os indicadores de atenção primária do seu minicípio" at bounding box center [463, 73] width 795 height 52
